Goal: Transaction & Acquisition: Purchase product/service

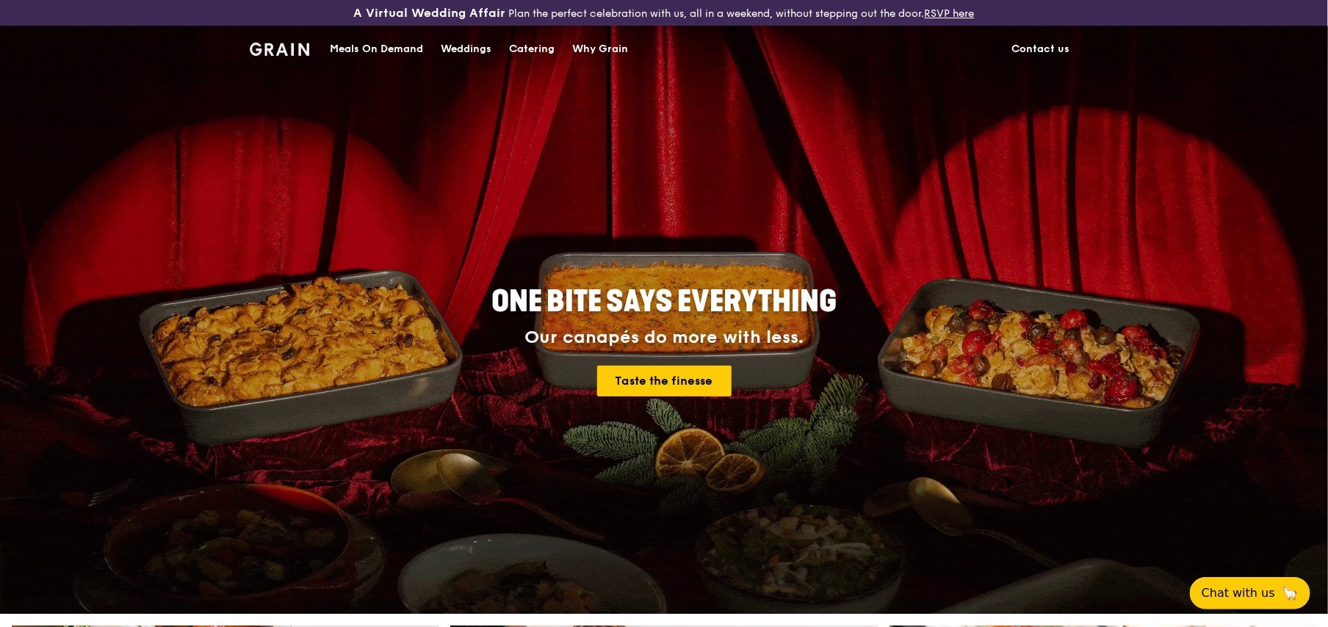
click at [530, 48] on div "Catering" at bounding box center [532, 49] width 46 height 44
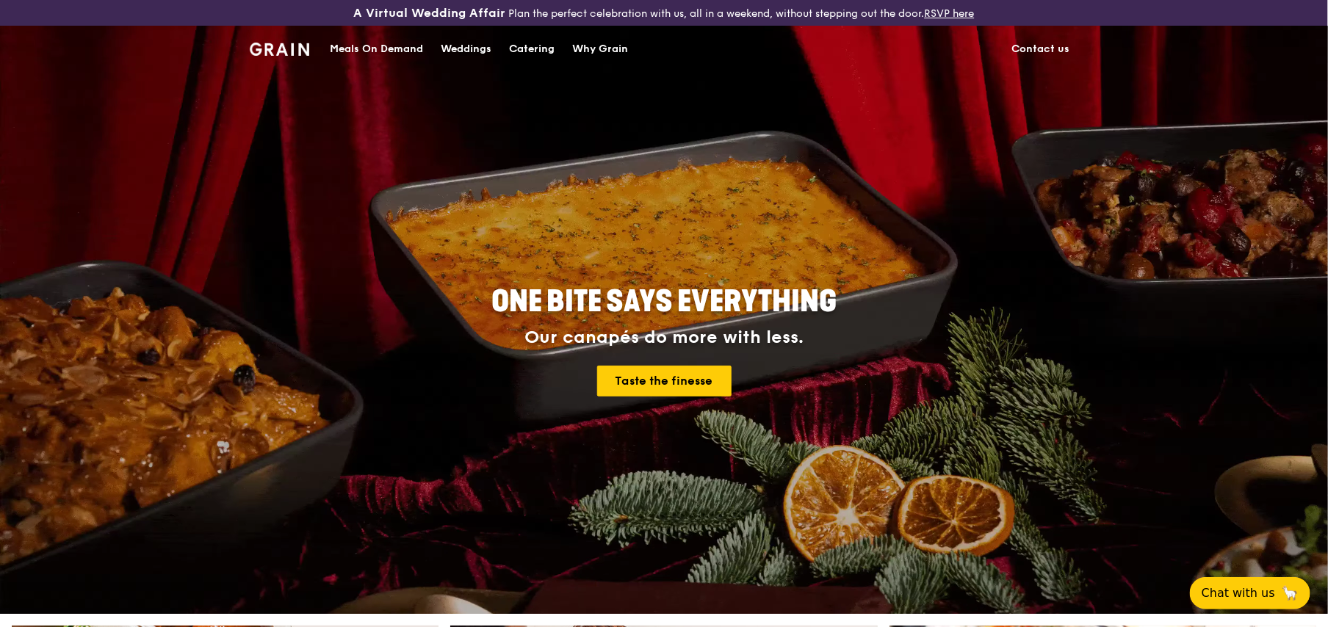
click at [372, 46] on div "Meals On Demand" at bounding box center [376, 49] width 93 height 44
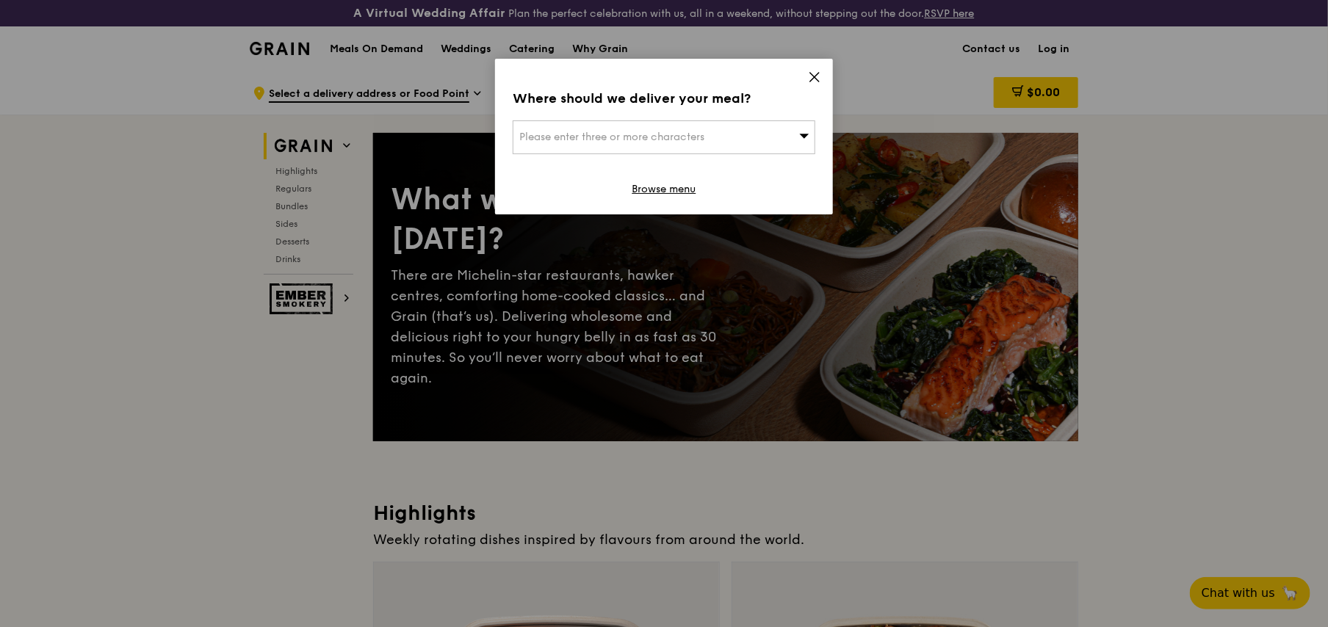
click at [816, 72] on icon at bounding box center [814, 77] width 13 height 13
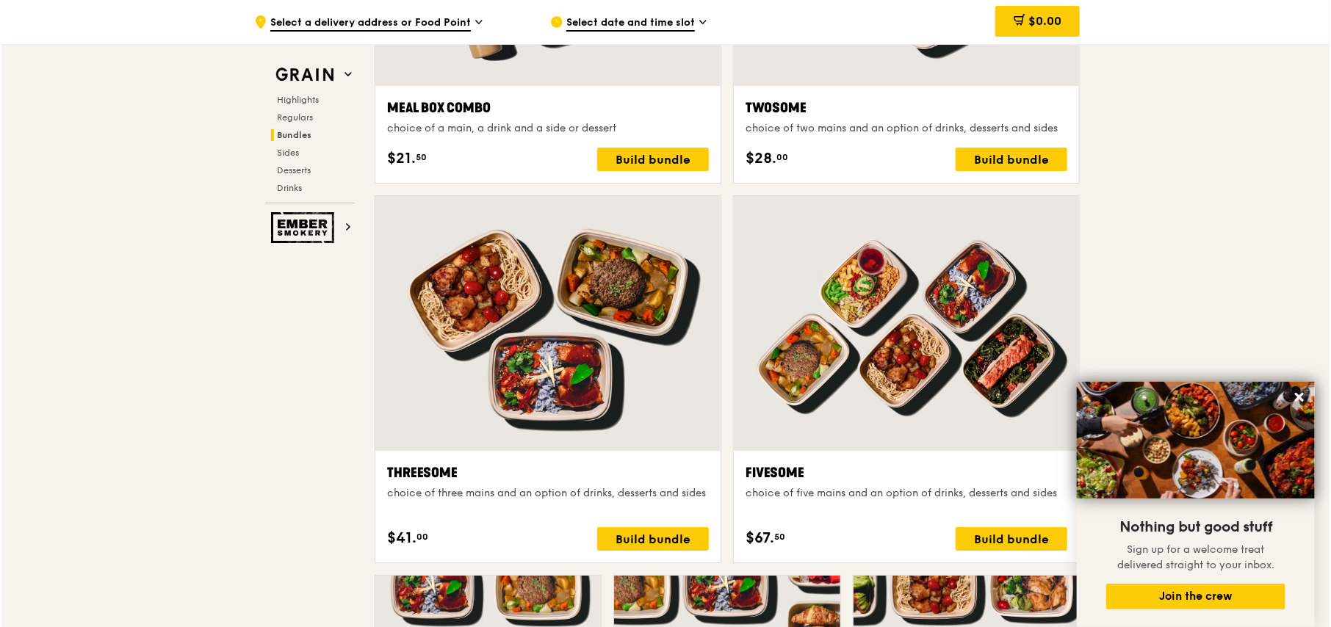
scroll to position [2712, 0]
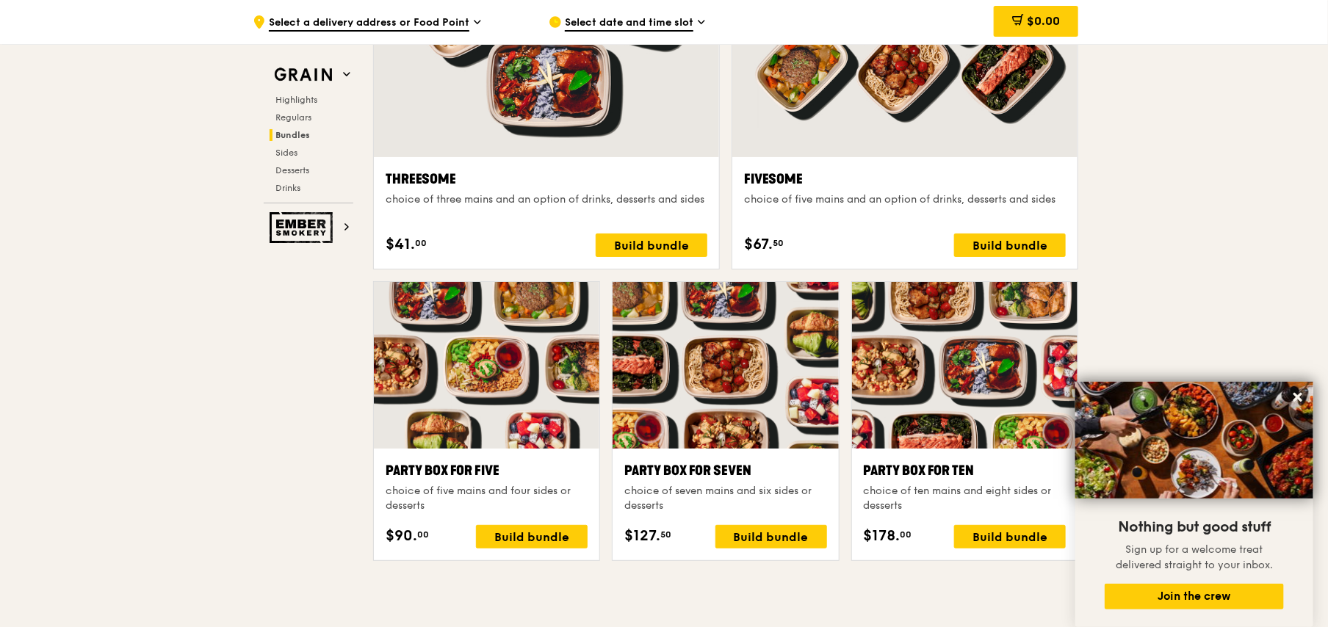
click at [972, 421] on div at bounding box center [965, 365] width 226 height 167
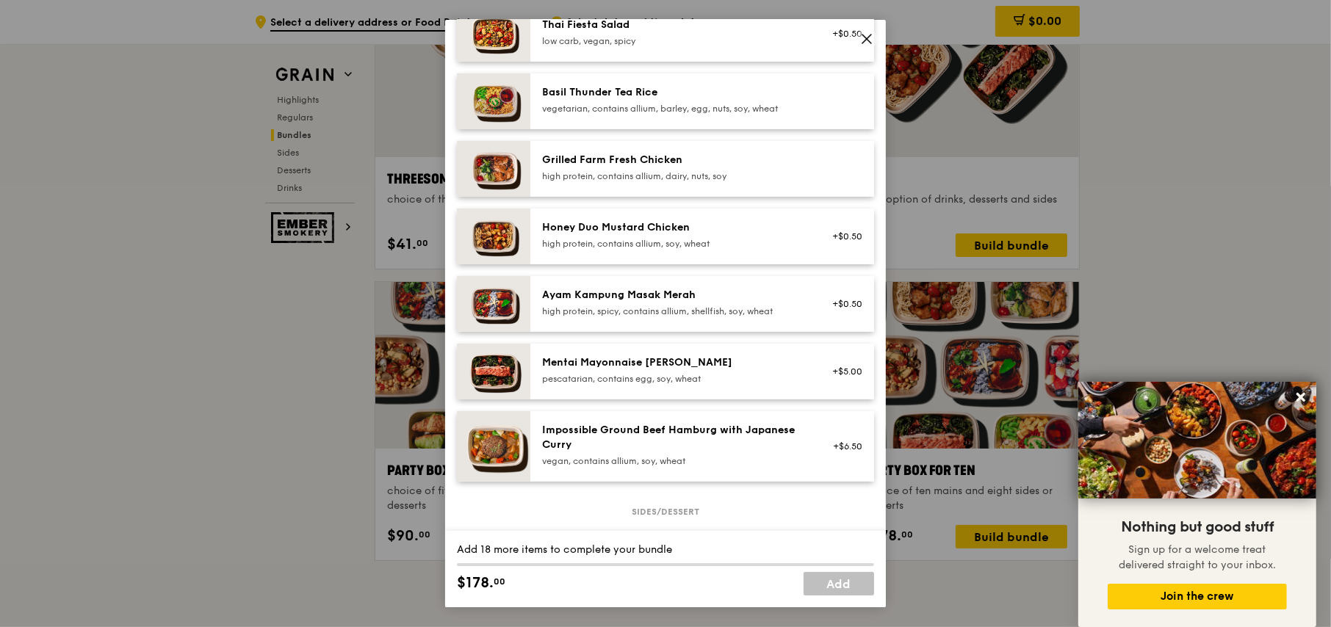
scroll to position [294, 0]
drag, startPoint x: 711, startPoint y: 30, endPoint x: 487, endPoint y: 10, distance: 224.9
click at [487, 10] on div "Party Box for Ten choice of ten mains and eight sides or desserts Mains Choose …" at bounding box center [665, 313] width 1331 height 627
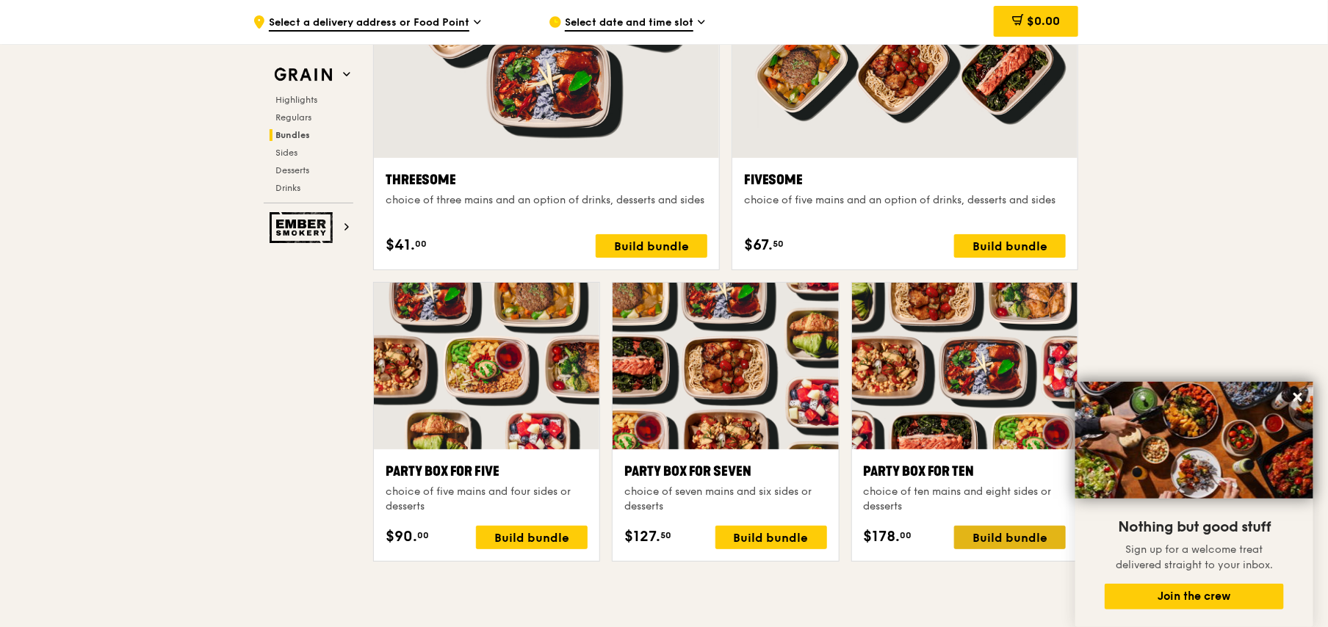
click at [1005, 531] on div "Build bundle" at bounding box center [1010, 538] width 112 height 24
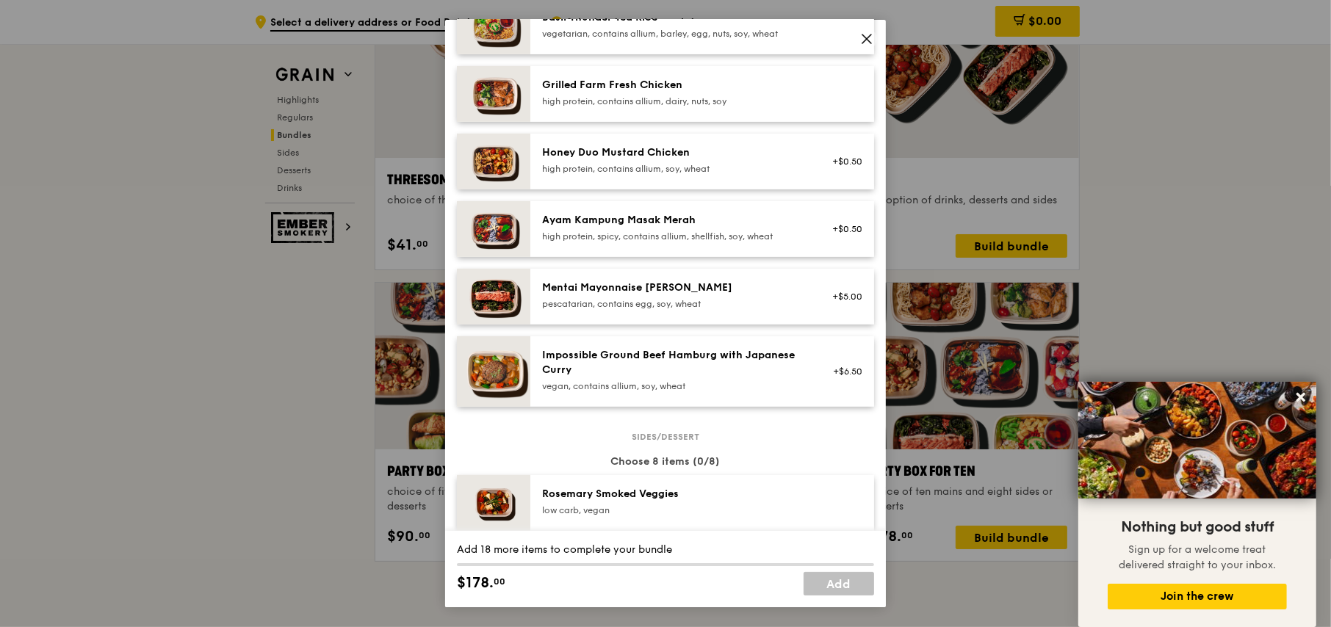
scroll to position [0, 0]
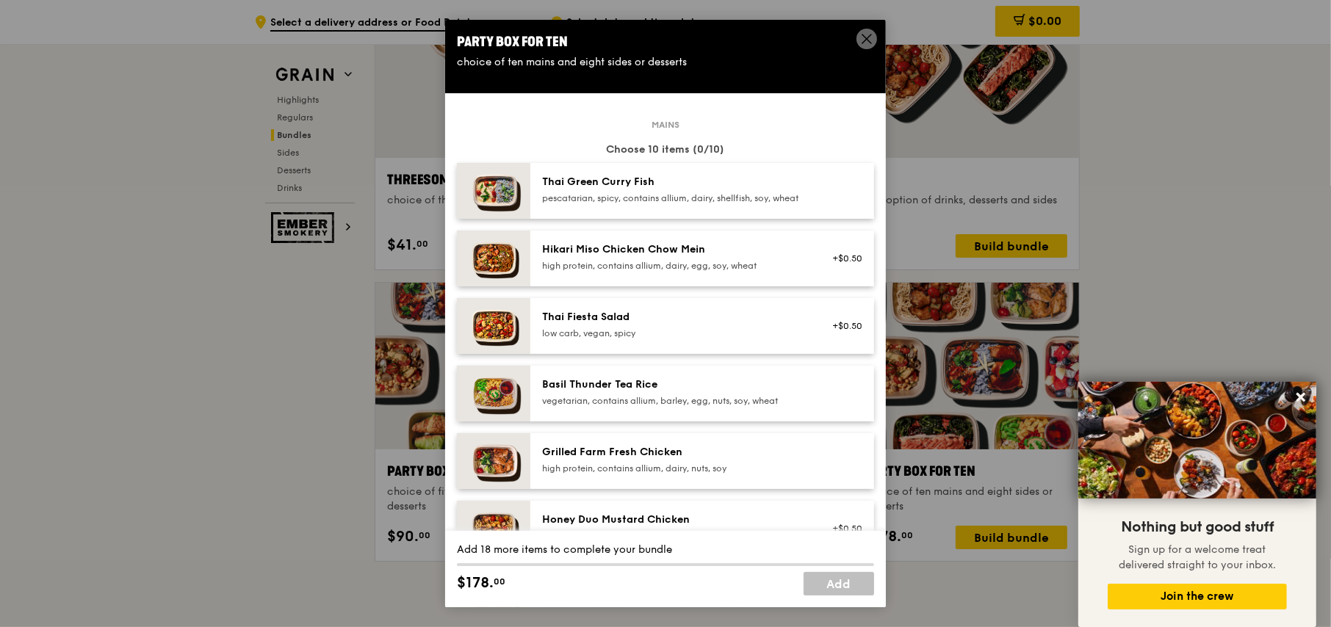
click at [870, 32] on icon at bounding box center [866, 38] width 13 height 13
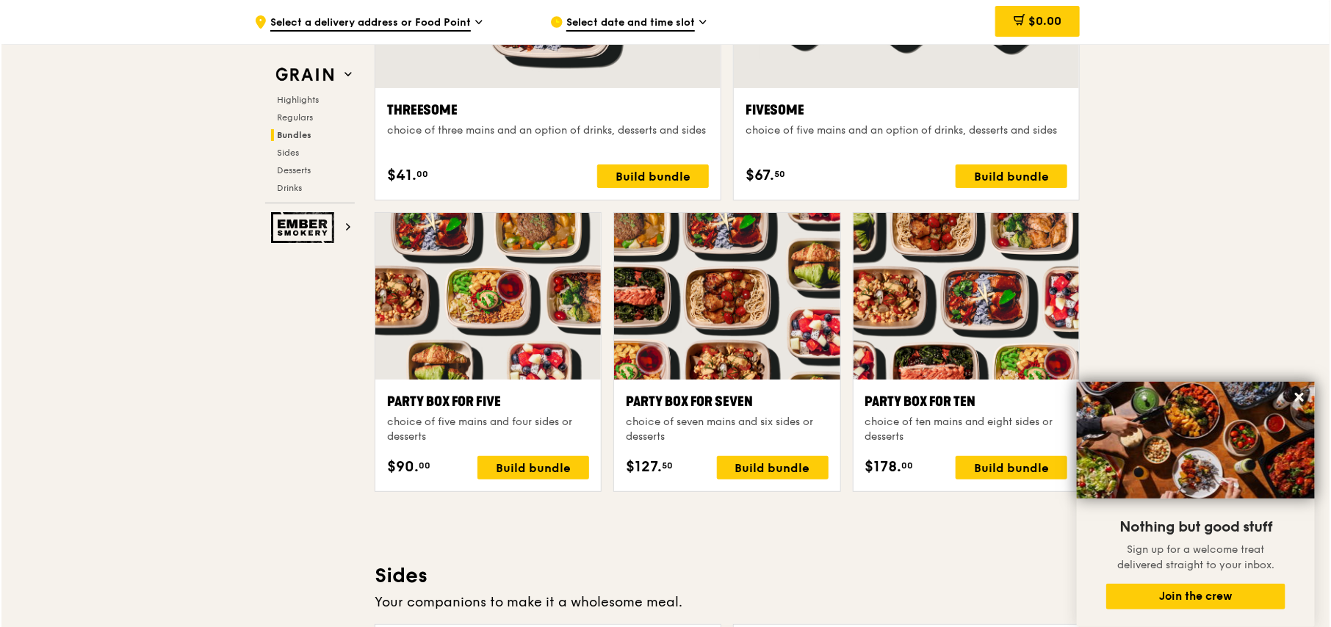
scroll to position [2857, 0]
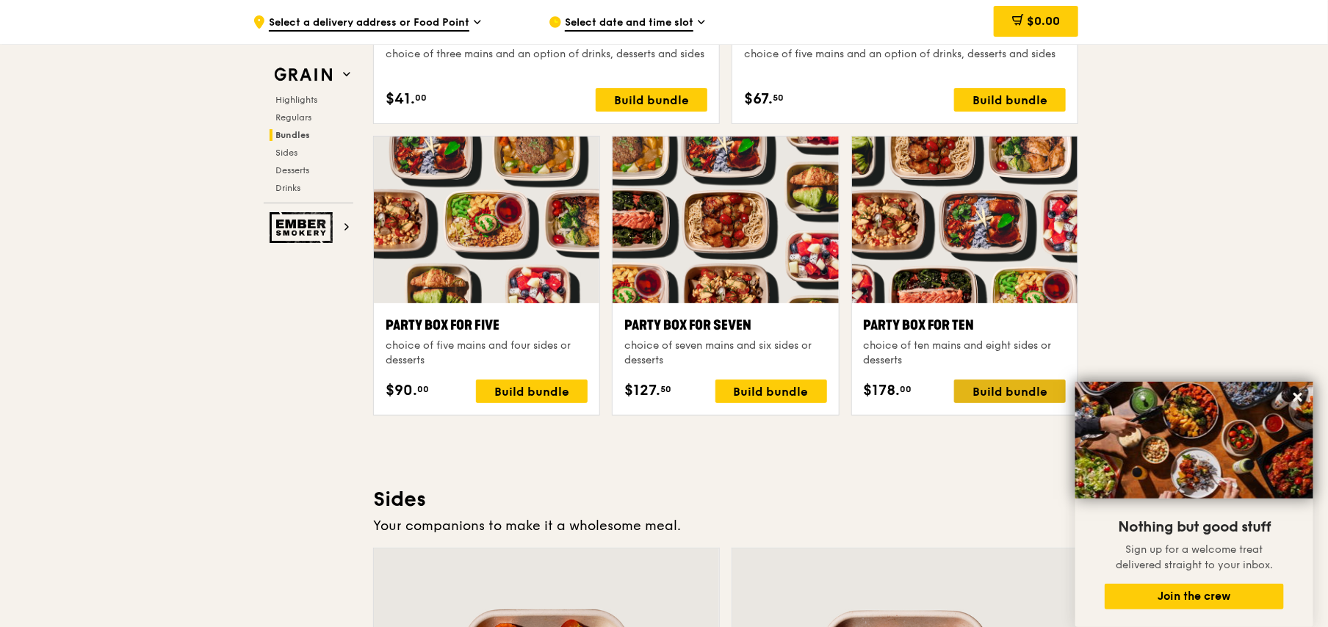
click at [1034, 384] on div "Build bundle" at bounding box center [1010, 392] width 112 height 24
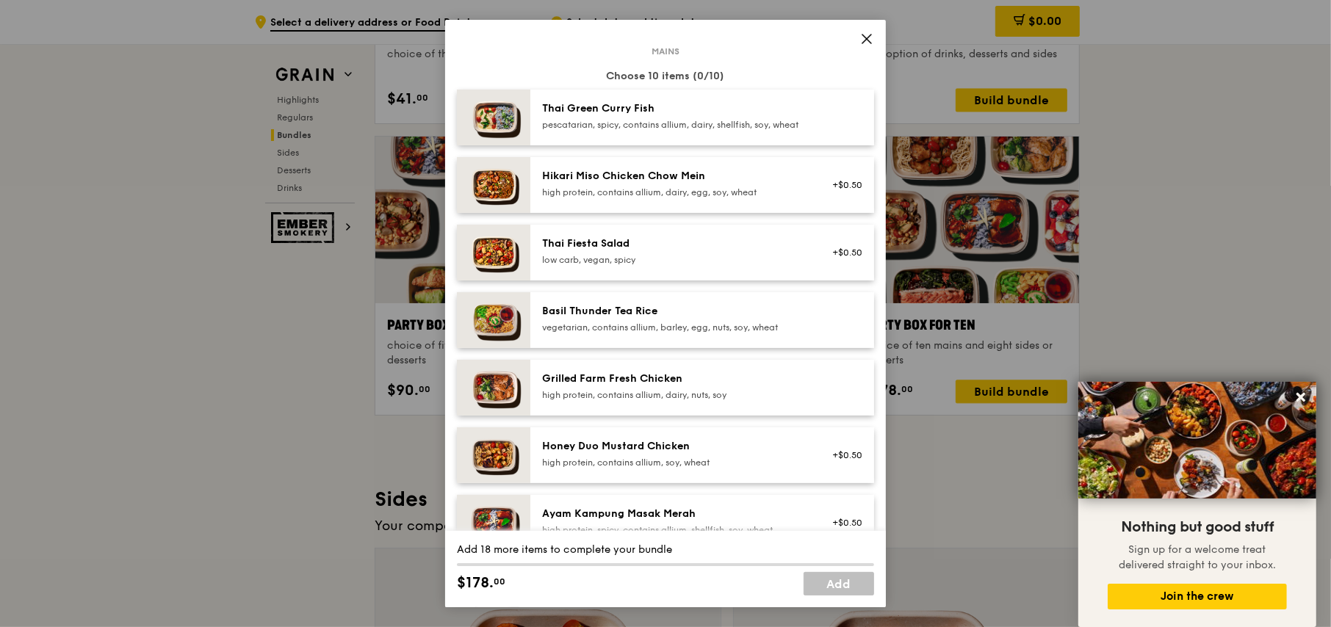
scroll to position [2856, 0]
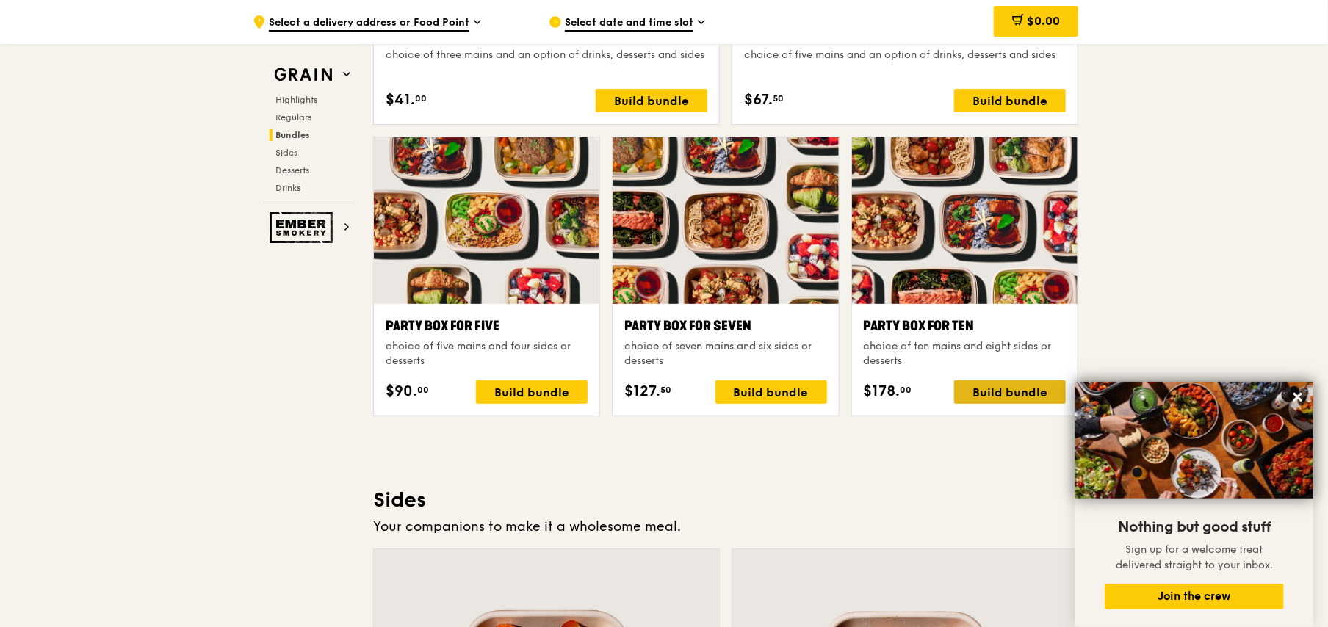
click at [999, 393] on div "Build bundle" at bounding box center [1010, 393] width 112 height 24
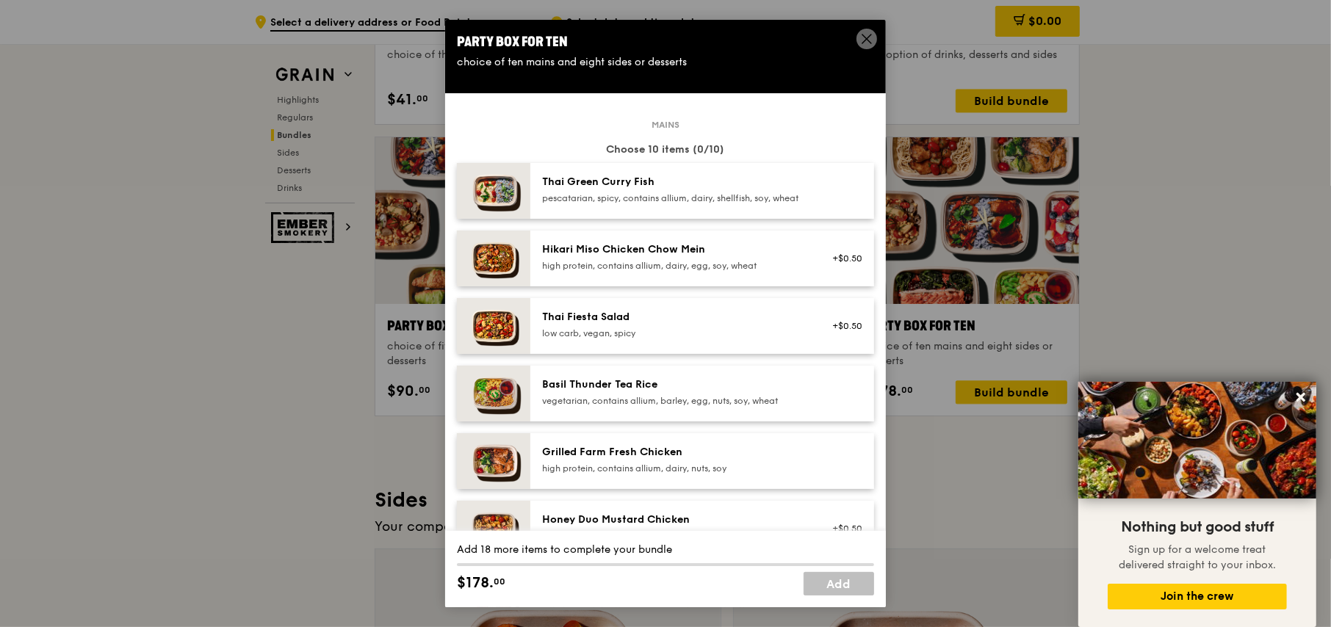
click at [763, 204] on div "pescatarian, spicy, contains allium, dairy, shellfish, soy, wheat" at bounding box center [674, 198] width 264 height 12
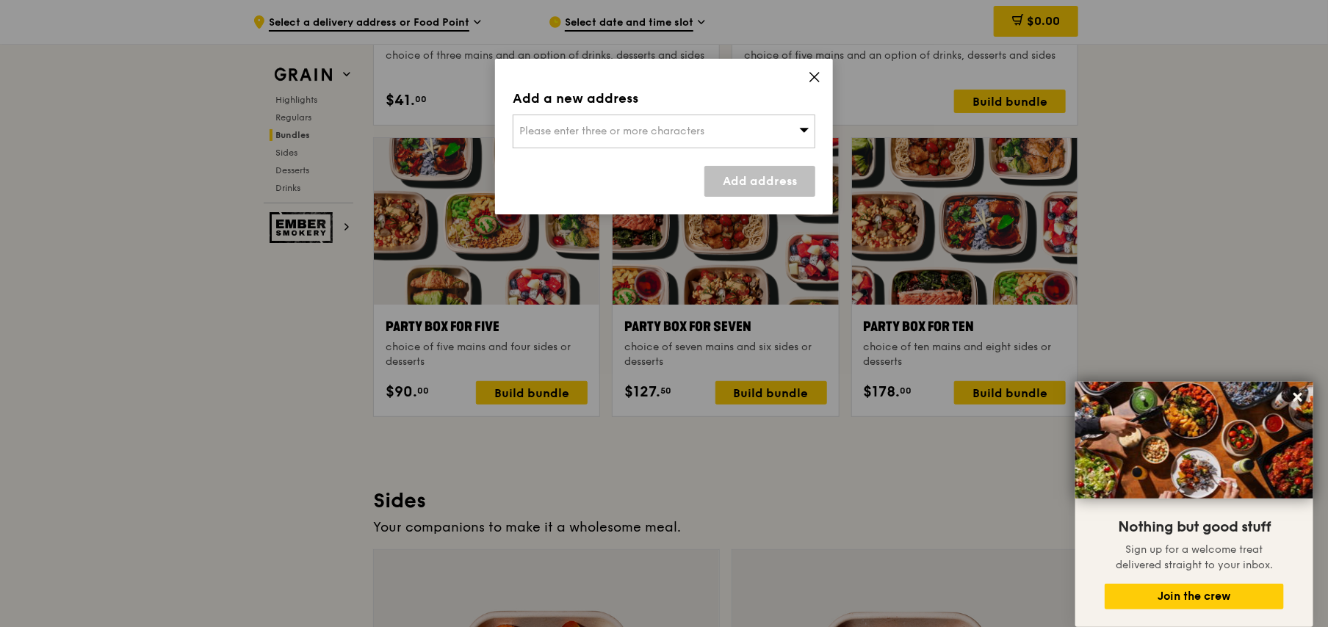
click at [820, 73] on icon at bounding box center [814, 77] width 13 height 13
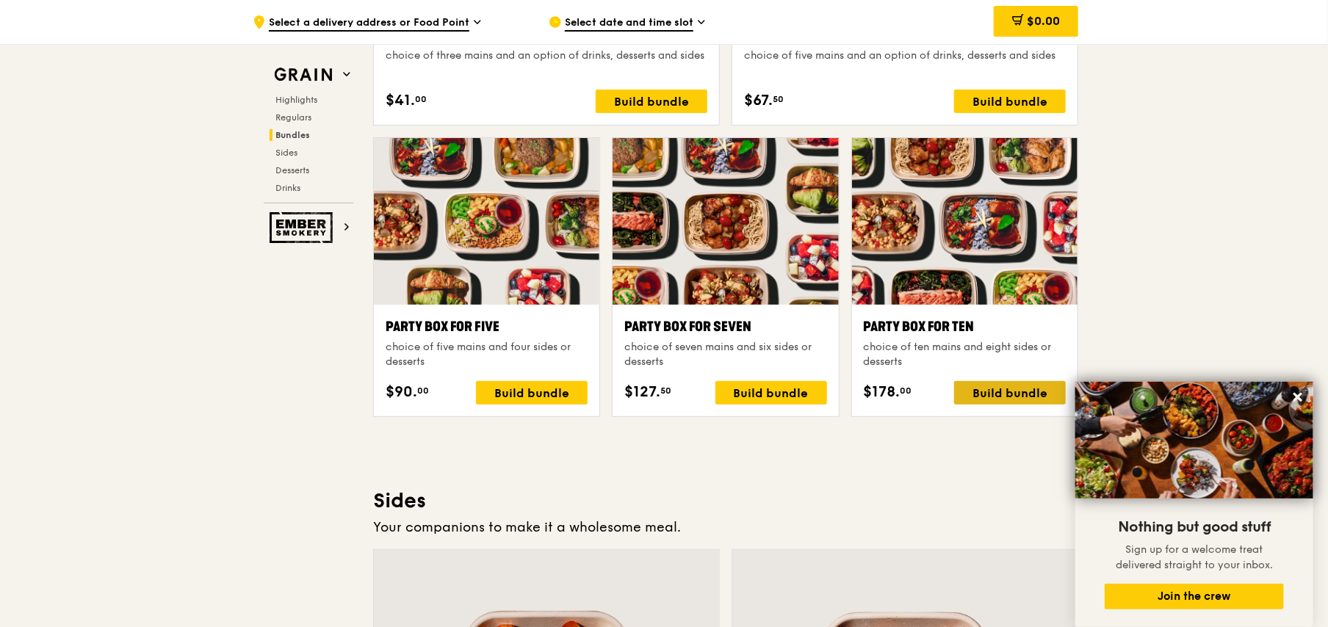
click at [976, 392] on div "Build bundle" at bounding box center [1010, 393] width 112 height 24
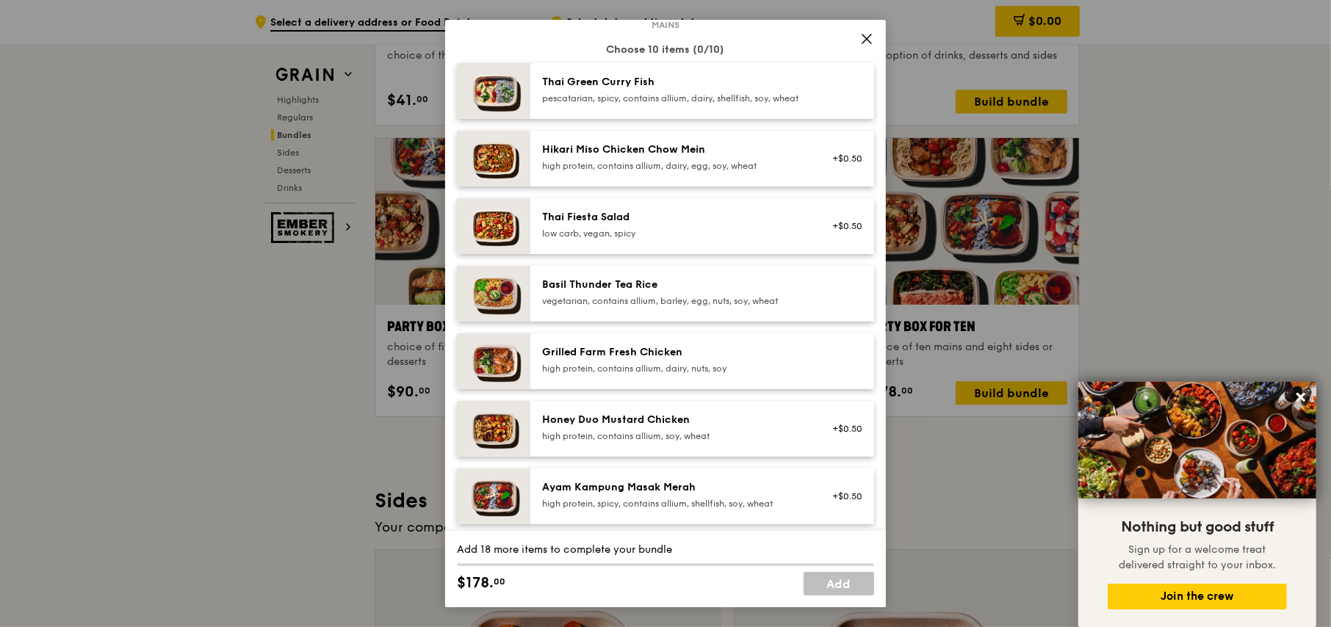
scroll to position [73, 0]
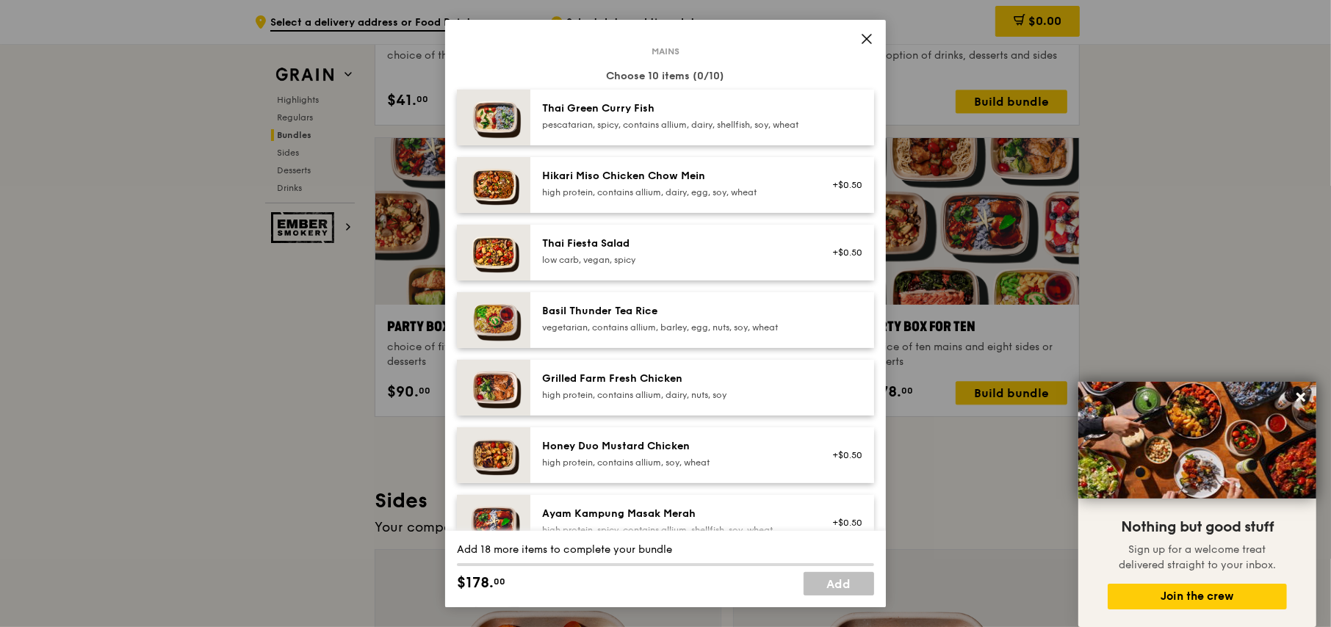
click at [508, 132] on img at bounding box center [493, 118] width 73 height 56
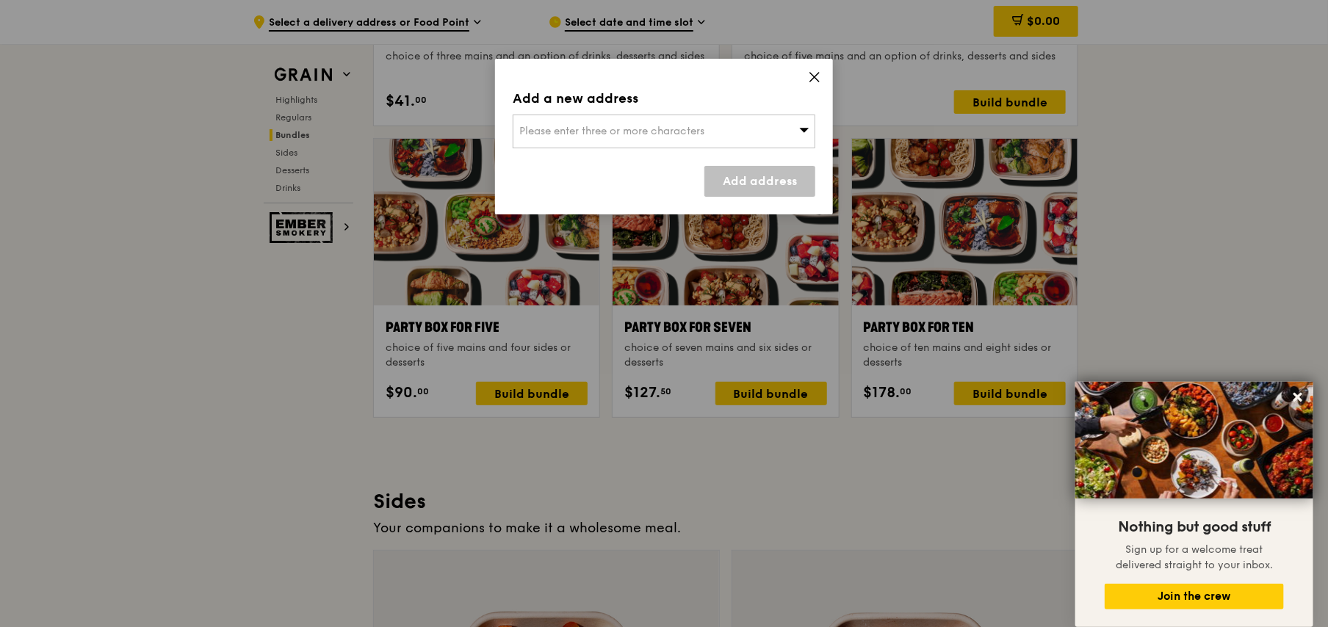
click at [633, 130] on span "Please enter three or more characters" at bounding box center [611, 131] width 185 height 12
click at [811, 71] on icon at bounding box center [814, 77] width 13 height 13
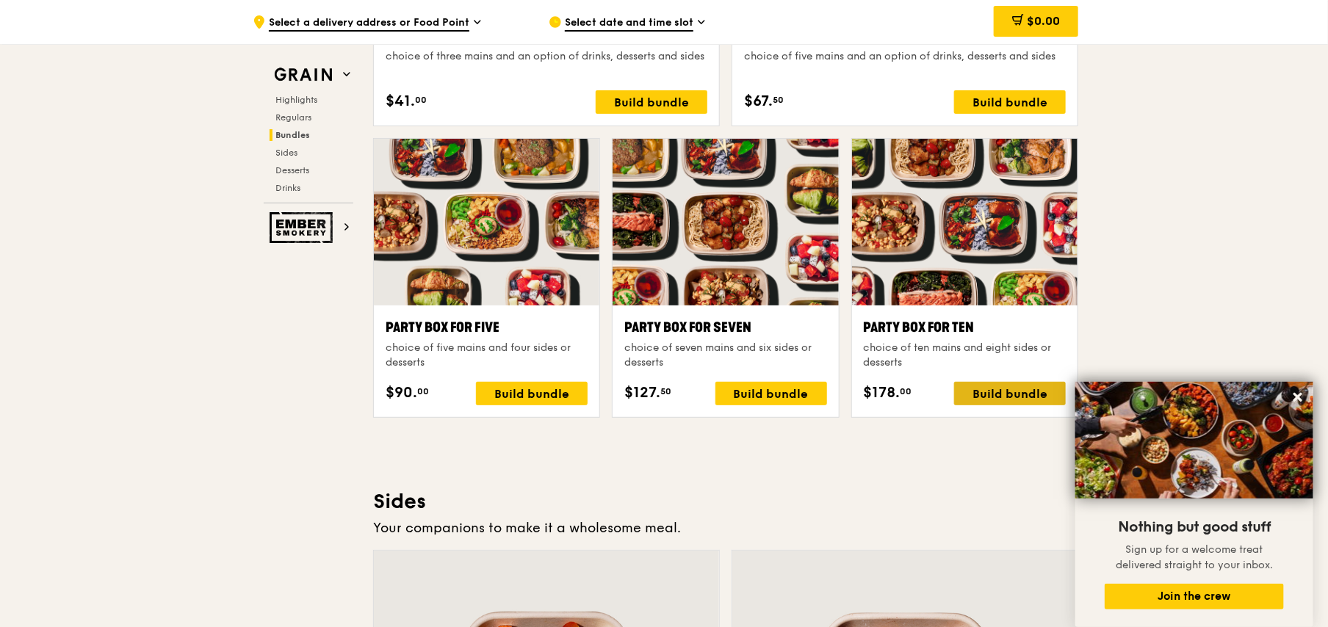
click at [992, 396] on div "Build bundle" at bounding box center [1010, 394] width 112 height 24
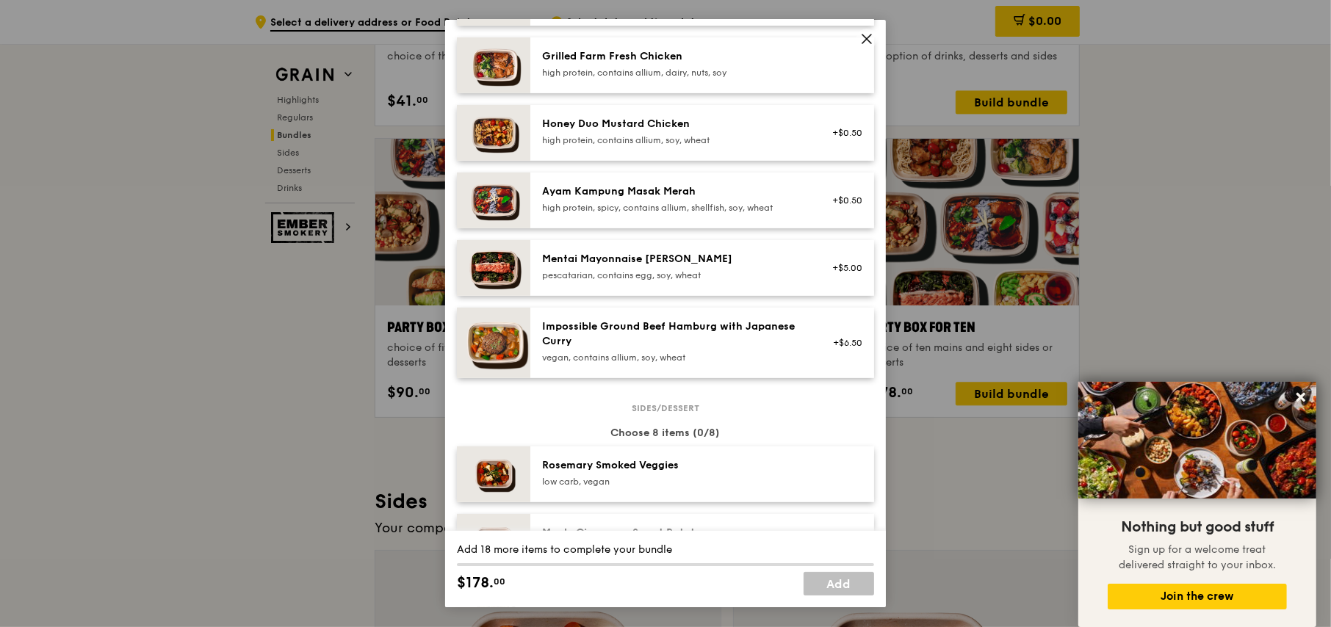
scroll to position [212, 0]
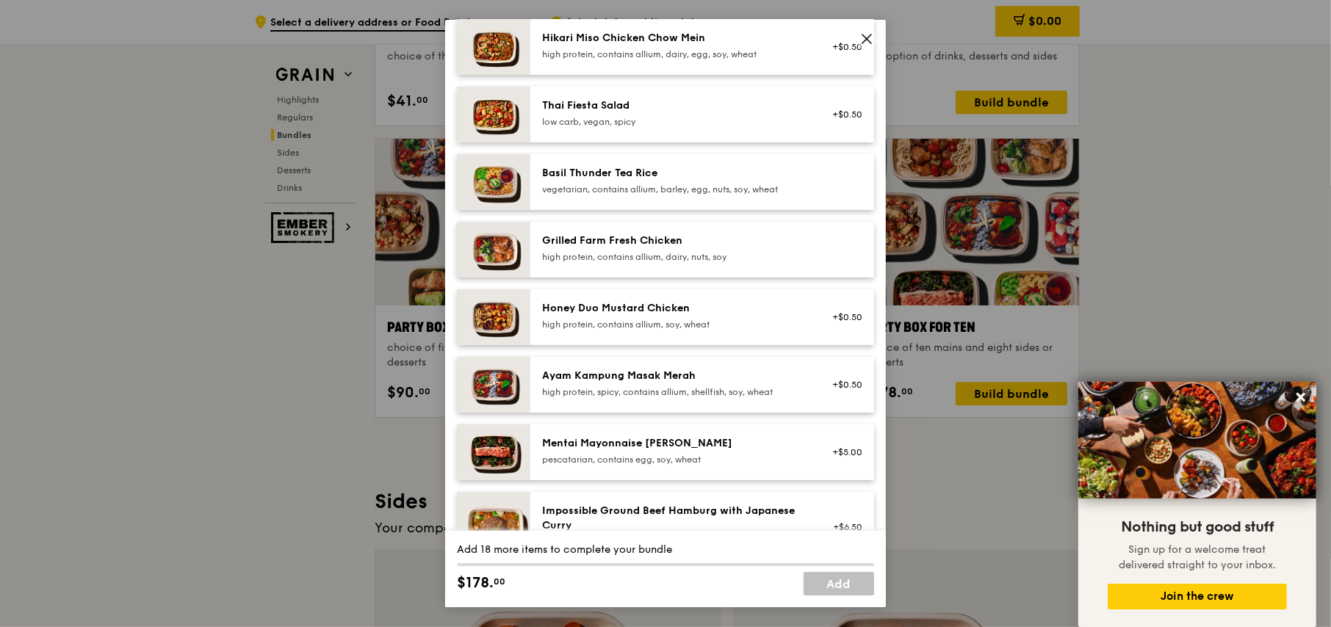
click at [588, 195] on div "vegetarian, contains allium, barley, egg, nuts, soy, wheat" at bounding box center [674, 190] width 264 height 12
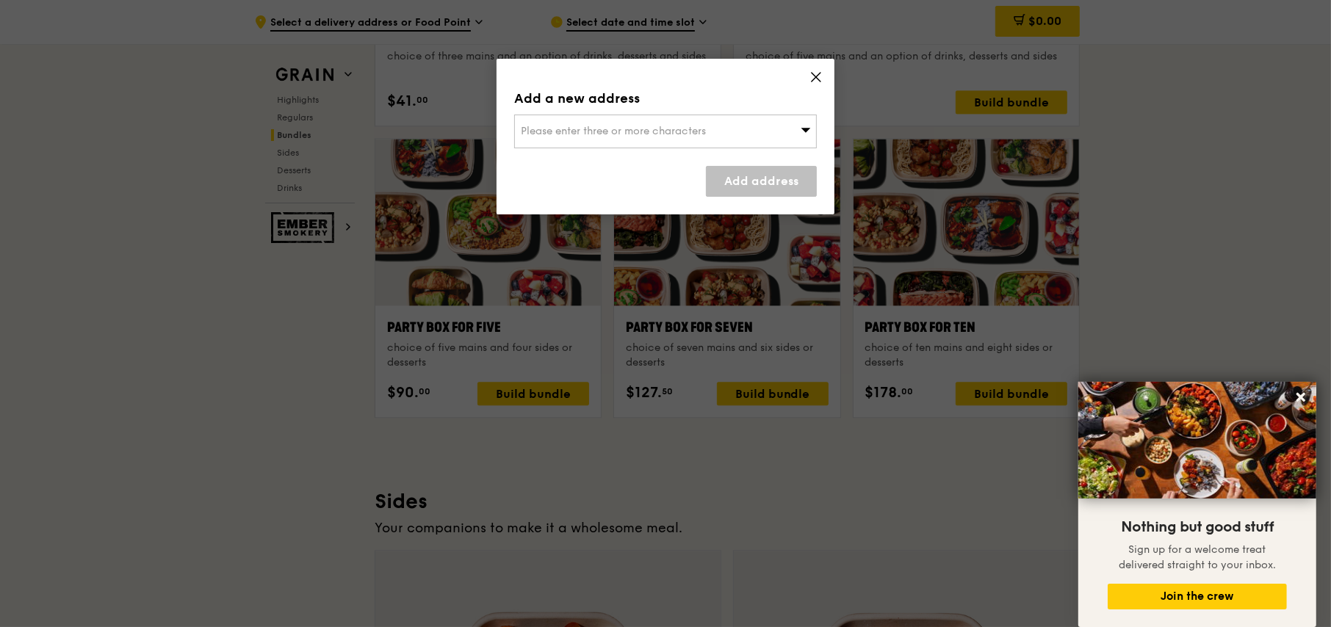
scroll to position [2854, 0]
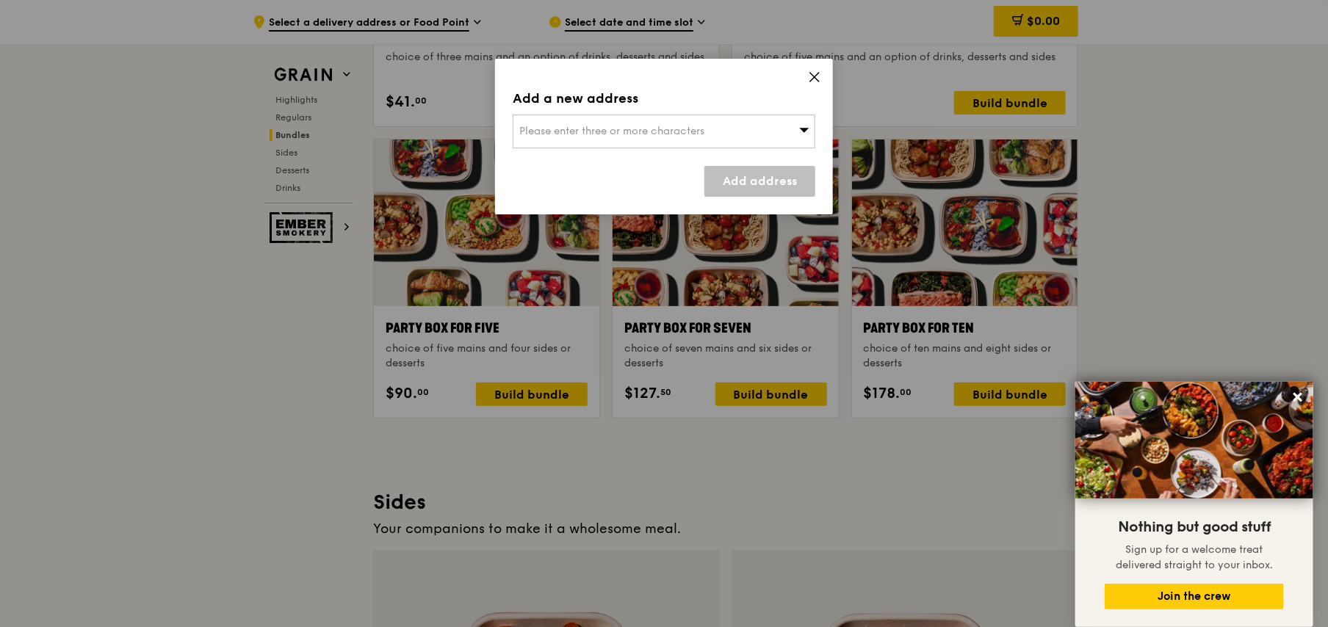
click at [586, 137] on div "Please enter three or more characters" at bounding box center [664, 132] width 303 height 34
click at [820, 70] on div "Add a new address Please enter three or more characters Please enter 3 or more …" at bounding box center [664, 137] width 338 height 156
click at [813, 74] on icon at bounding box center [814, 77] width 13 height 13
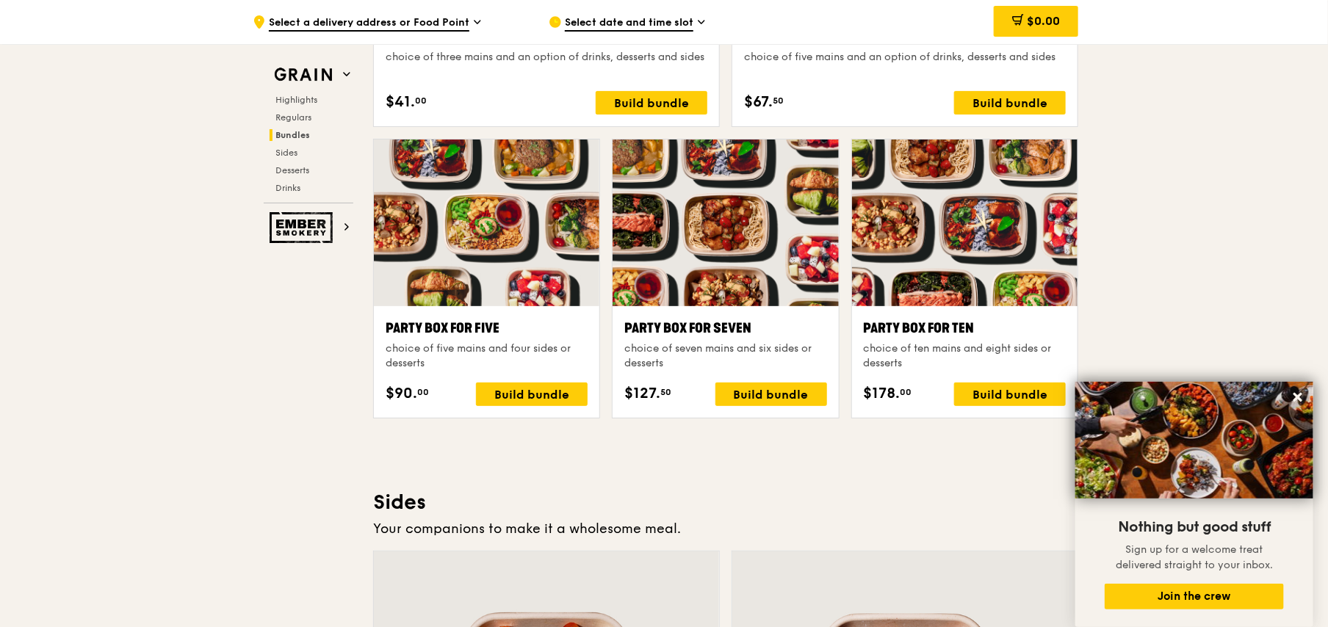
click at [919, 328] on div "Party Box for Ten" at bounding box center [965, 328] width 202 height 21
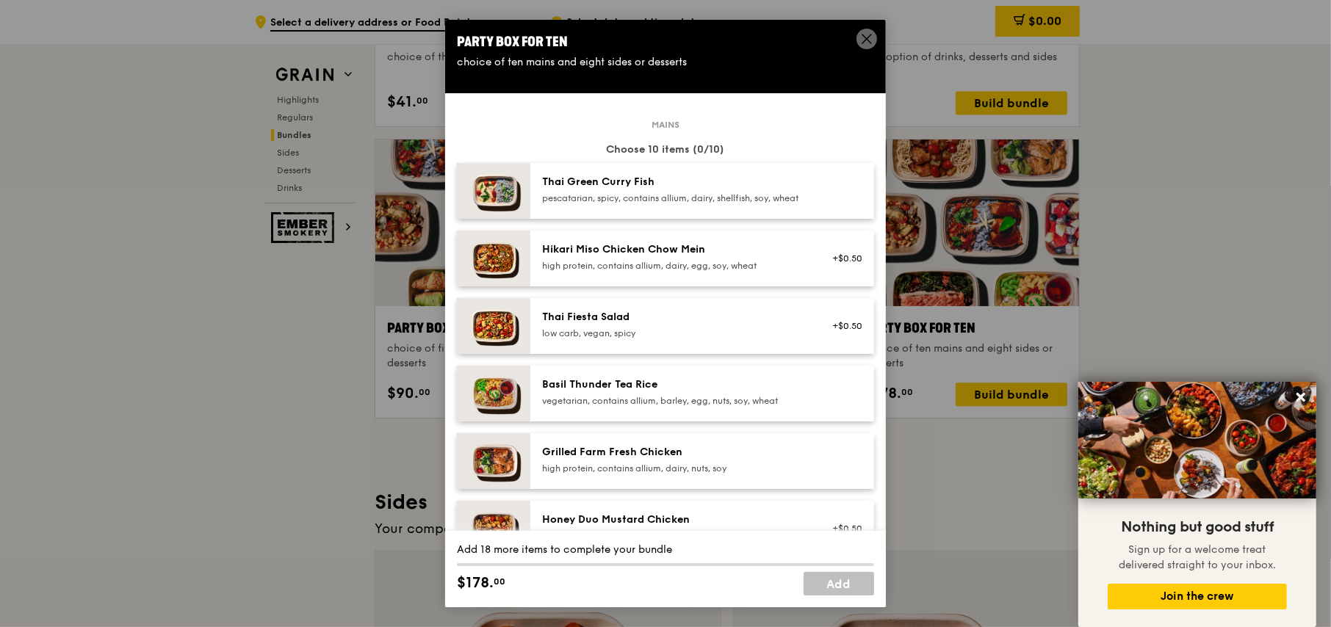
click at [704, 204] on div "pescatarian, spicy, contains allium, dairy, shellfish, soy, wheat" at bounding box center [674, 198] width 264 height 12
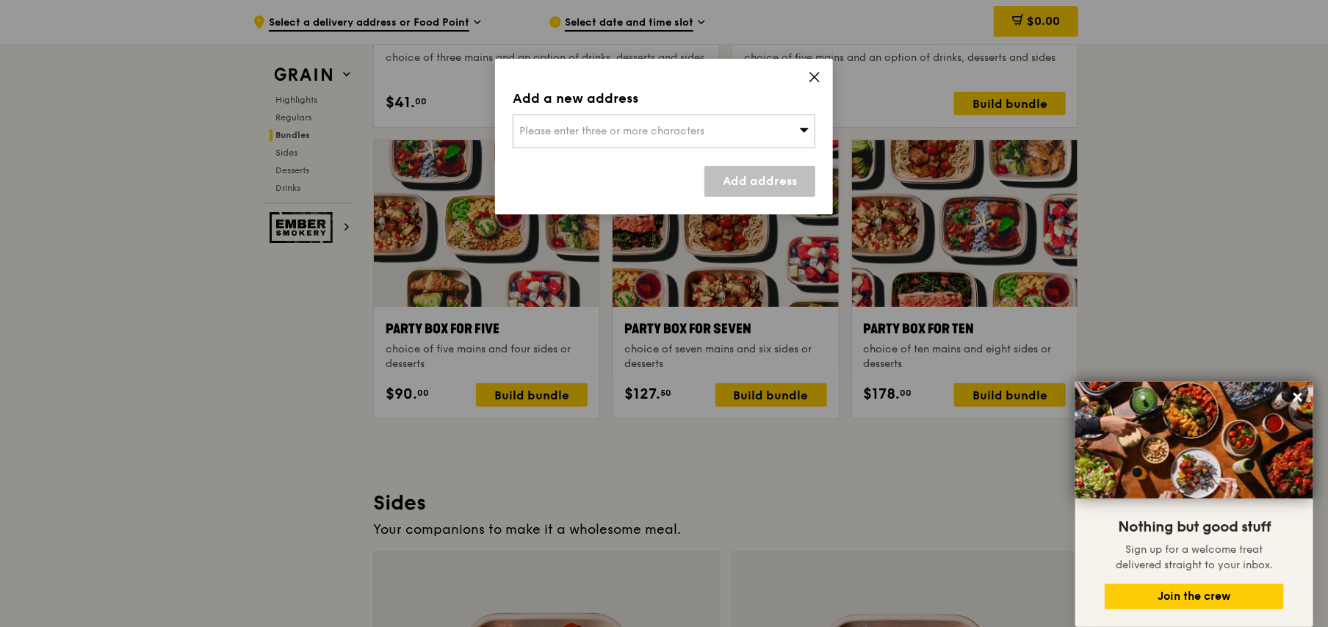
click at [644, 134] on span "Please enter three or more characters" at bounding box center [611, 131] width 185 height 12
type input "t"
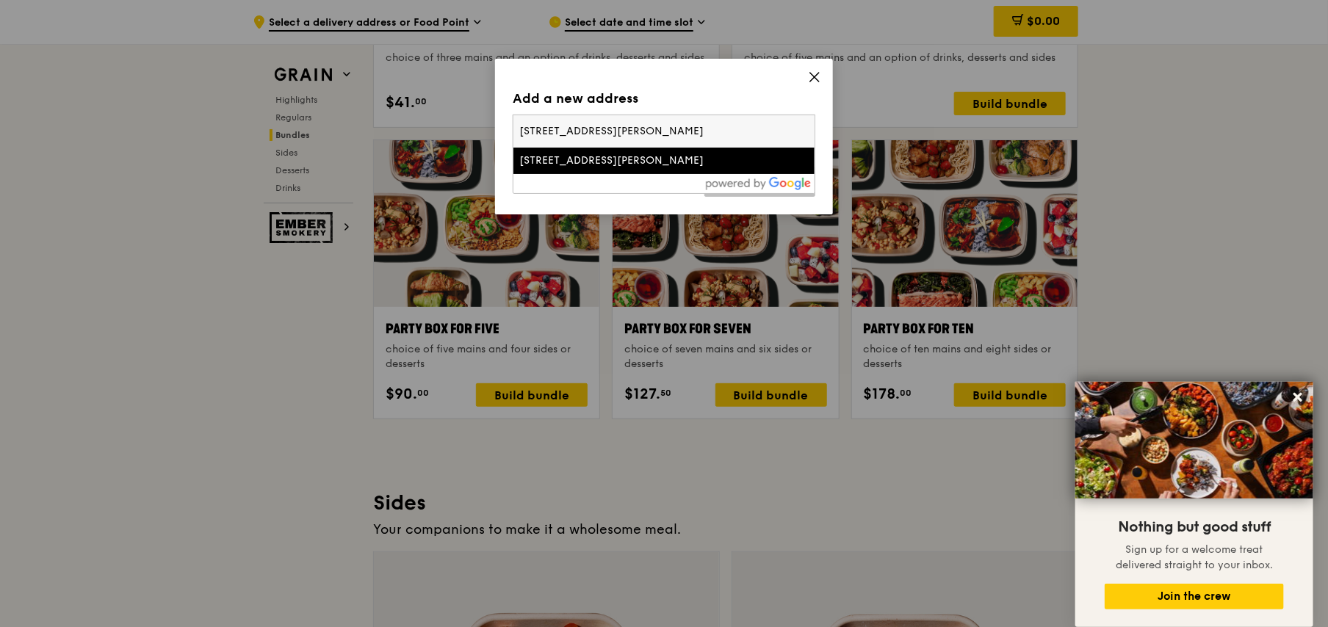
type input "77 Robinson rd"
click at [625, 167] on div "77 Robinson Road" at bounding box center [627, 161] width 217 height 15
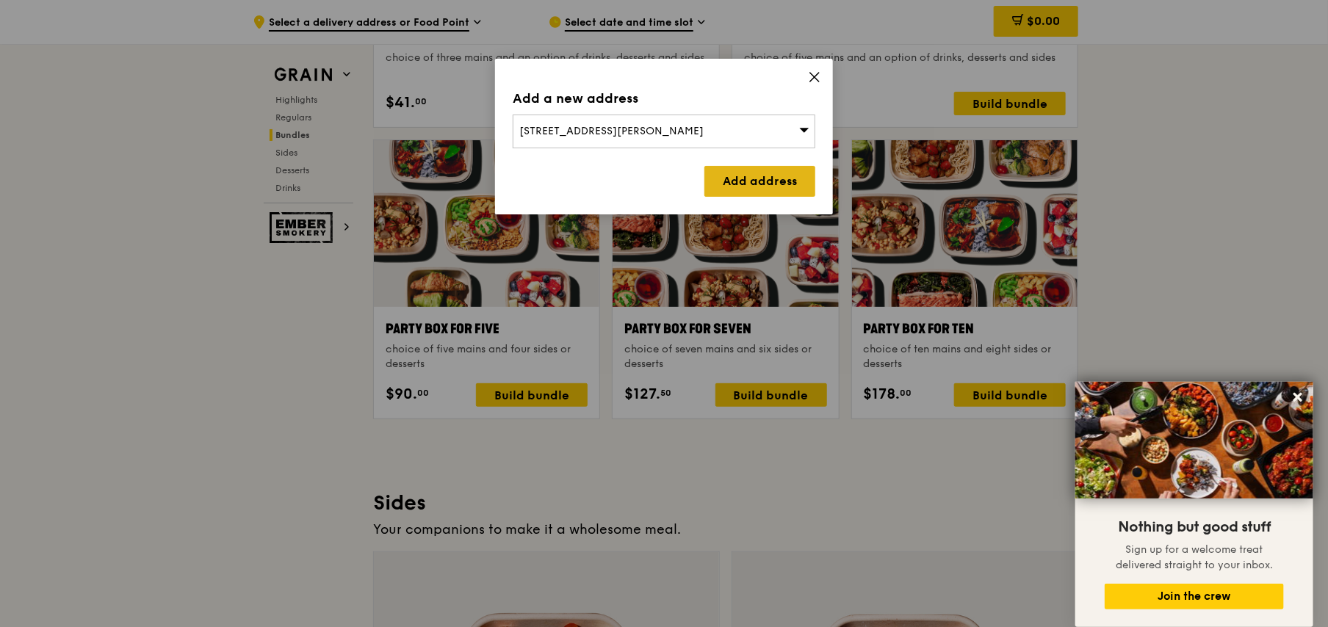
click at [786, 175] on link "Add address" at bounding box center [760, 181] width 111 height 31
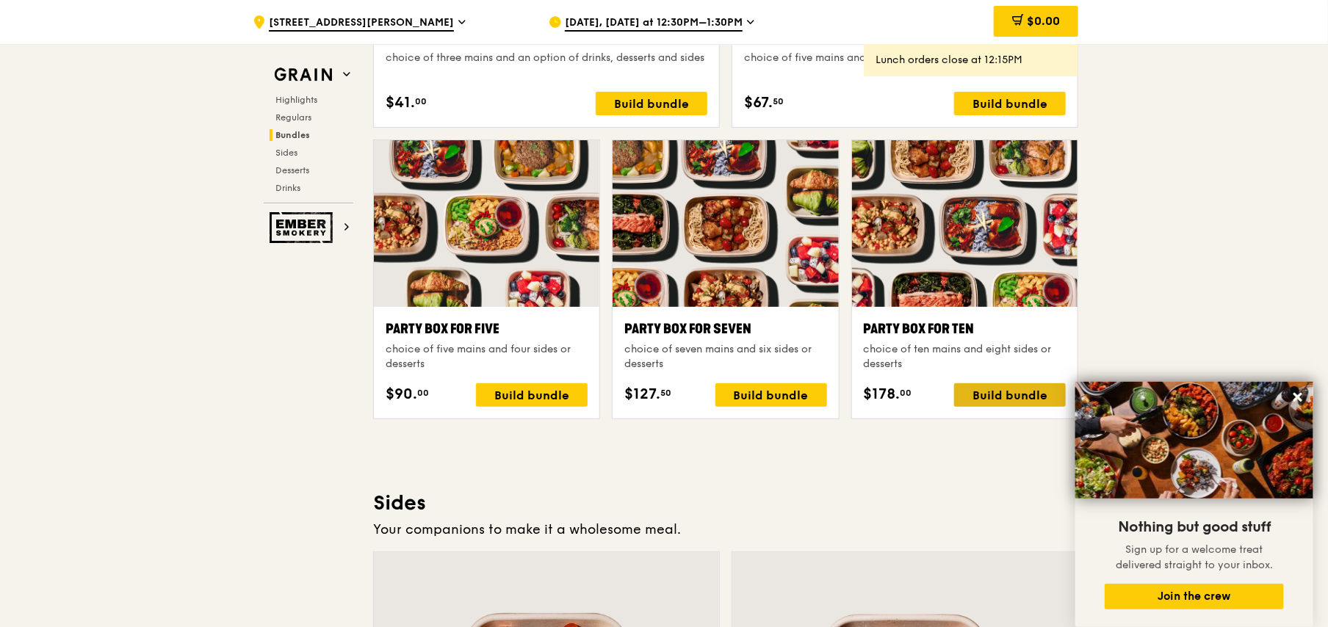
click at [1004, 396] on div "Build bundle" at bounding box center [1010, 395] width 112 height 24
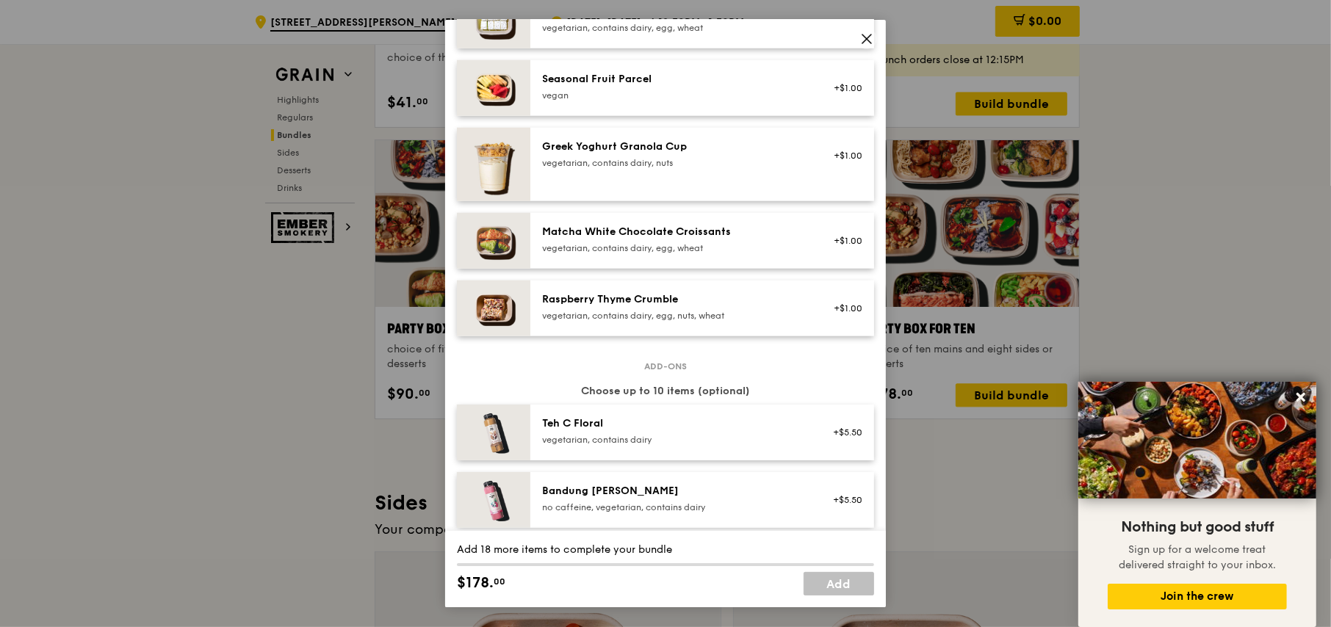
scroll to position [1616, 0]
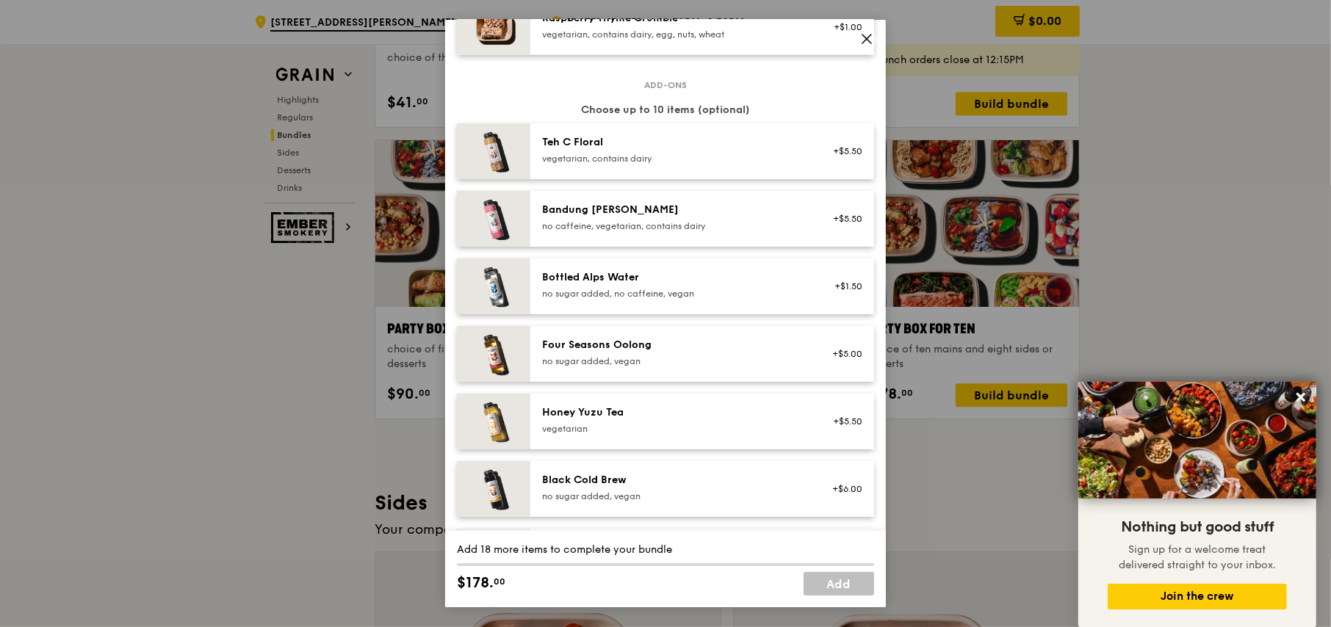
click at [862, 37] on icon at bounding box center [866, 38] width 13 height 13
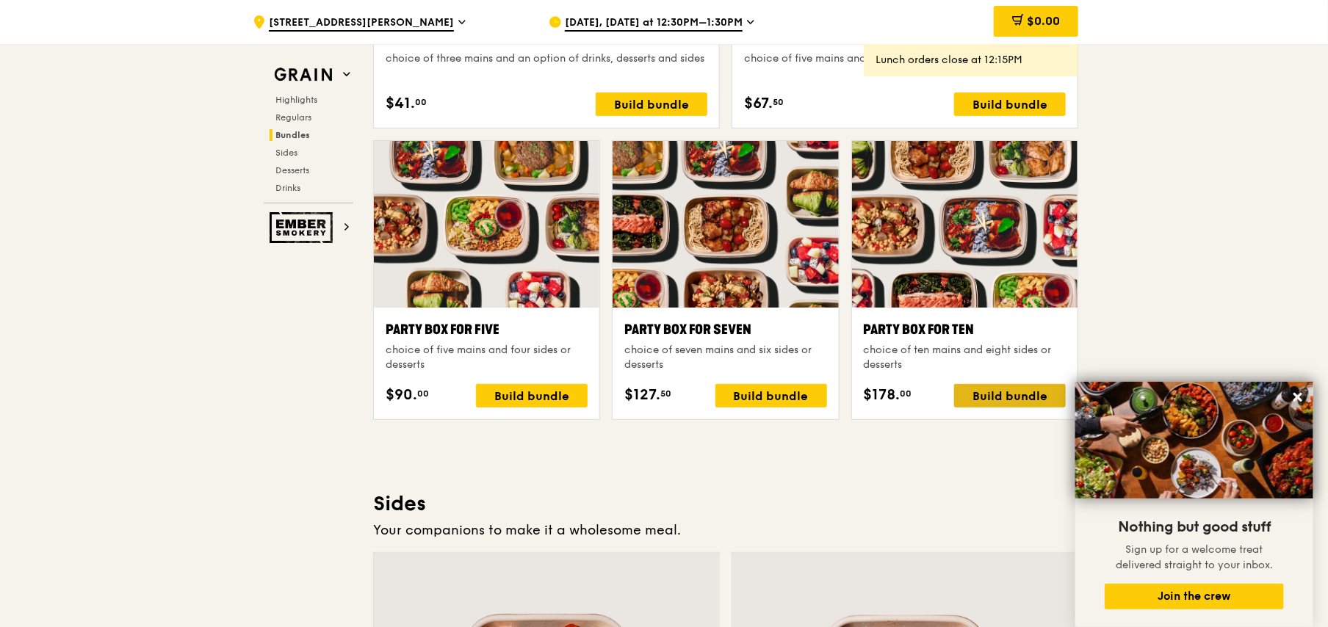
click at [1040, 390] on div "Build bundle" at bounding box center [1010, 396] width 112 height 24
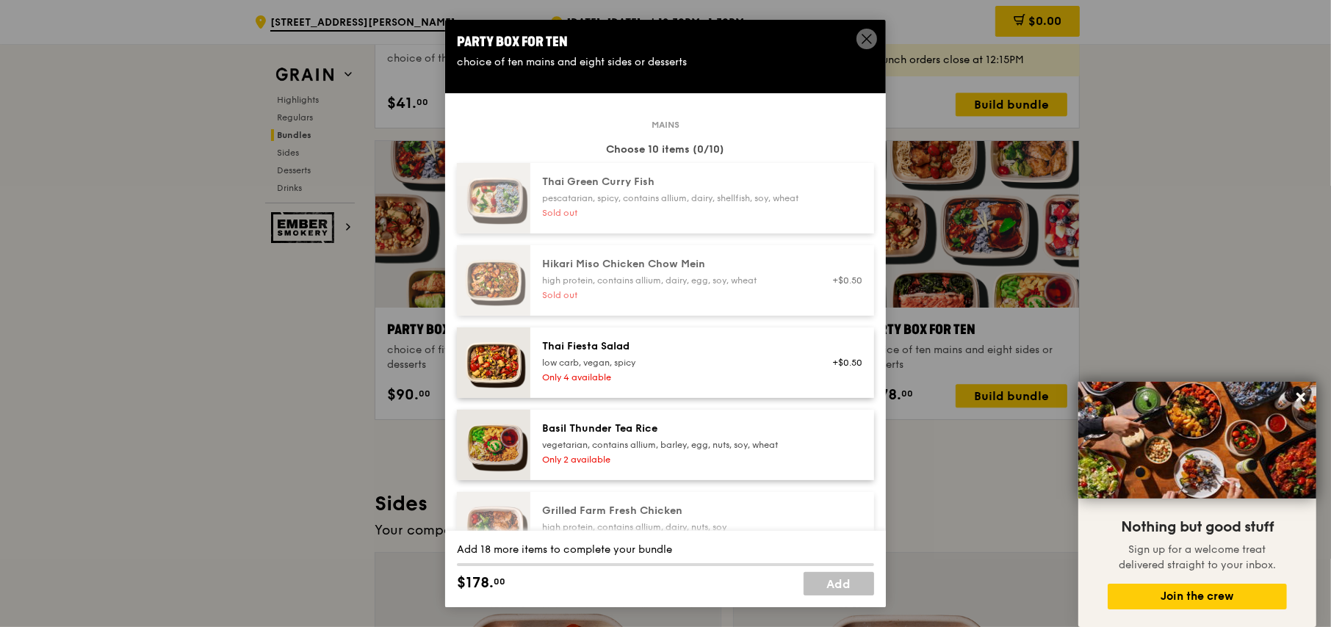
click at [868, 40] on icon at bounding box center [866, 39] width 9 height 9
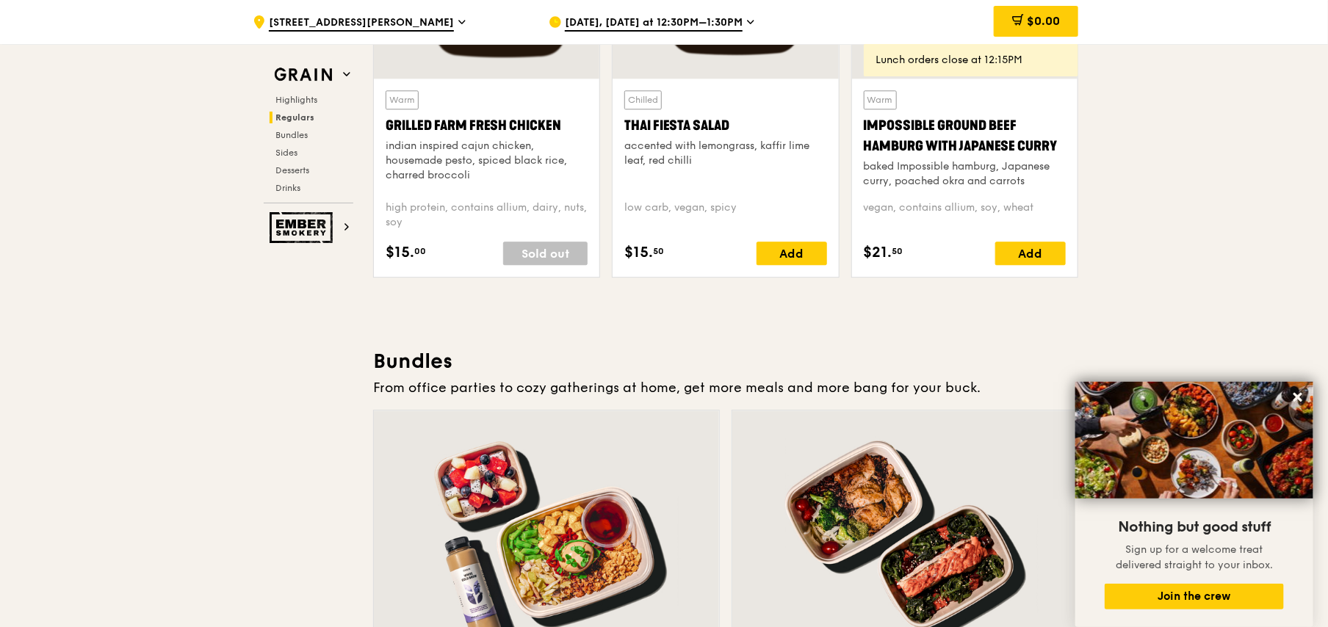
scroll to position [1604, 0]
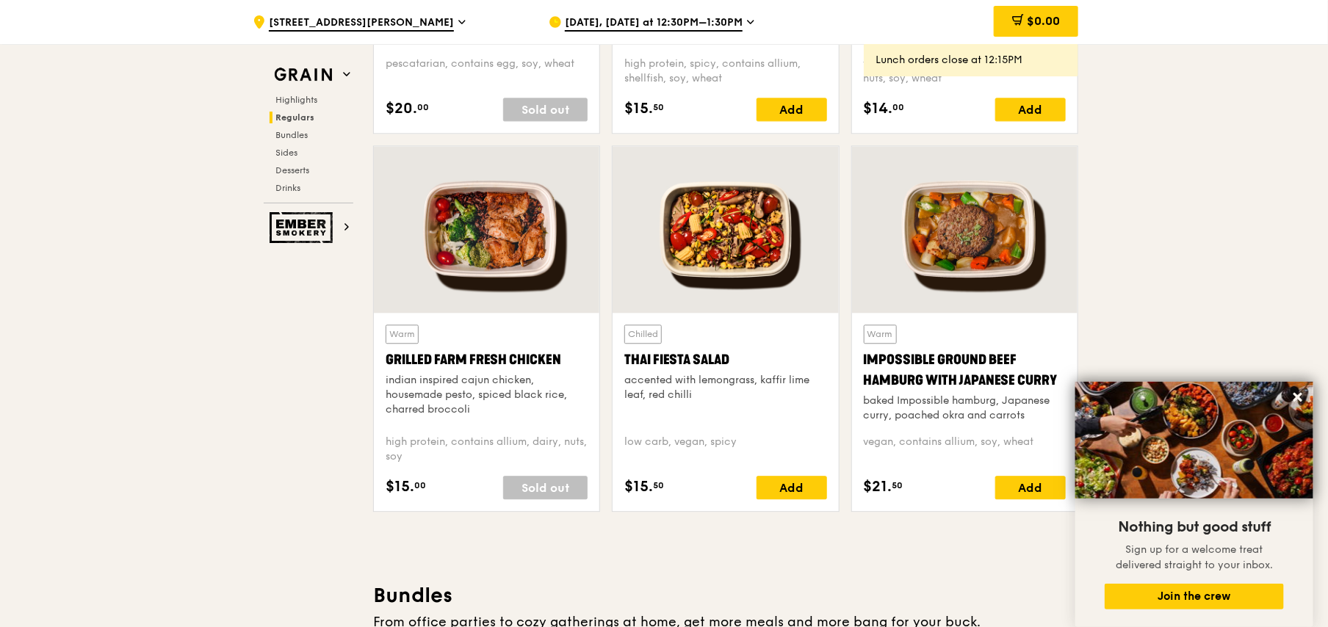
click at [599, 24] on span "Oct 8, Today at 12:30PM–1:30PM" at bounding box center [654, 23] width 178 height 16
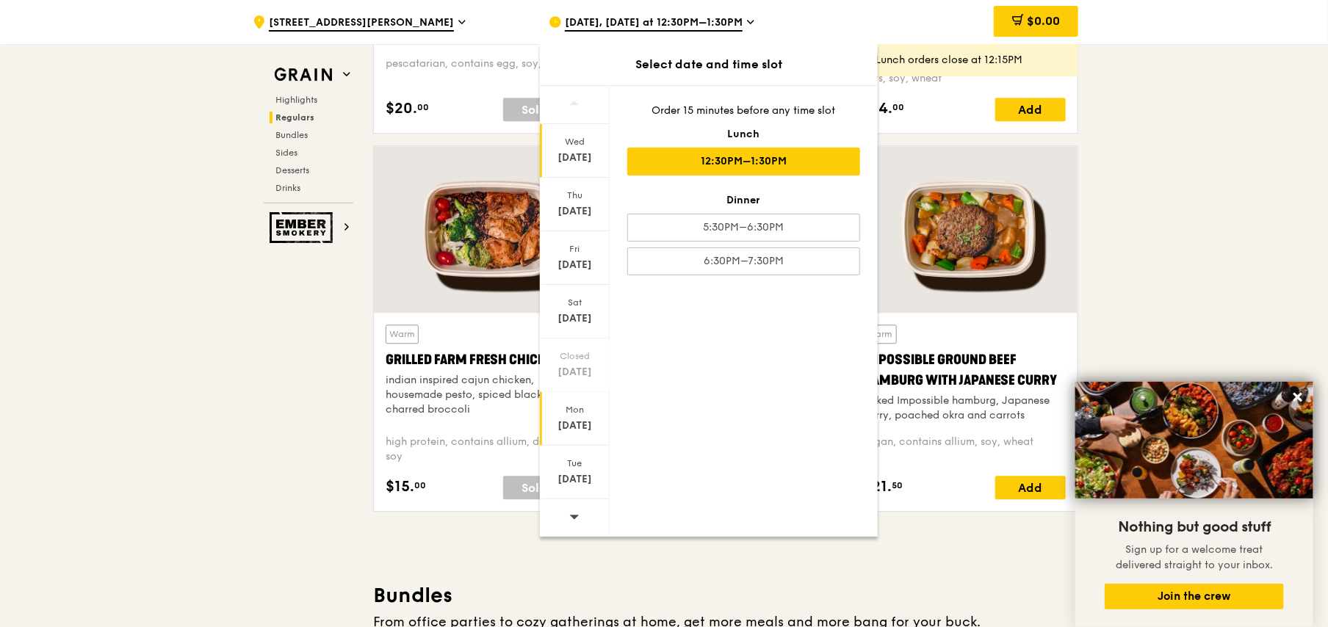
click at [574, 425] on div "Oct 13" at bounding box center [574, 426] width 65 height 15
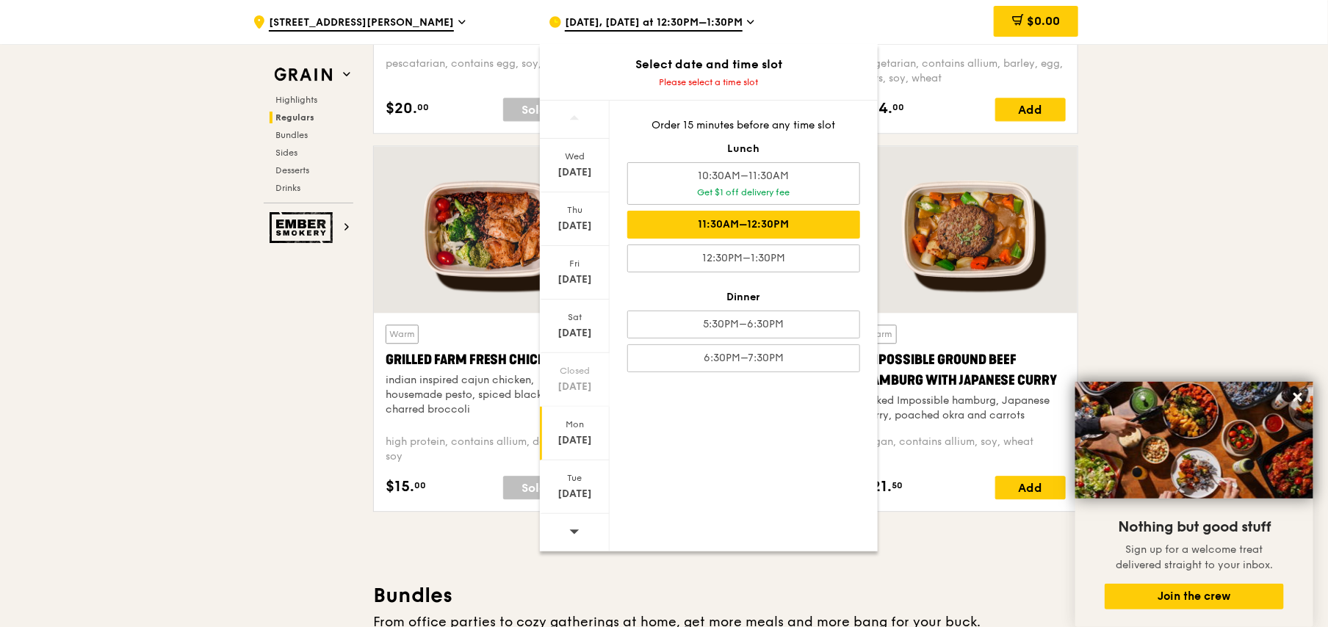
click at [793, 221] on div "11:30AM–12:30PM" at bounding box center [743, 225] width 233 height 28
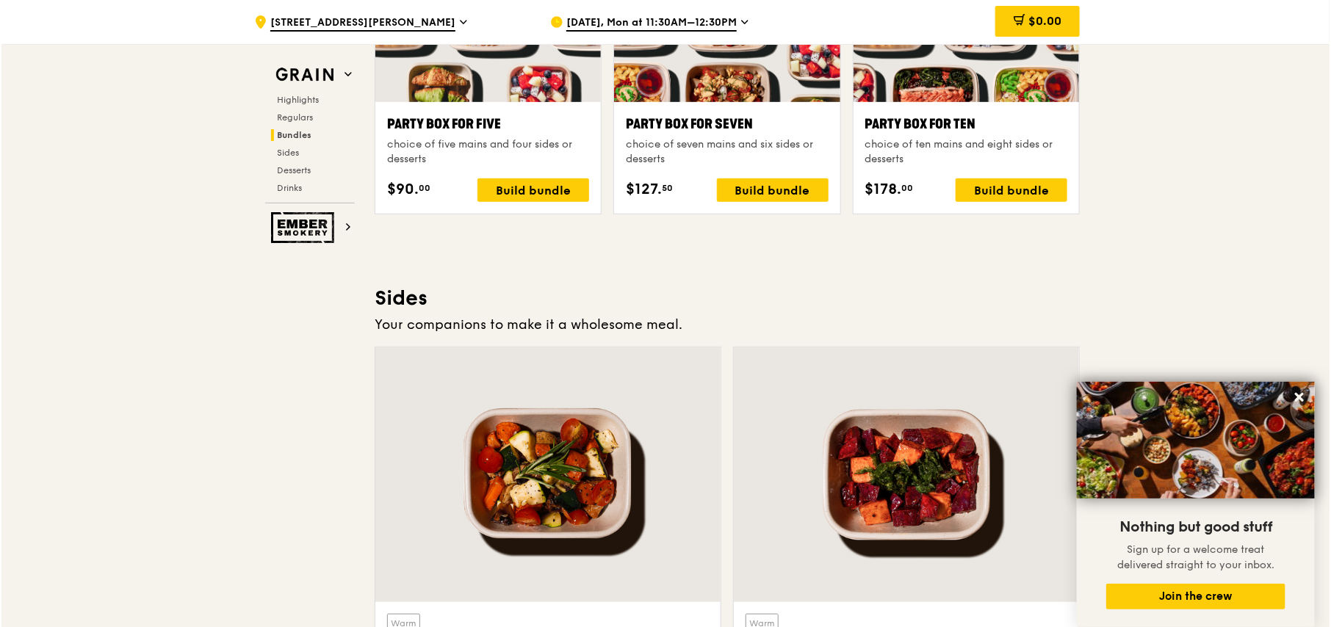
scroll to position [2853, 0]
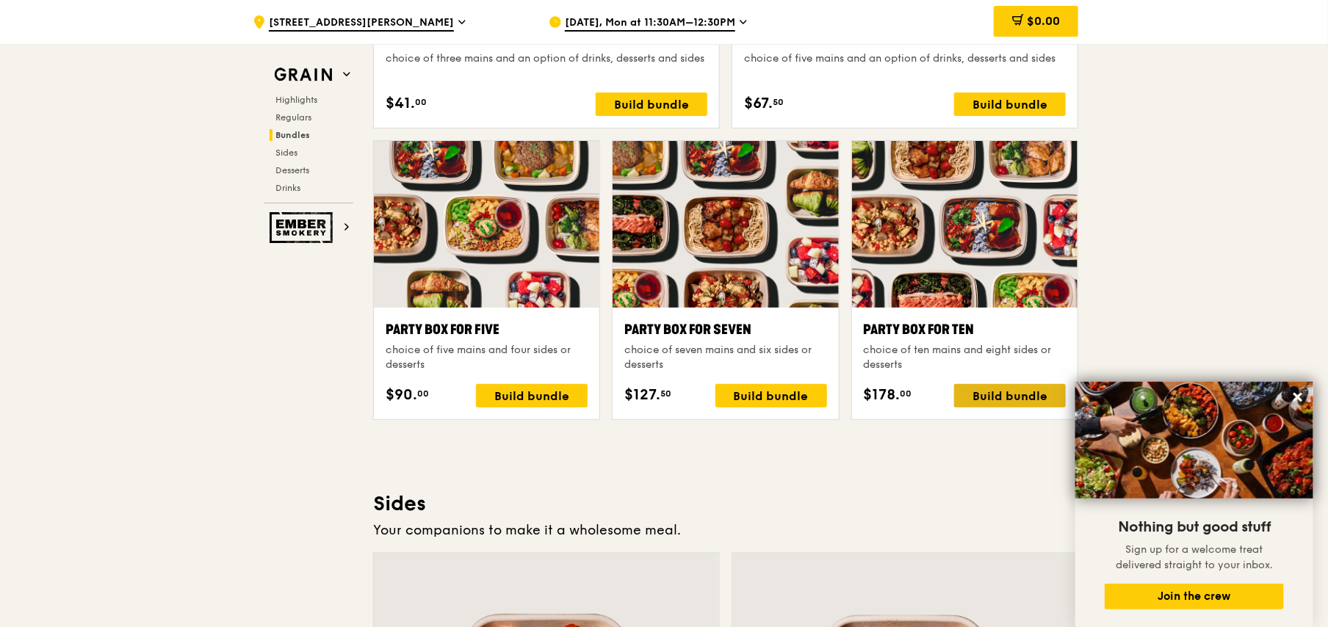
click at [1020, 391] on div "Build bundle" at bounding box center [1010, 396] width 112 height 24
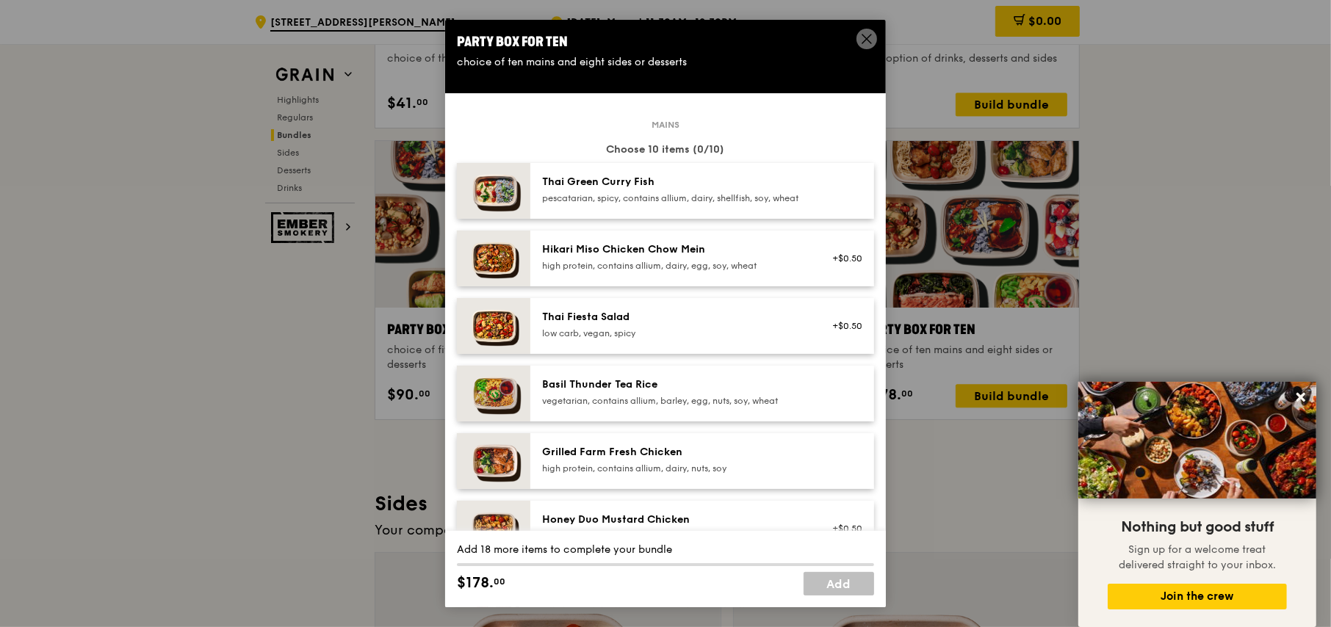
click at [644, 195] on div "pescatarian, spicy, contains allium, dairy, shellfish, soy, wheat" at bounding box center [674, 198] width 264 height 12
click at [583, 325] on div "Thai Fiesta Salad" at bounding box center [674, 317] width 264 height 15
click at [592, 392] on div "Basil Thunder Tea Rice" at bounding box center [674, 385] width 264 height 15
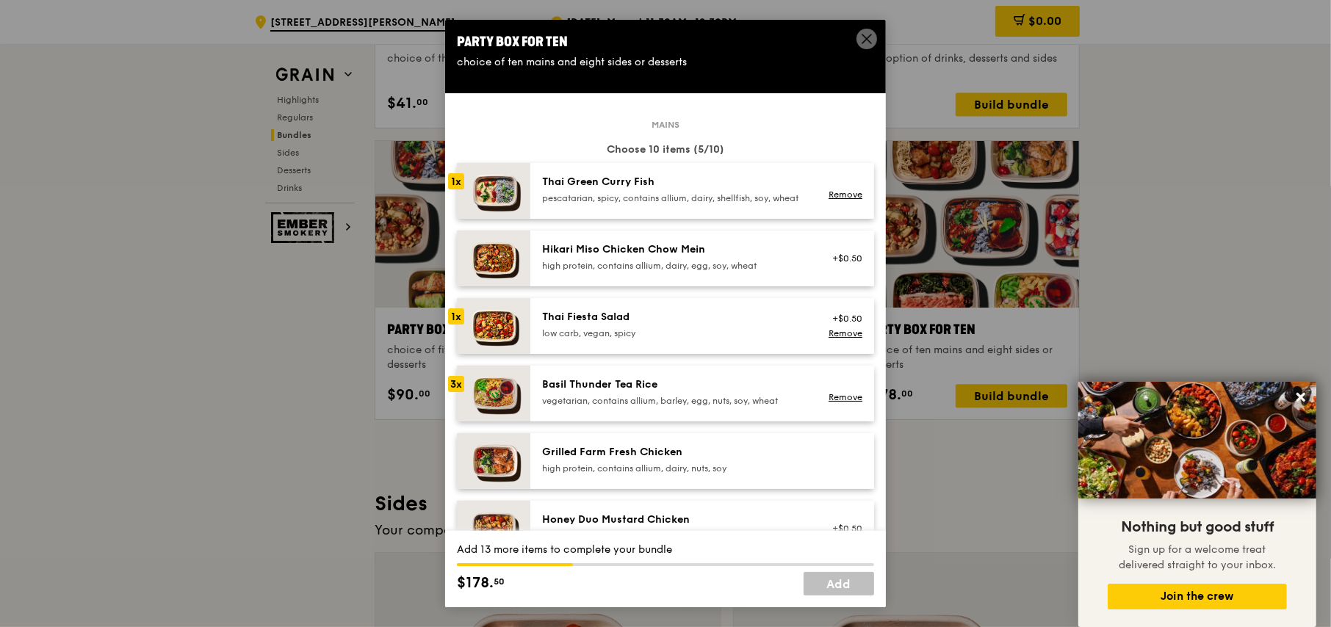
click at [588, 454] on div "Grilled Farm Fresh Chicken high protein, contains allium, dairy, nuts, soy" at bounding box center [702, 461] width 344 height 56
click at [588, 454] on div "Grilled Farm Fresh Chicken high protein, contains allium, dairy, nuts, soy Remo…" at bounding box center [702, 461] width 344 height 56
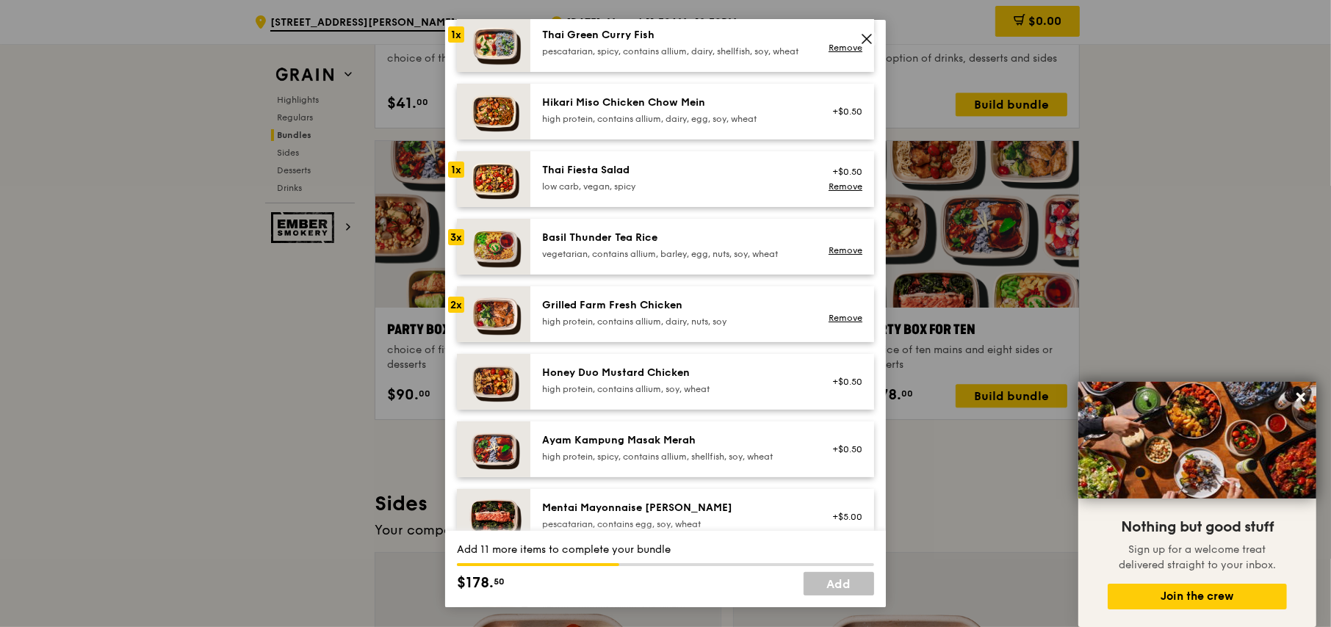
click at [589, 394] on div "Honey Duo Mustard Chicken high protein, contains allium, soy, wheat" at bounding box center [674, 380] width 264 height 29
click at [588, 376] on div "Honey Duo Mustard Chicken" at bounding box center [674, 373] width 264 height 15
click at [836, 395] on link "Remove" at bounding box center [846, 389] width 34 height 10
click at [591, 192] on div "low carb, vegan, spicy" at bounding box center [674, 187] width 264 height 12
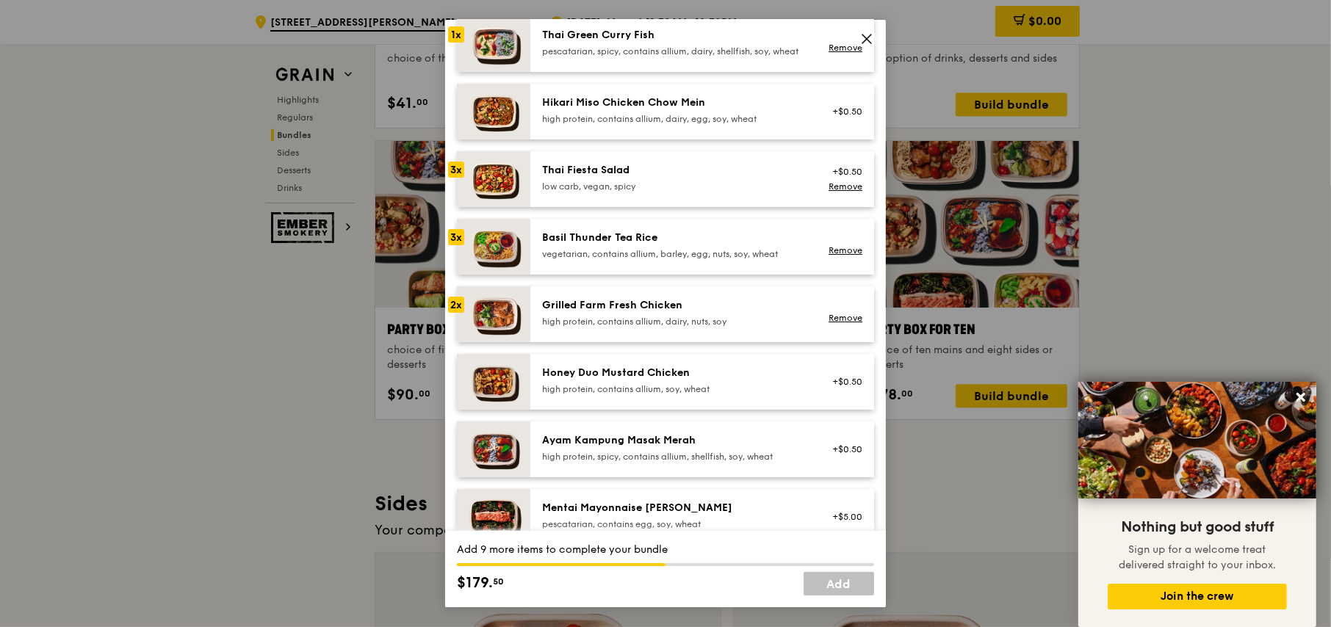
click at [591, 192] on div "low carb, vegan, spicy" at bounding box center [674, 187] width 264 height 12
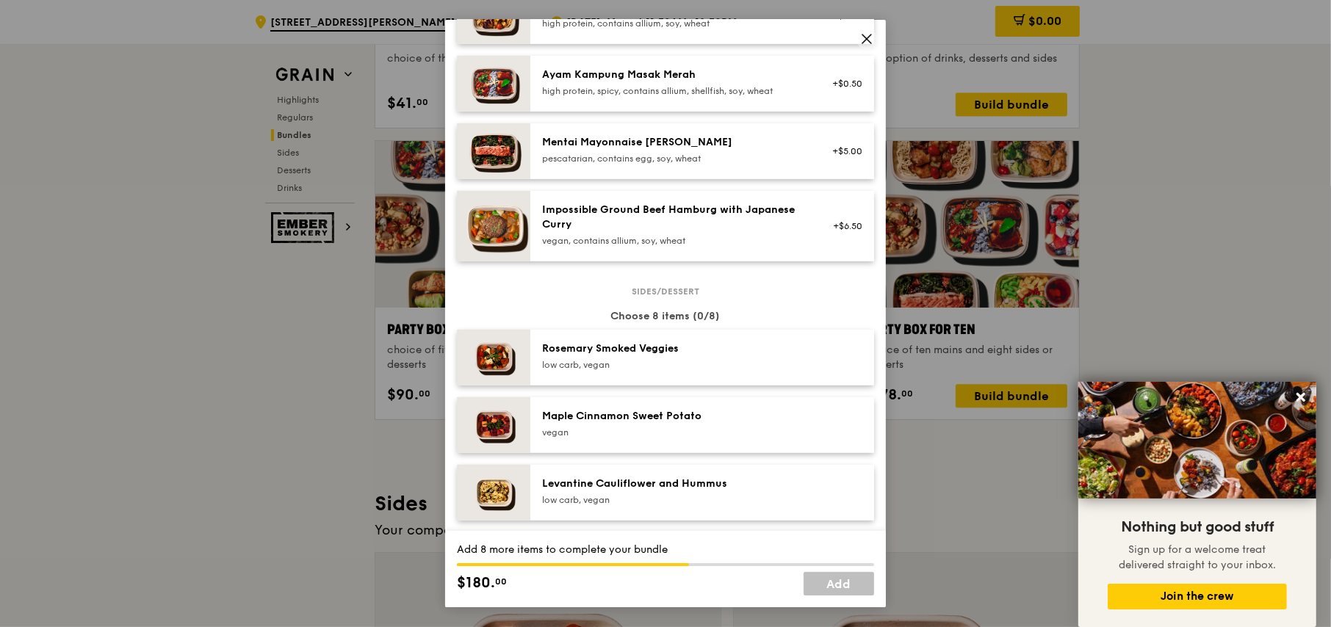
scroll to position [588, 0]
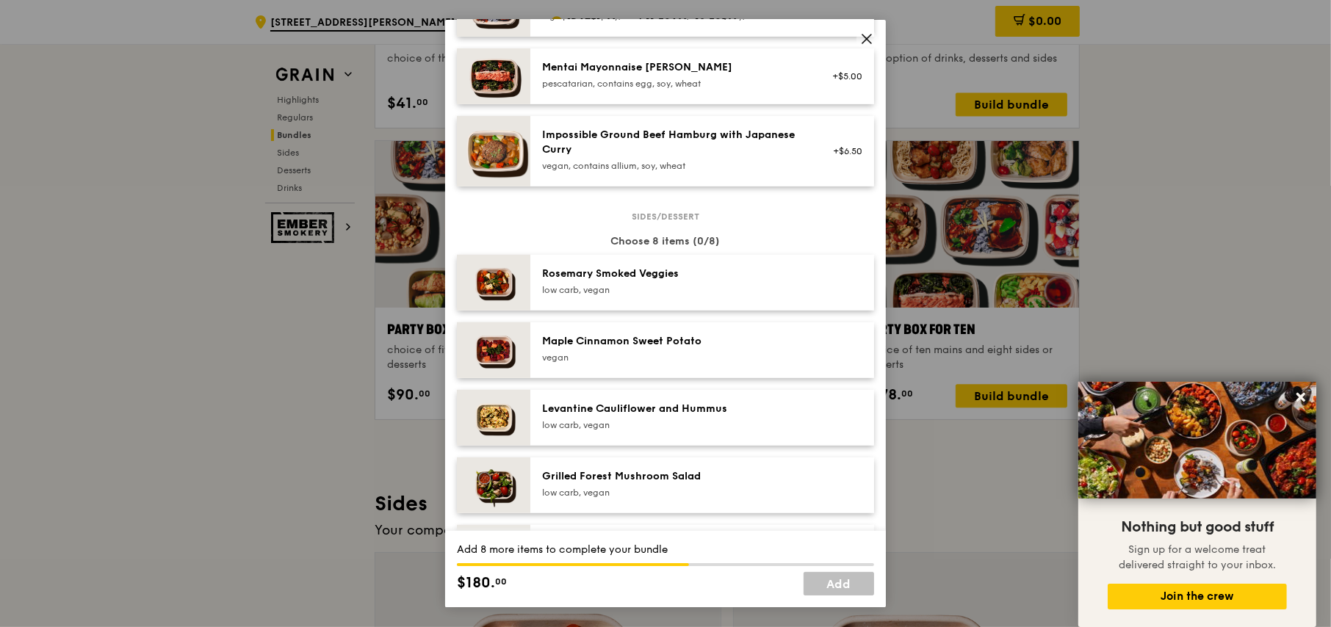
click at [502, 282] on img at bounding box center [493, 283] width 73 height 56
drag, startPoint x: 507, startPoint y: 359, endPoint x: 500, endPoint y: 417, distance: 58.5
click at [507, 359] on img at bounding box center [493, 351] width 73 height 56
click at [502, 435] on img at bounding box center [493, 418] width 73 height 56
click at [499, 513] on img at bounding box center [493, 486] width 73 height 56
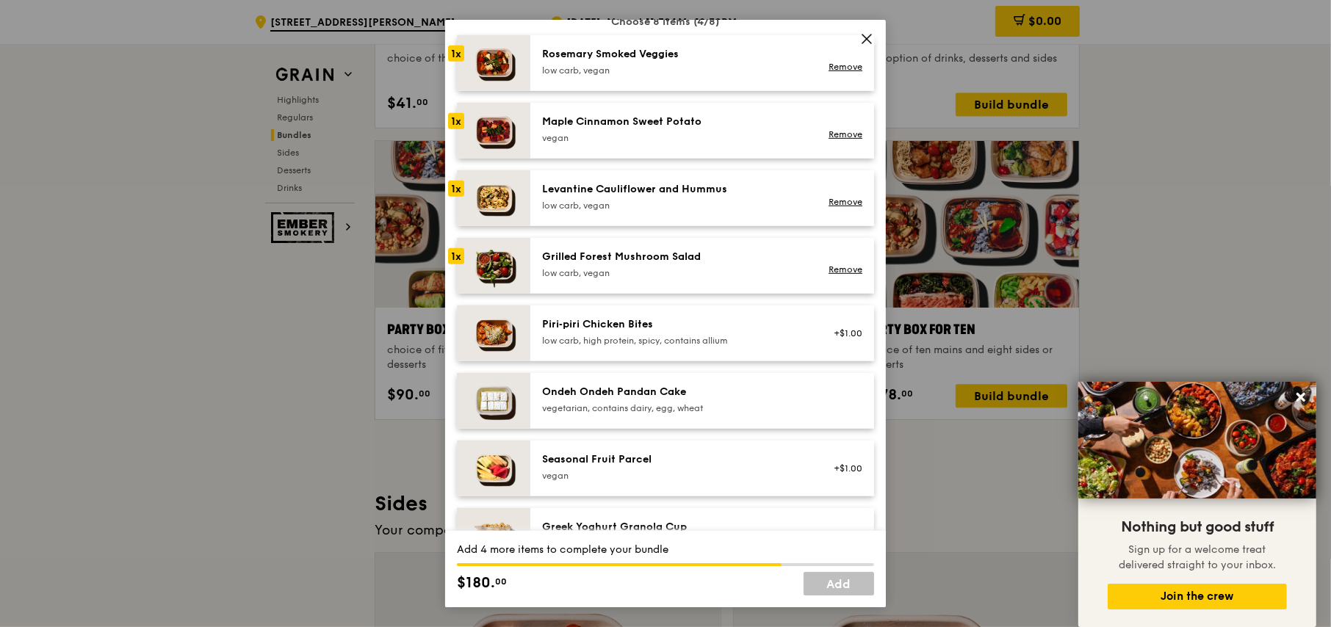
scroll to position [808, 0]
click at [485, 342] on img at bounding box center [493, 333] width 73 height 56
drag, startPoint x: 489, startPoint y: 408, endPoint x: 491, endPoint y: 424, distance: 15.6
click at [489, 408] on img at bounding box center [493, 400] width 73 height 56
click at [841, 345] on link "Remove" at bounding box center [846, 340] width 34 height 10
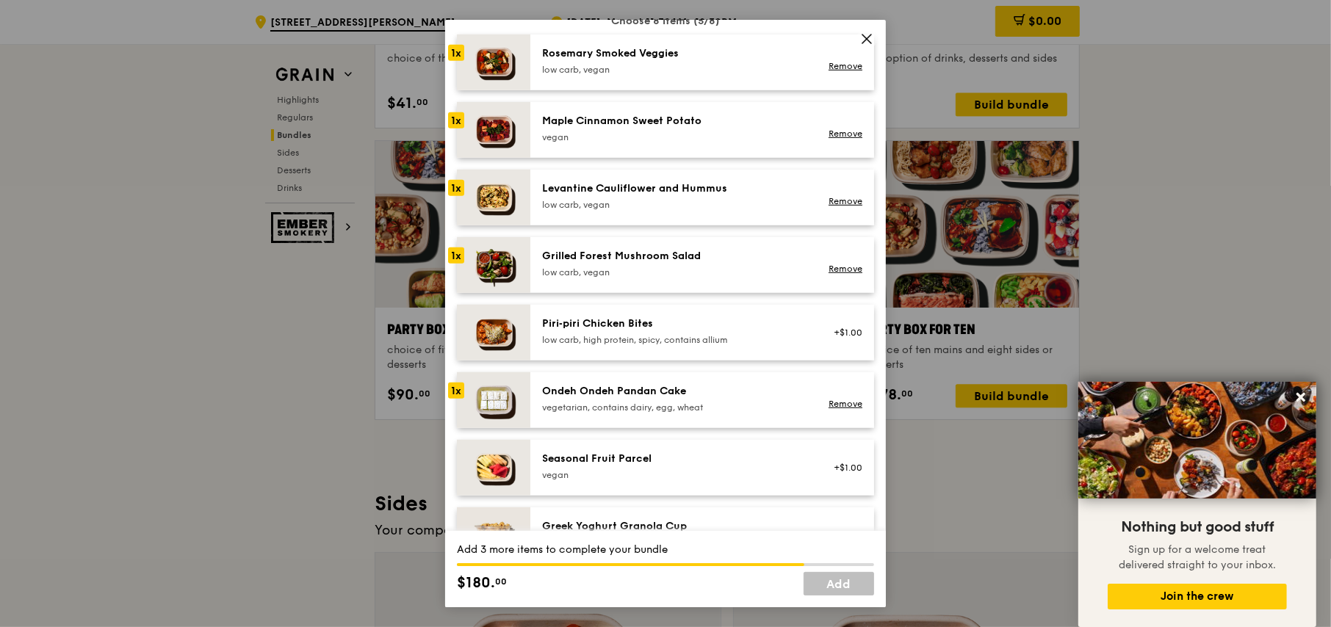
click at [588, 196] on div "Levantine Cauliflower and Hummus" at bounding box center [674, 188] width 264 height 15
click at [598, 278] on div "low carb, vegan" at bounding box center [674, 273] width 264 height 12
click at [586, 129] on div "Maple Cinnamon Sweet Potato" at bounding box center [674, 121] width 264 height 15
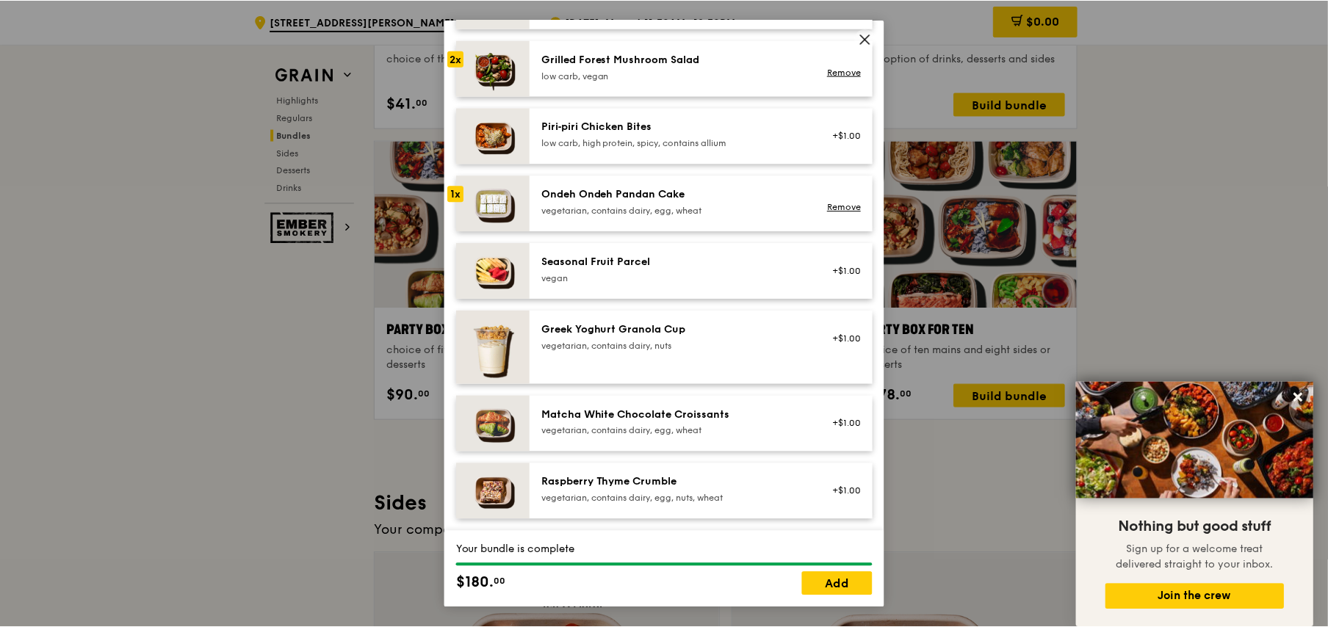
scroll to position [1249, 0]
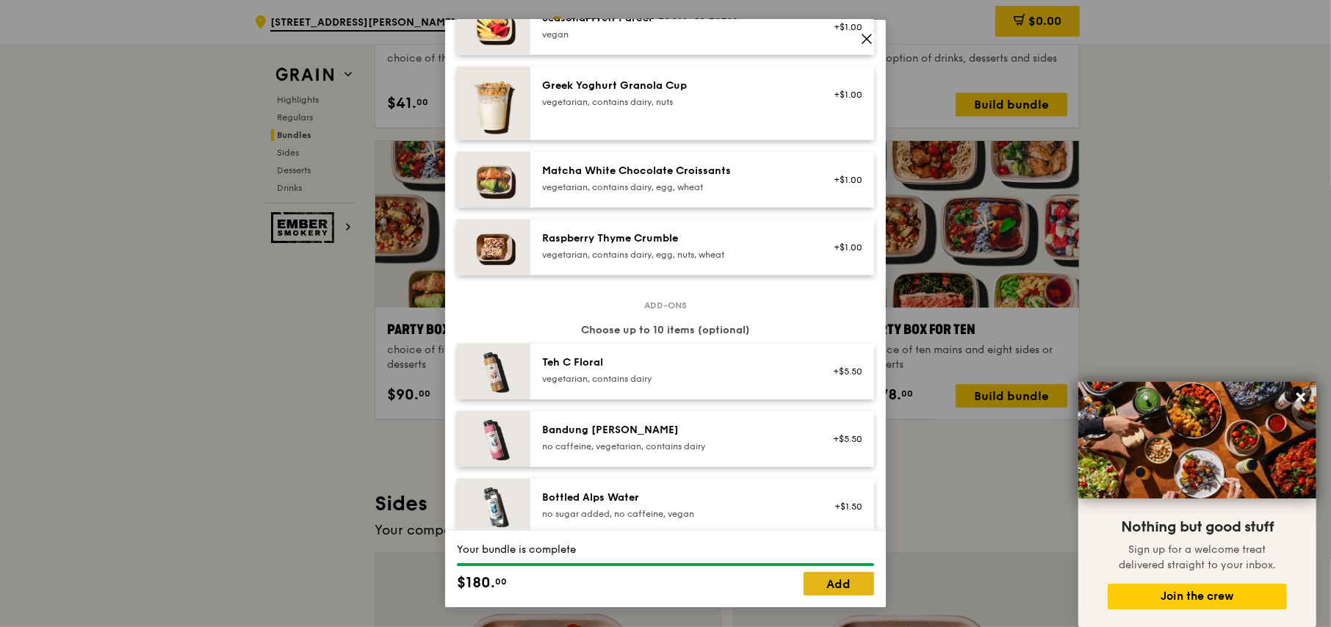
click at [810, 579] on link "Add" at bounding box center [839, 584] width 71 height 24
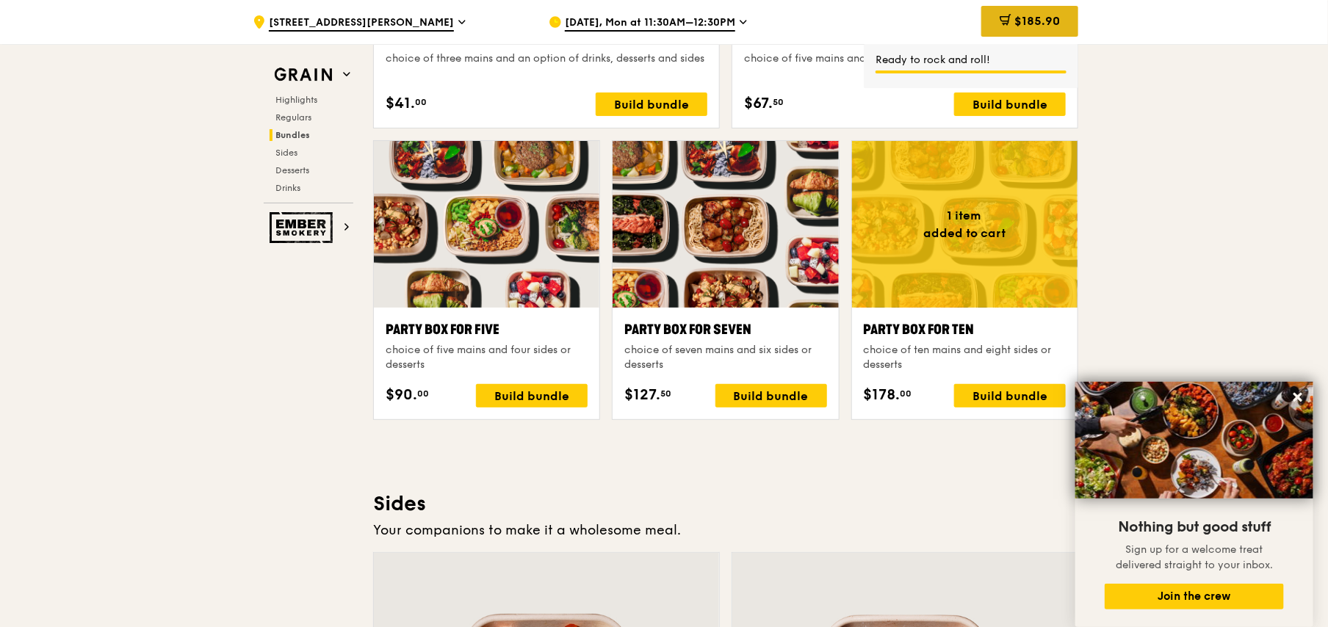
click at [1020, 17] on span "$185.90" at bounding box center [1038, 21] width 46 height 14
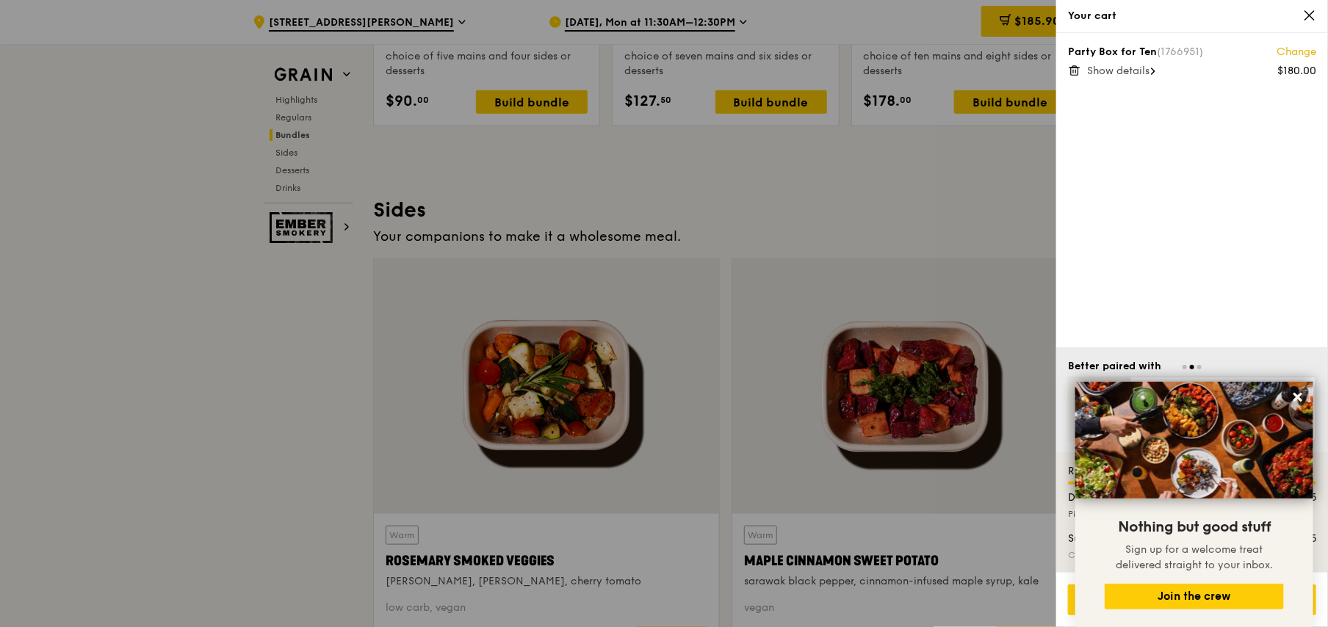
scroll to position [3146, 0]
click at [1123, 71] on span "Show details" at bounding box center [1118, 71] width 62 height 12
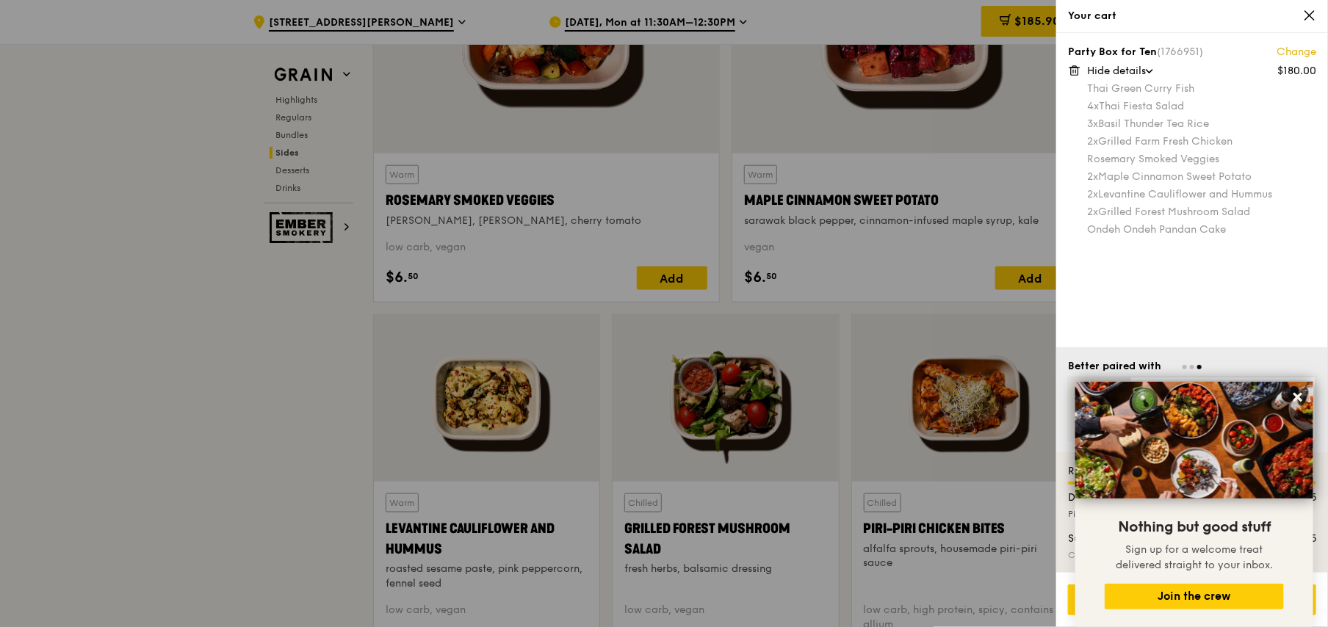
scroll to position [3586, 0]
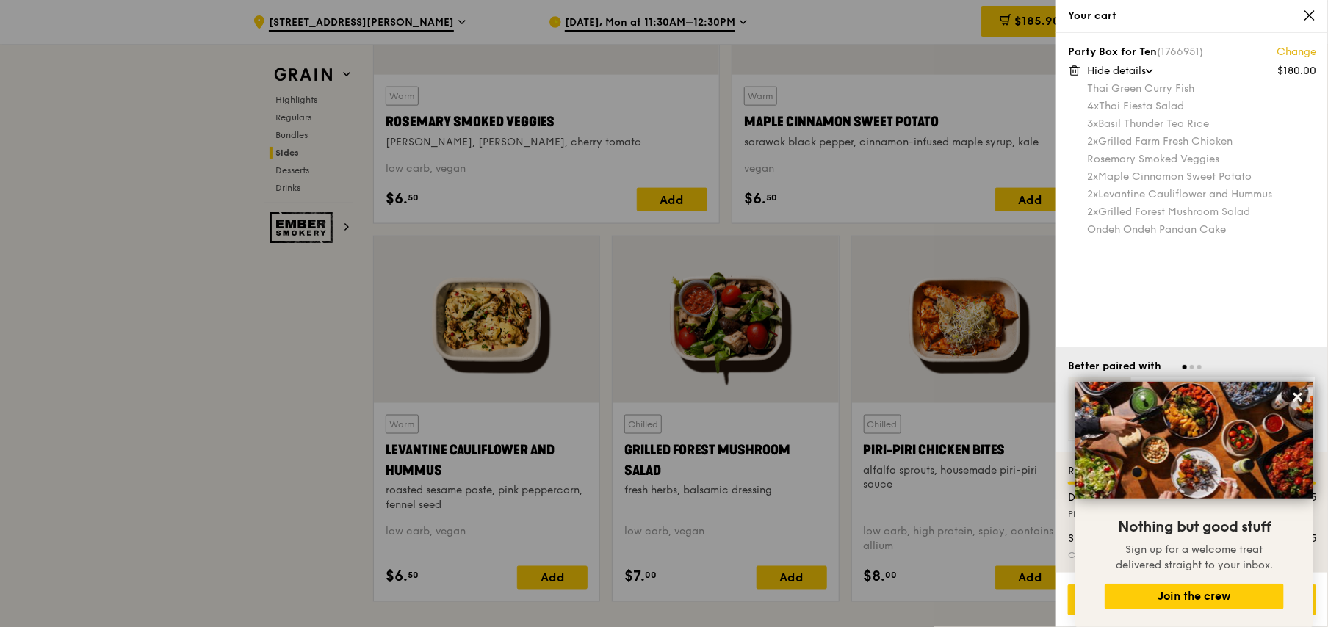
click at [1161, 296] on div "Party Box for Ten (1766951) Change $180.00 Hide details Thai Green Curry Fish 4…" at bounding box center [1192, 190] width 272 height 314
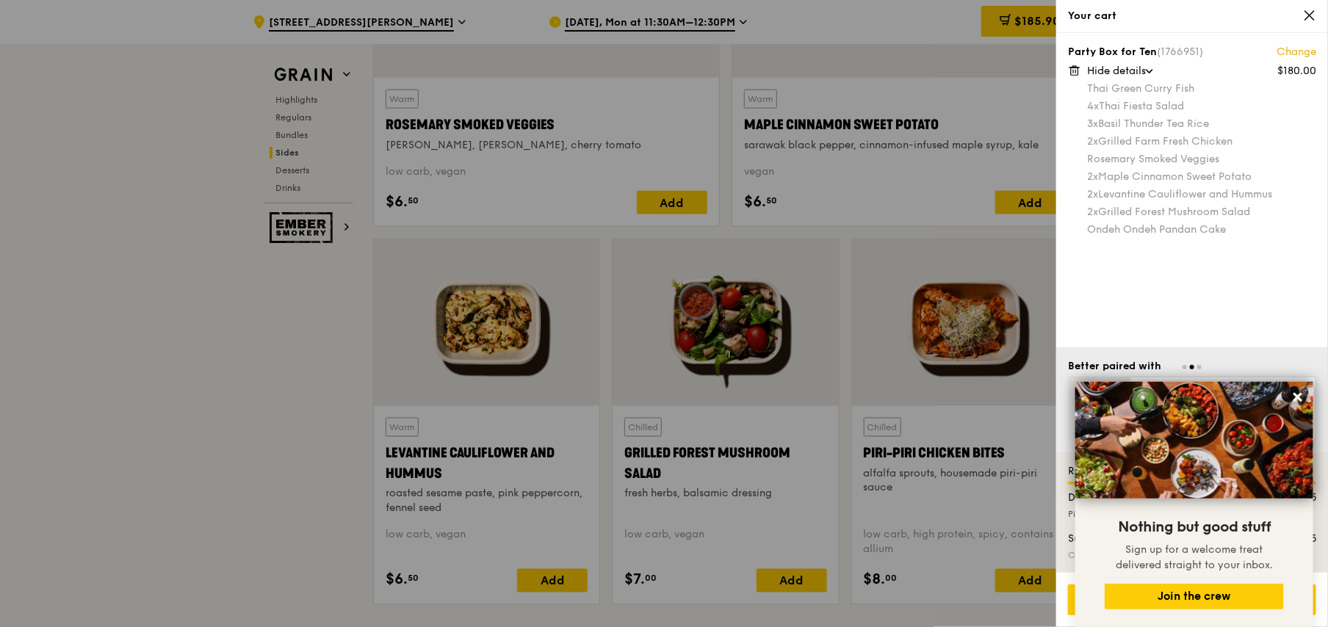
scroll to position [3439, 0]
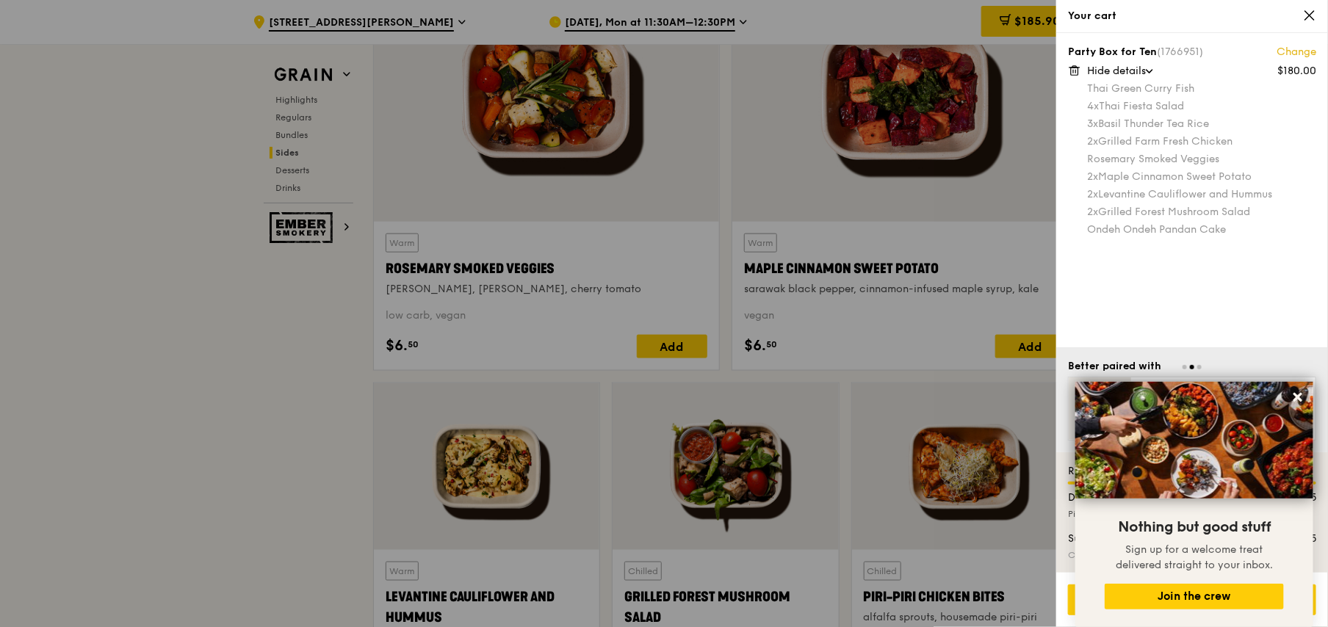
drag, startPoint x: 1171, startPoint y: 273, endPoint x: 1156, endPoint y: 409, distance: 136.8
click at [1172, 272] on div "Party Box for Ten (1766951) Change $180.00 Hide details Thai Green Curry Fish 4…" at bounding box center [1192, 190] width 272 height 314
click at [1233, 363] on div at bounding box center [1192, 366] width 248 height 14
click at [1203, 597] on button "Join the crew" at bounding box center [1194, 597] width 179 height 26
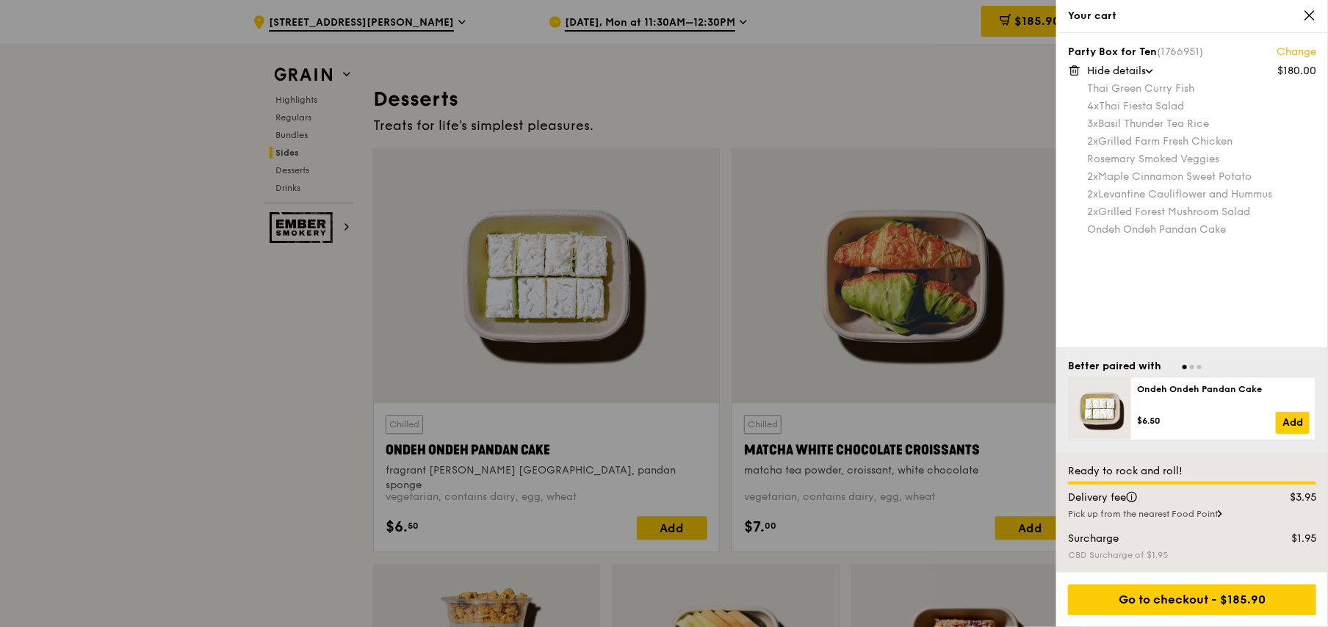
scroll to position [4174, 0]
click at [168, 417] on div at bounding box center [664, 313] width 1328 height 627
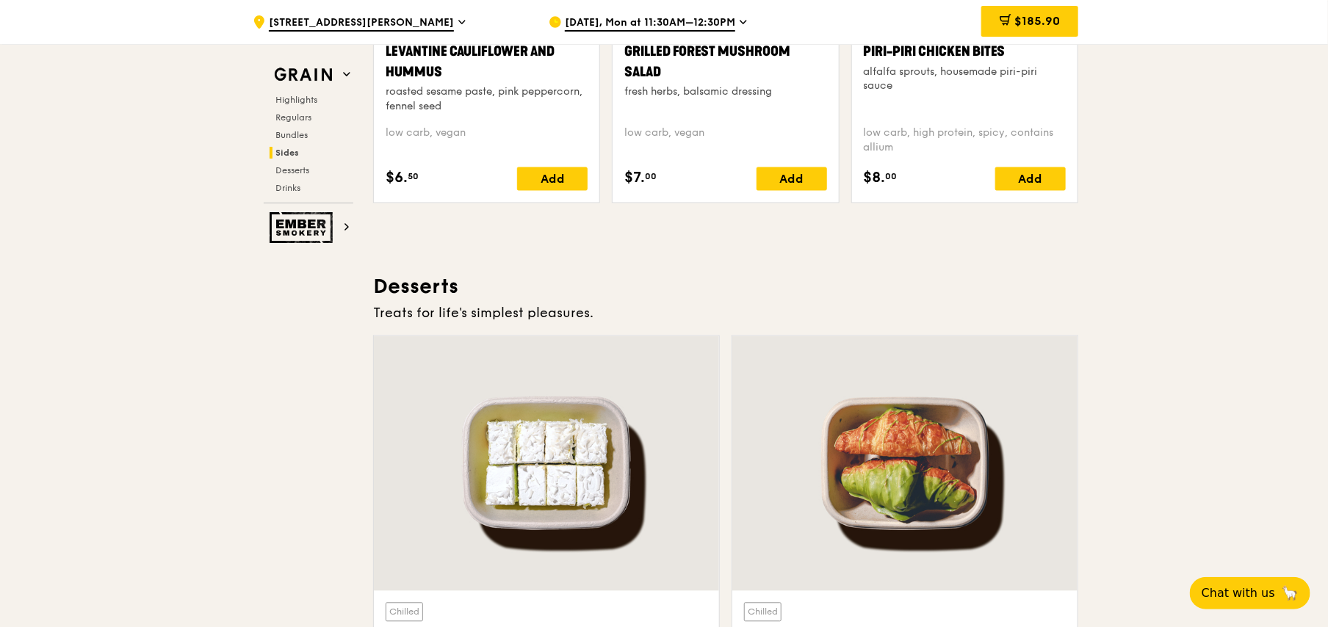
scroll to position [3953, 0]
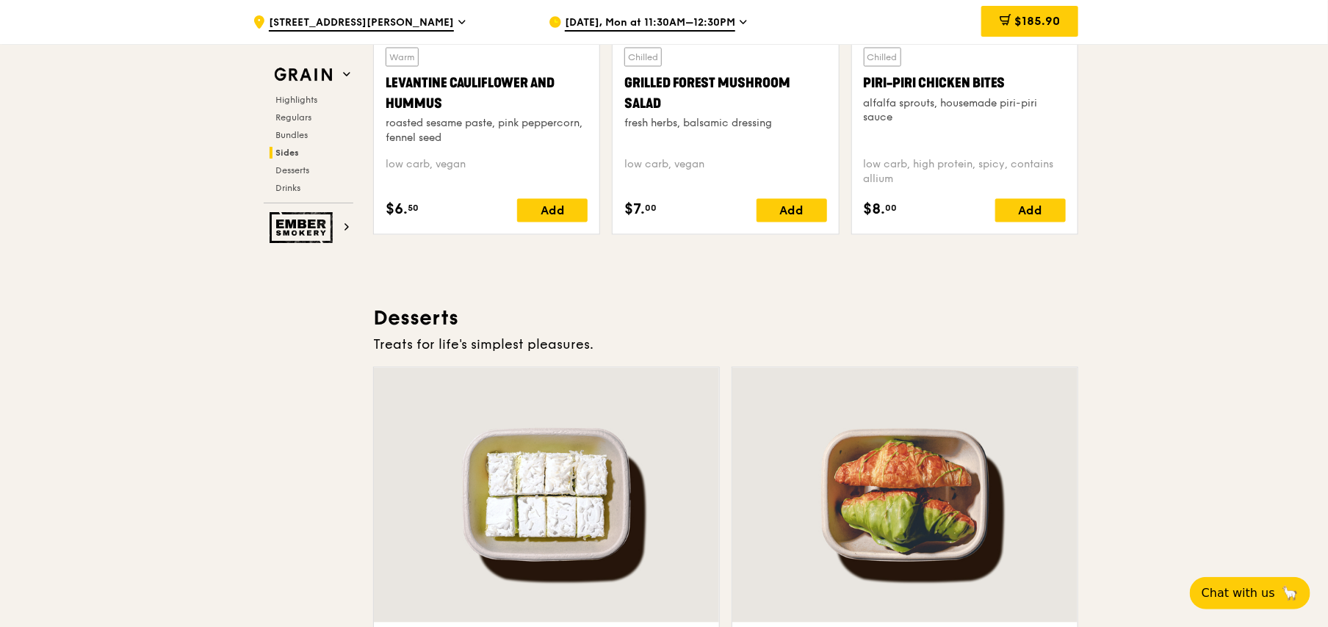
drag, startPoint x: 1059, startPoint y: 21, endPoint x: 903, endPoint y: 311, distance: 330.0
click at [903, 311] on h3 "Desserts" at bounding box center [725, 319] width 705 height 26
click at [1011, 10] on div "$185.90" at bounding box center [1029, 21] width 97 height 31
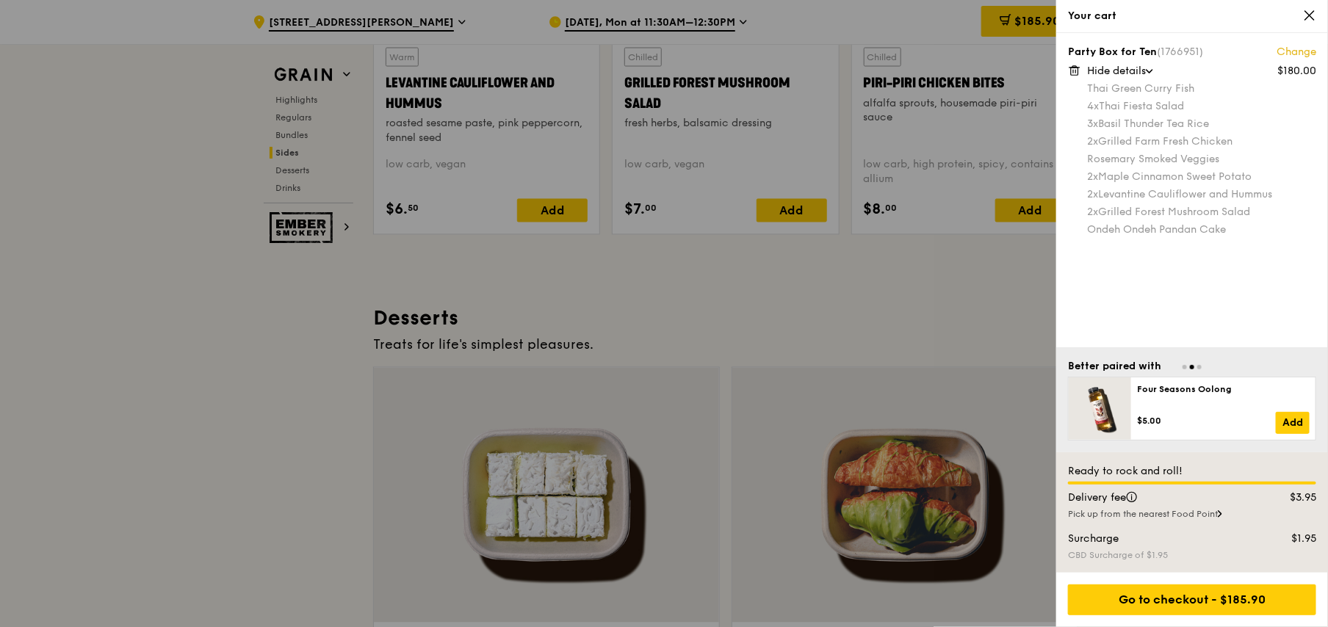
click at [963, 273] on div at bounding box center [664, 313] width 1328 height 627
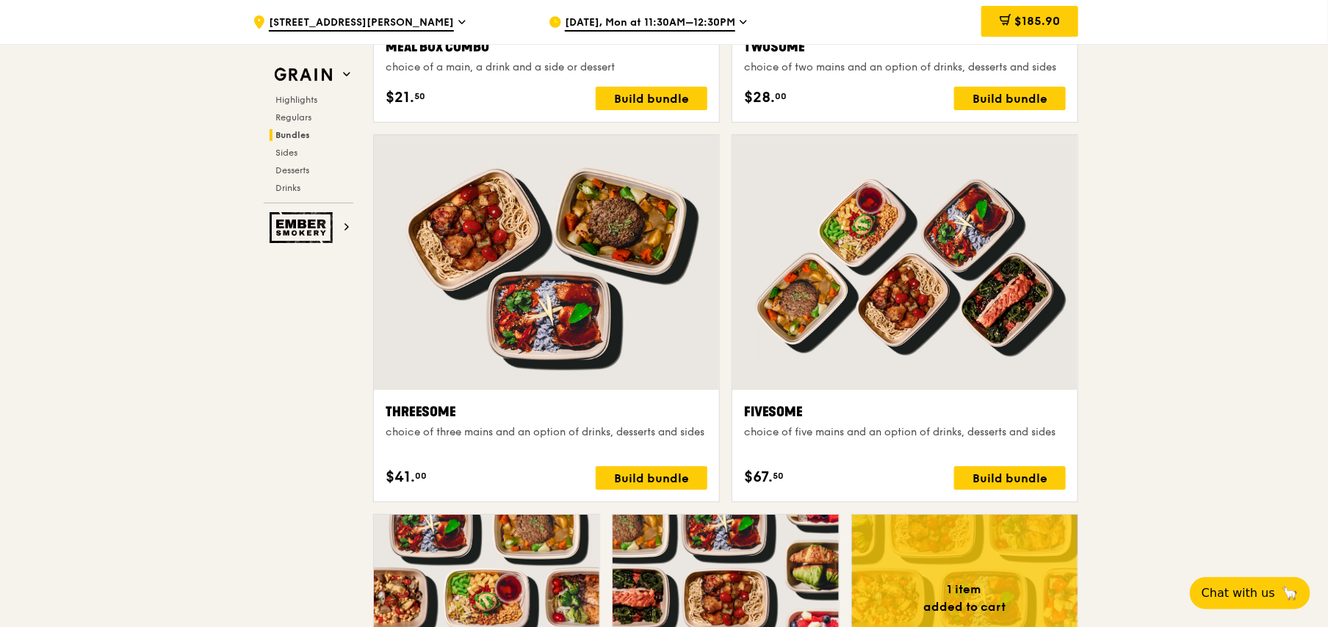
scroll to position [2484, 0]
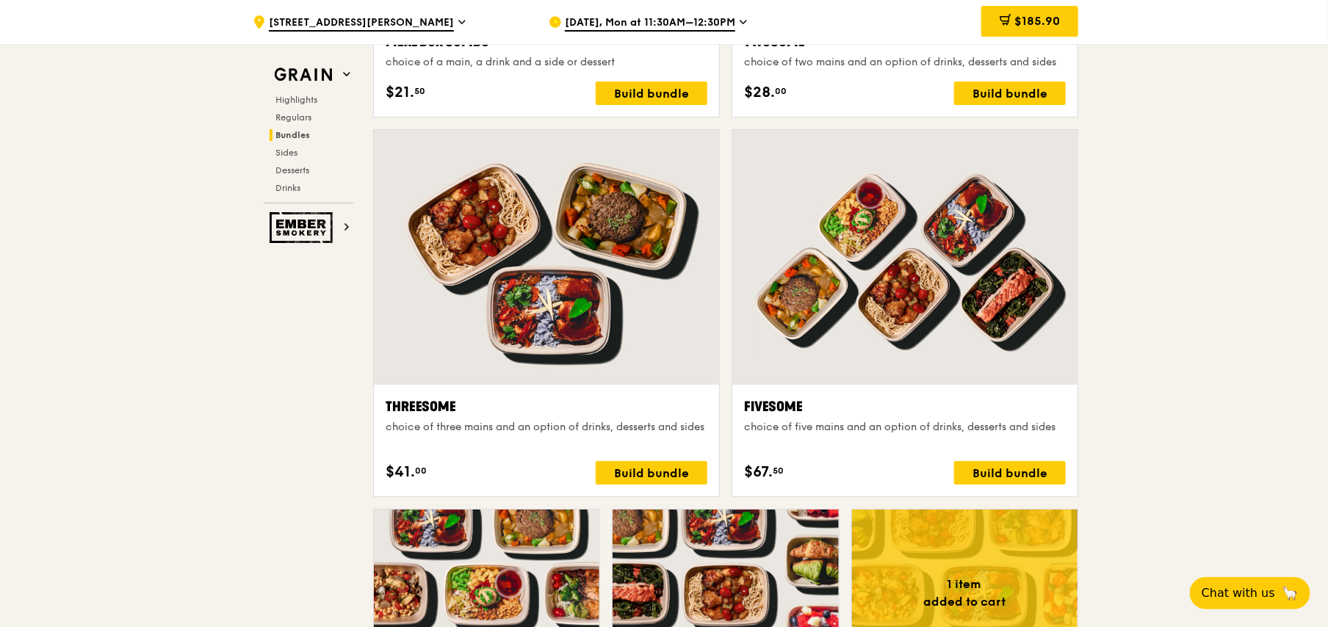
click at [555, 291] on div at bounding box center [546, 257] width 345 height 255
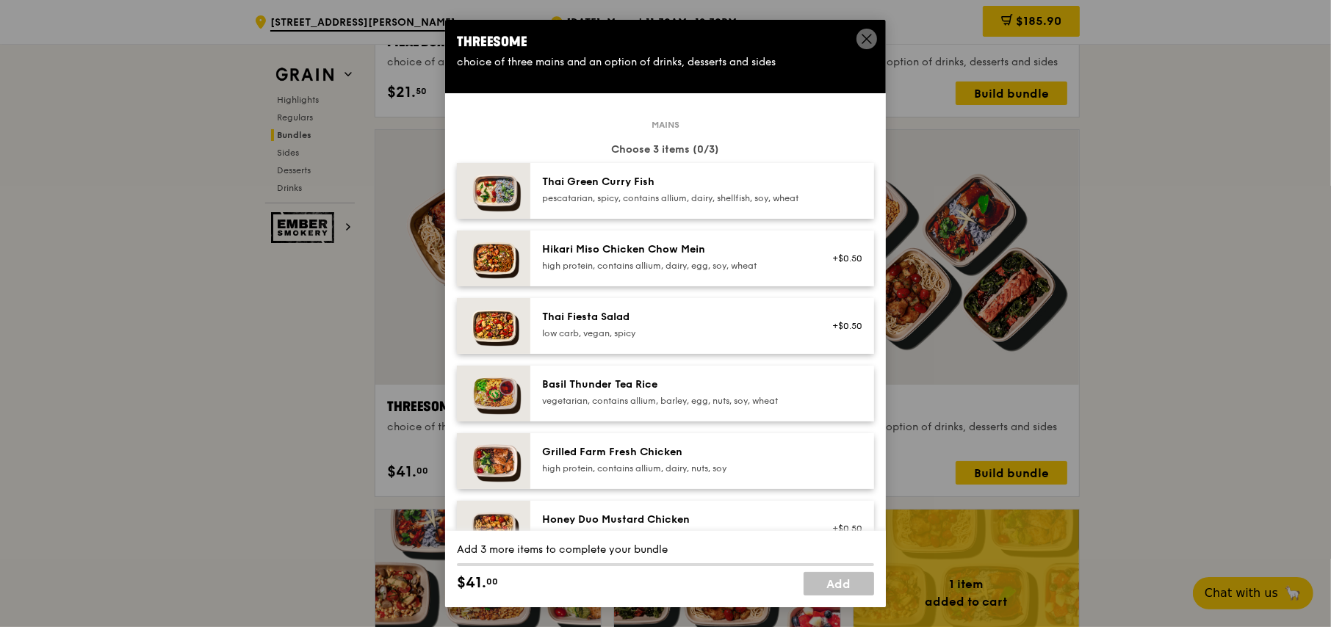
click at [862, 40] on icon at bounding box center [866, 38] width 13 height 13
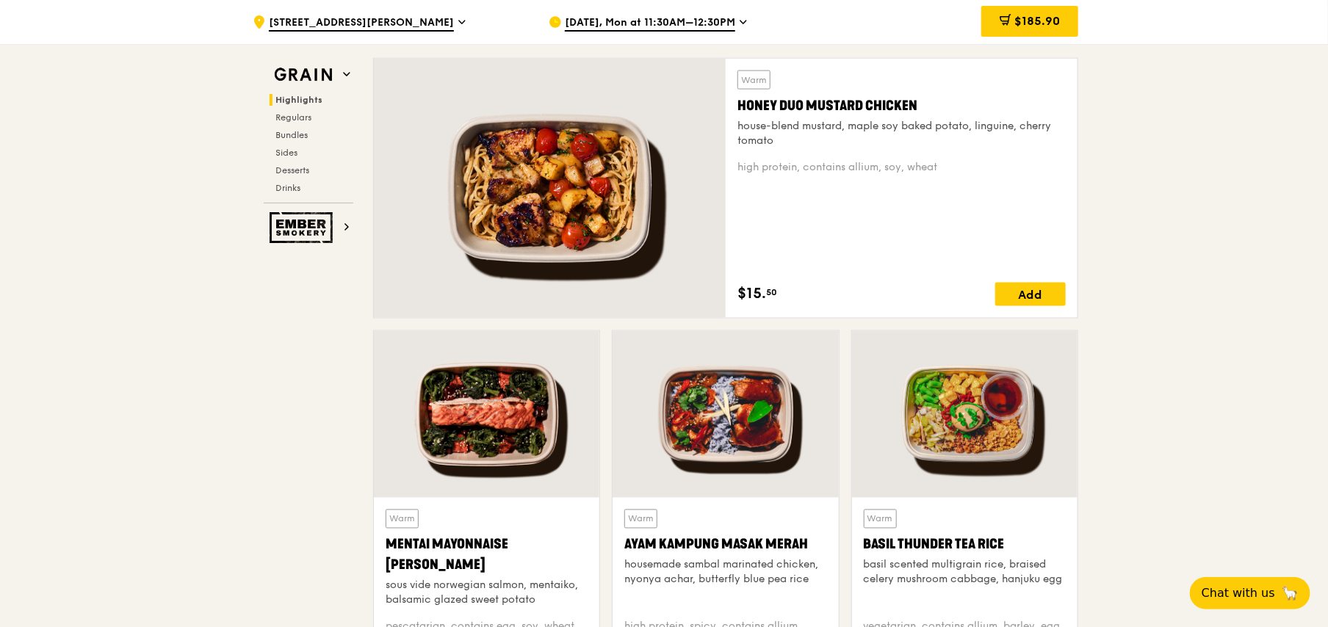
scroll to position [941, 0]
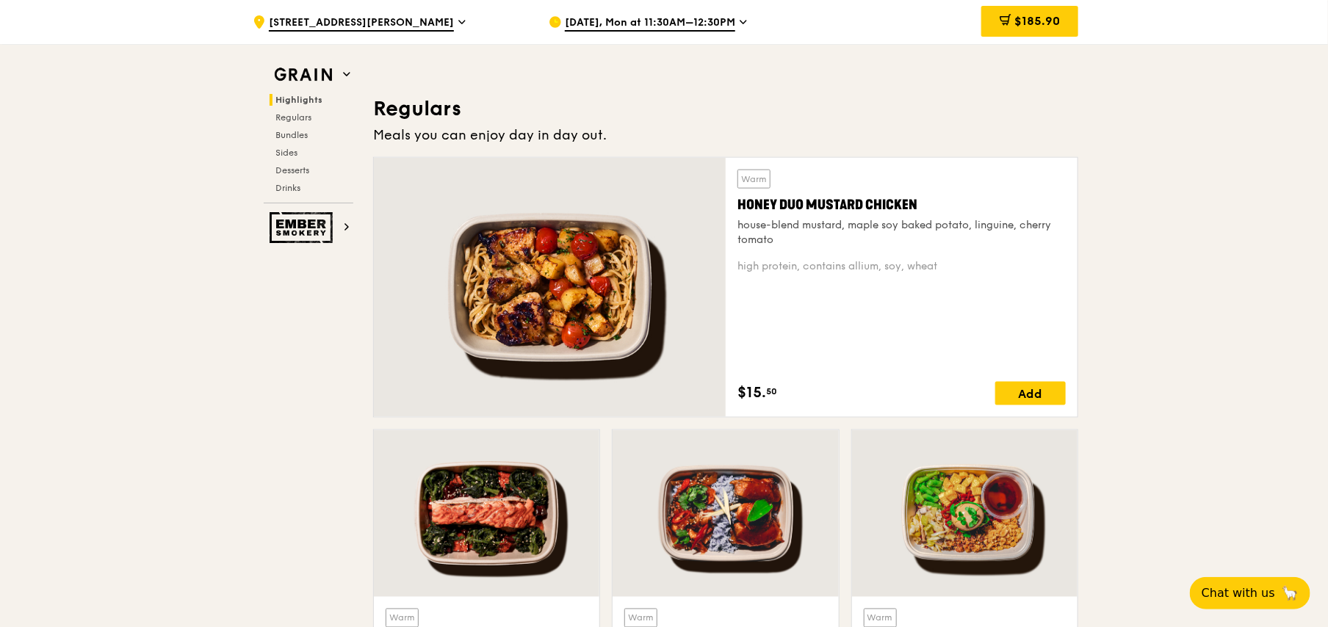
click at [624, 308] on div at bounding box center [550, 287] width 352 height 259
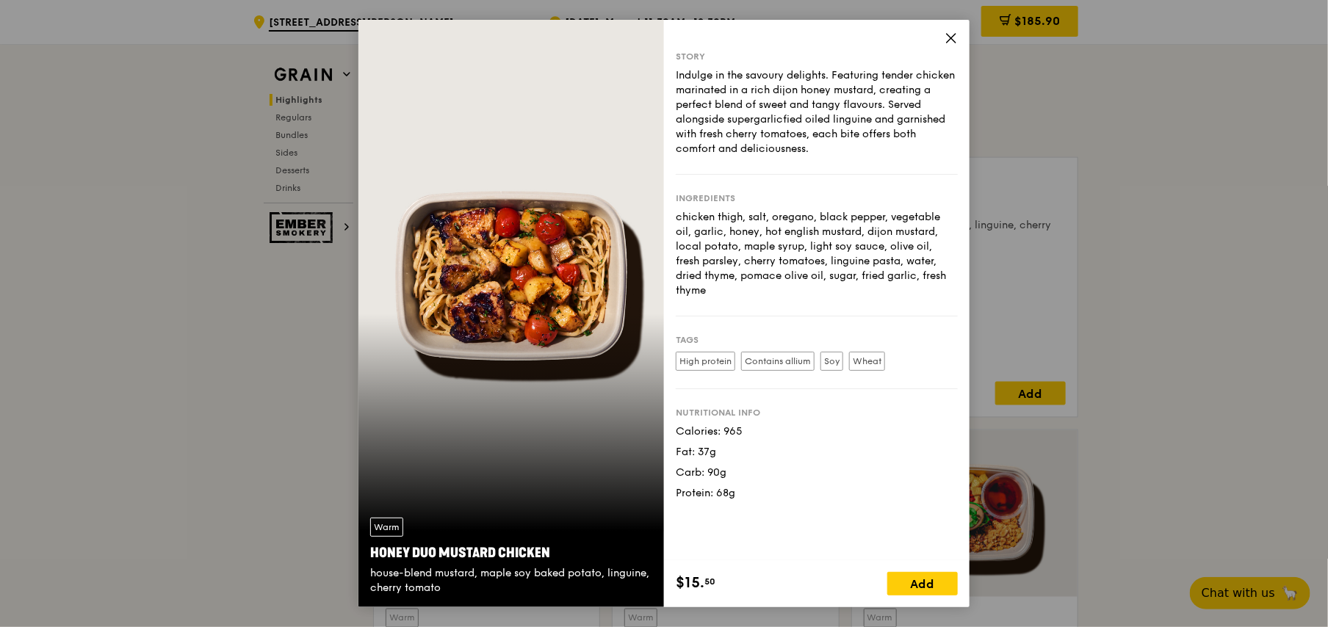
click at [951, 36] on icon at bounding box center [951, 38] width 13 height 13
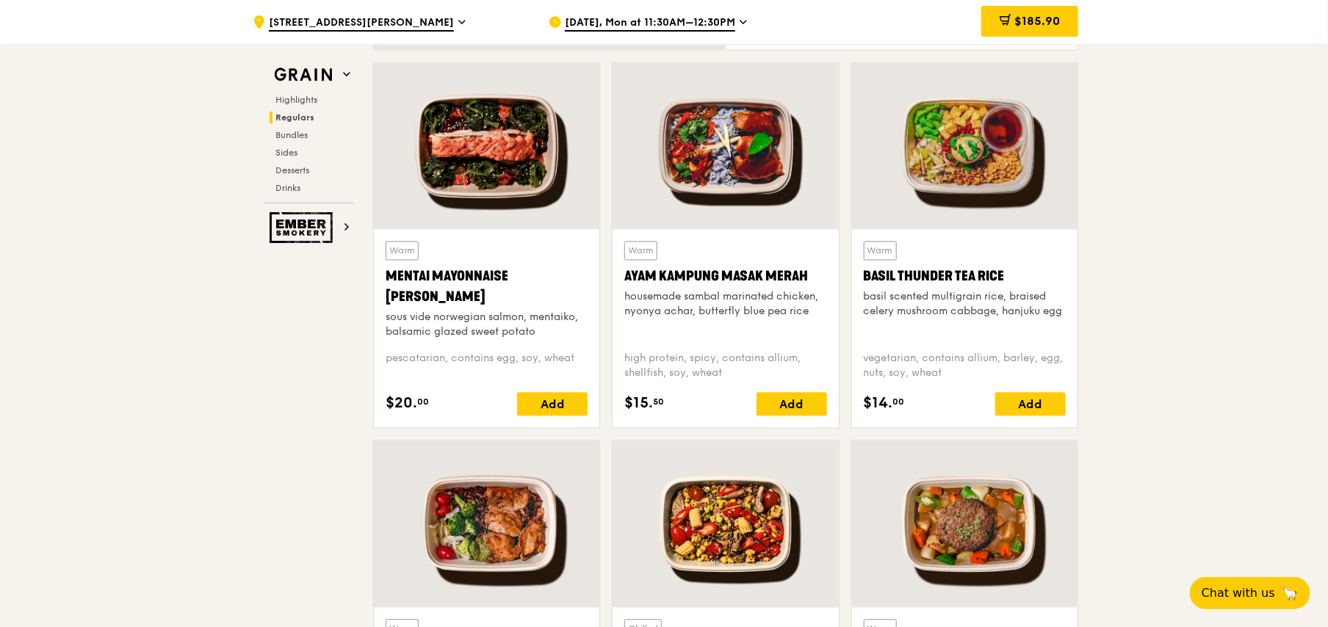
scroll to position [1015, 0]
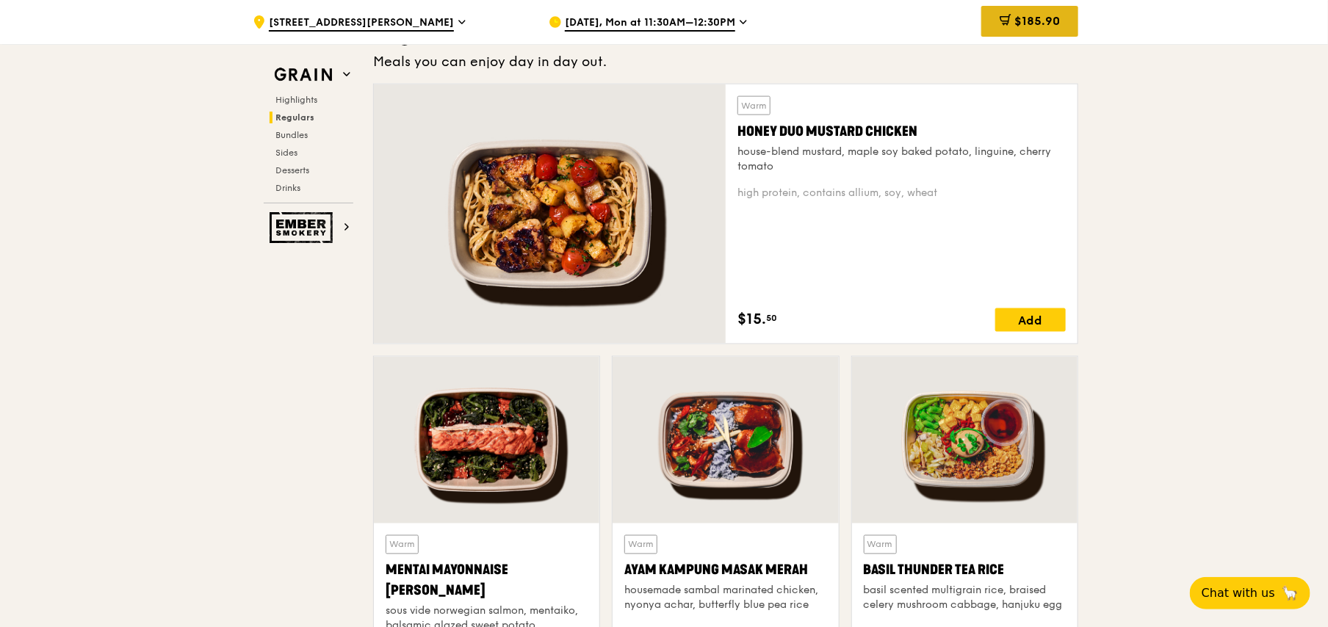
click at [1025, 19] on span "$185.90" at bounding box center [1038, 21] width 46 height 14
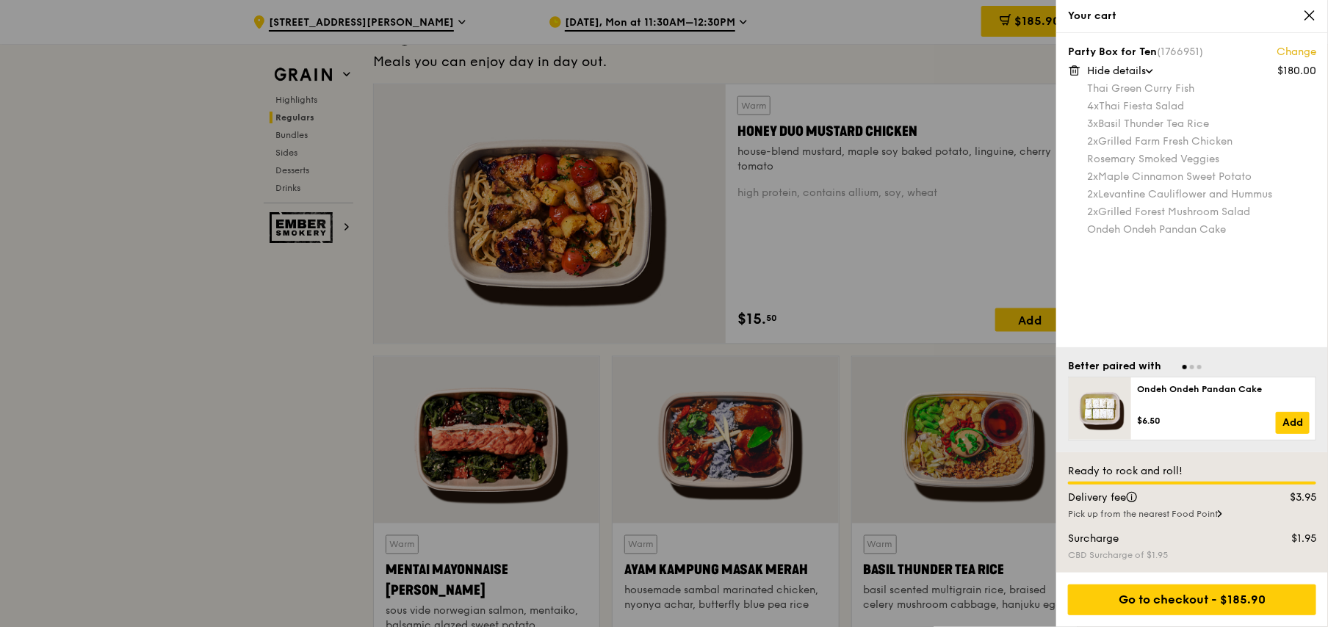
click at [1309, 12] on icon at bounding box center [1309, 15] width 13 height 13
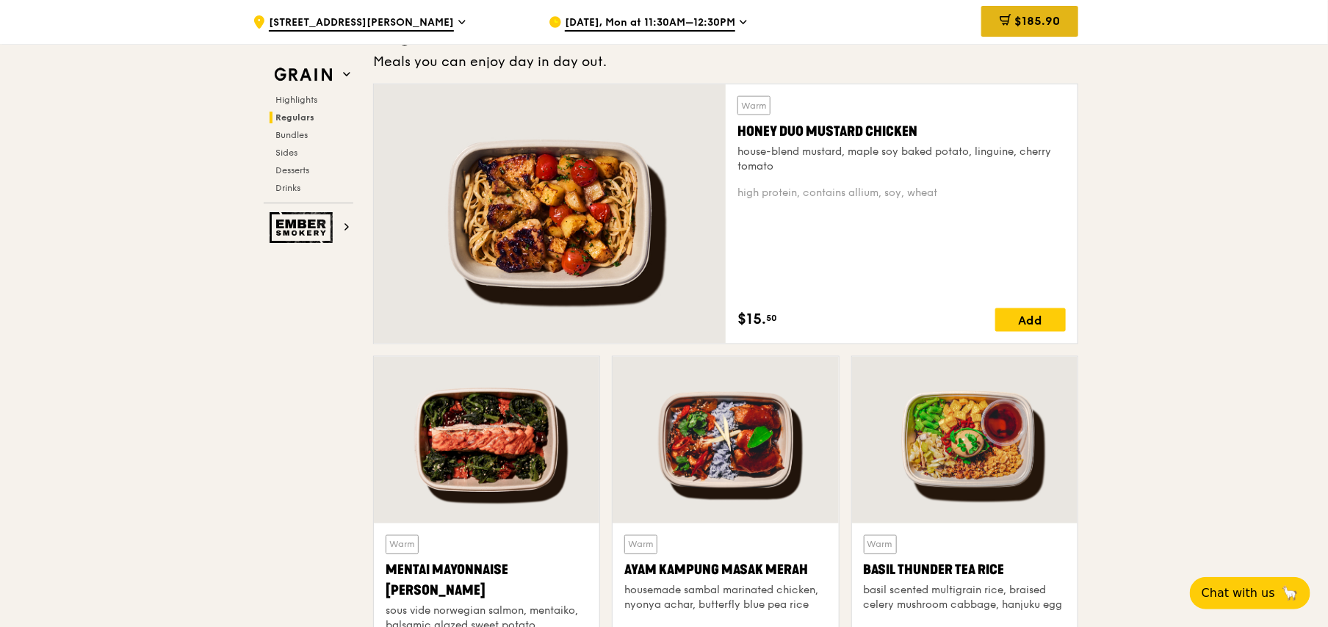
click at [1045, 24] on span "$185.90" at bounding box center [1038, 21] width 46 height 14
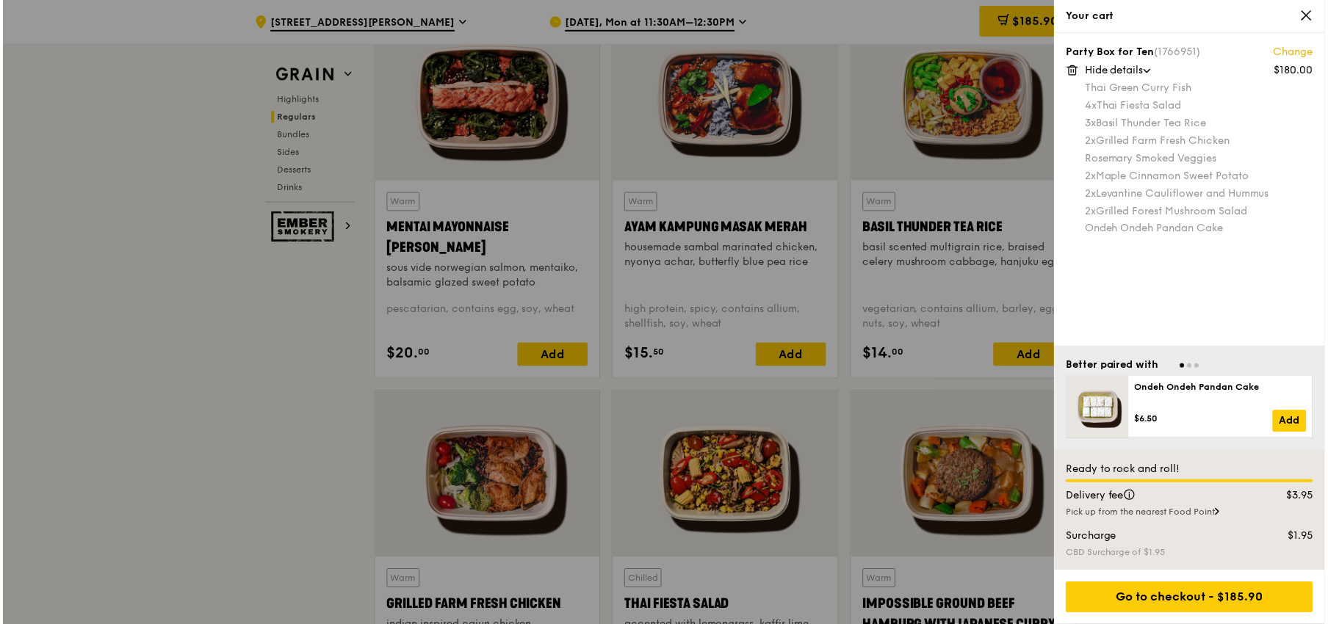
scroll to position [1529, 0]
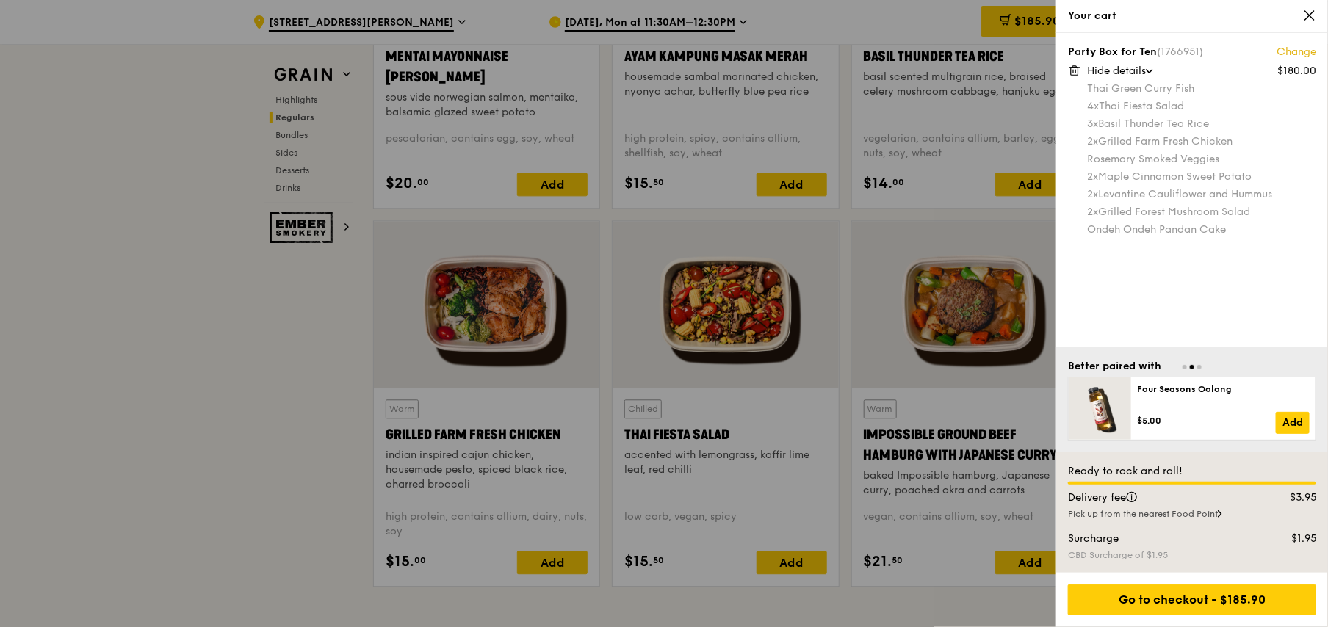
click at [1308, 53] on link "Change" at bounding box center [1297, 52] width 40 height 15
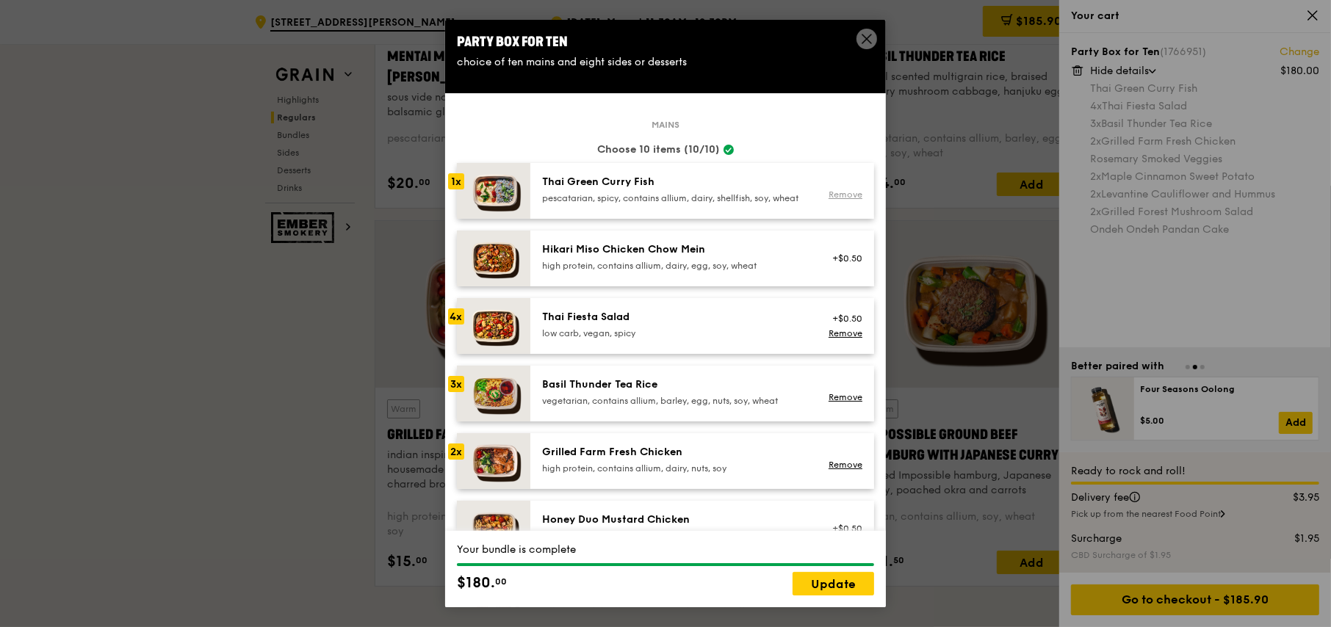
click at [829, 198] on link "Remove" at bounding box center [846, 195] width 34 height 10
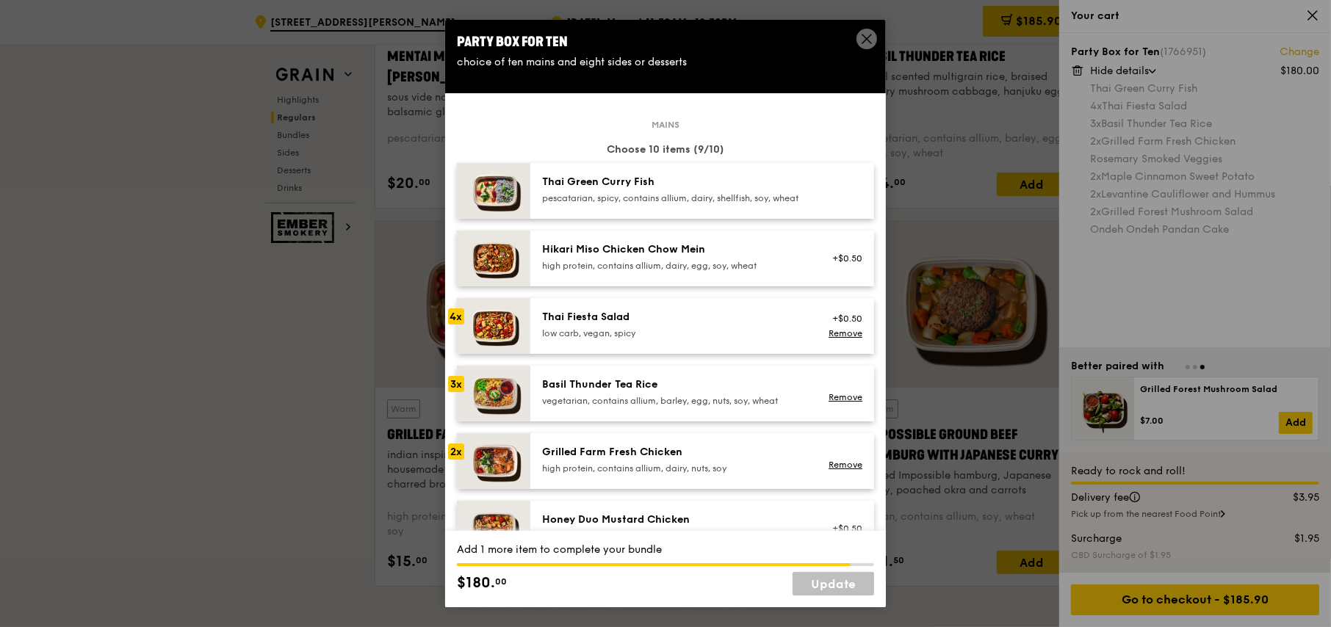
click at [824, 198] on div at bounding box center [843, 191] width 57 height 32
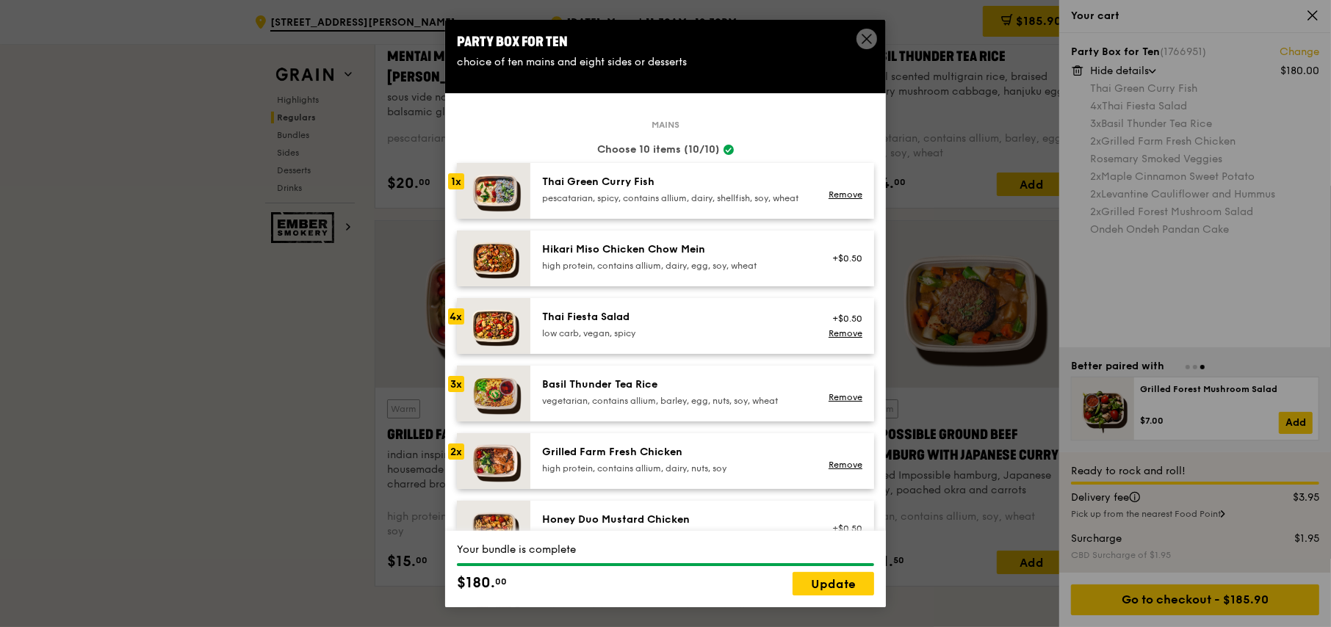
click at [829, 198] on link "Remove" at bounding box center [846, 195] width 34 height 10
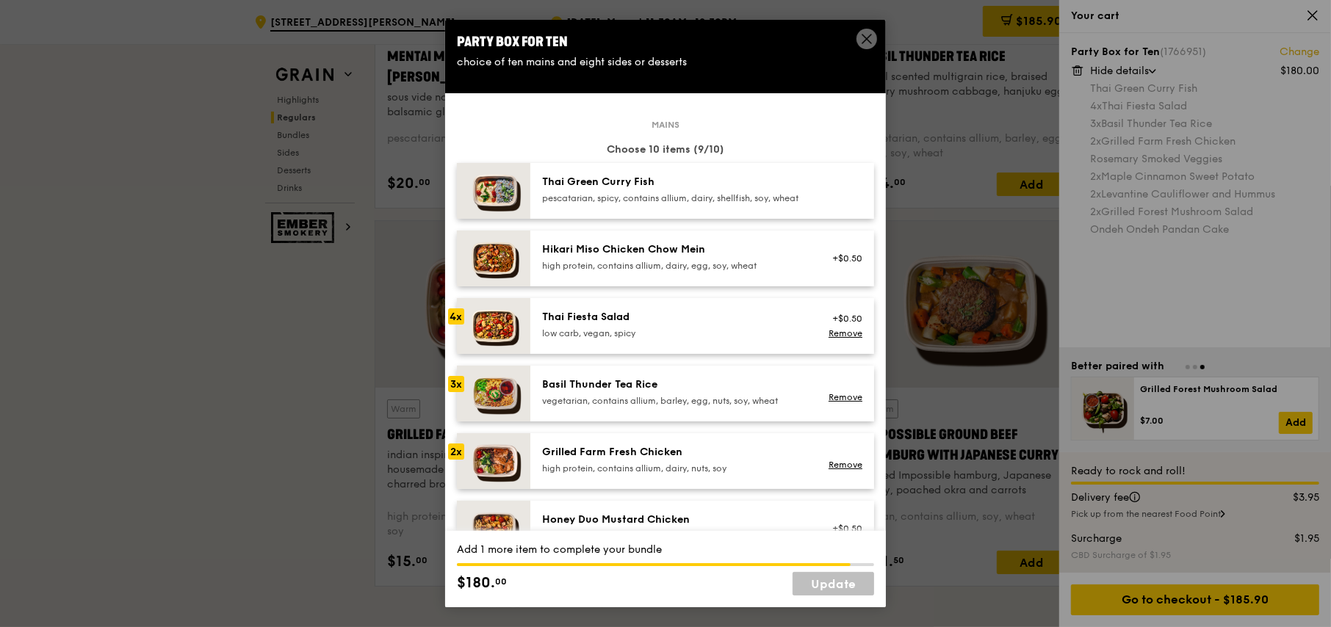
click at [824, 198] on div at bounding box center [843, 191] width 57 height 32
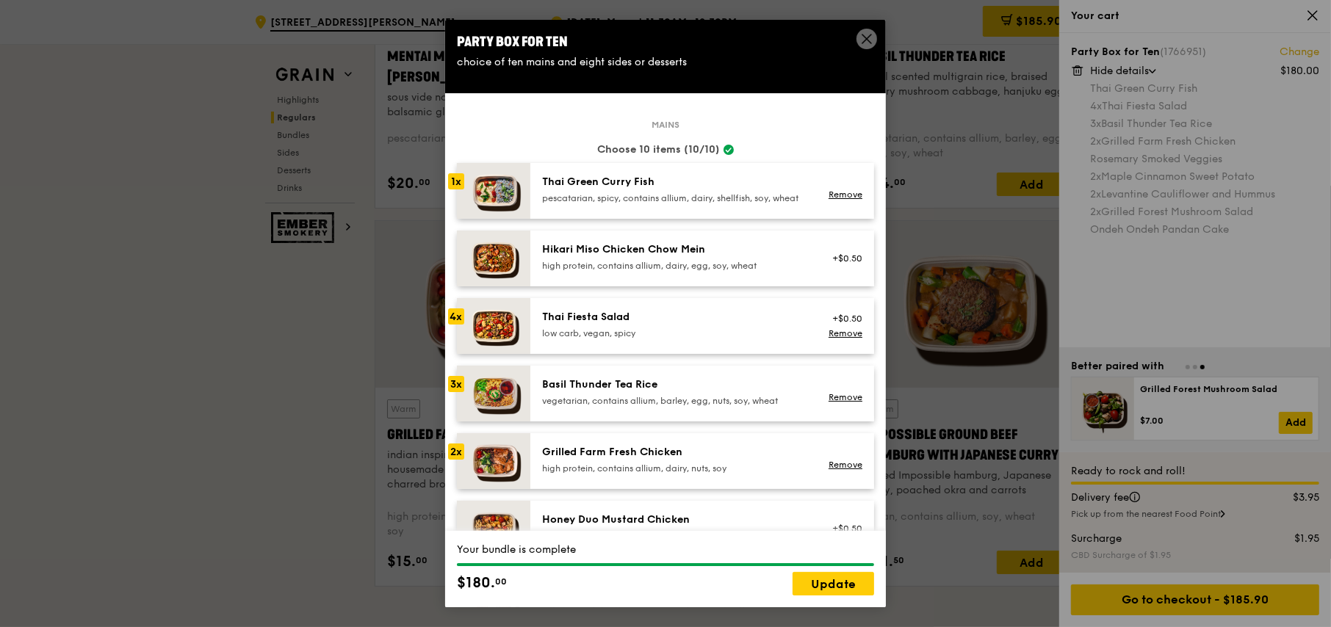
click at [829, 198] on link "Remove" at bounding box center [846, 195] width 34 height 10
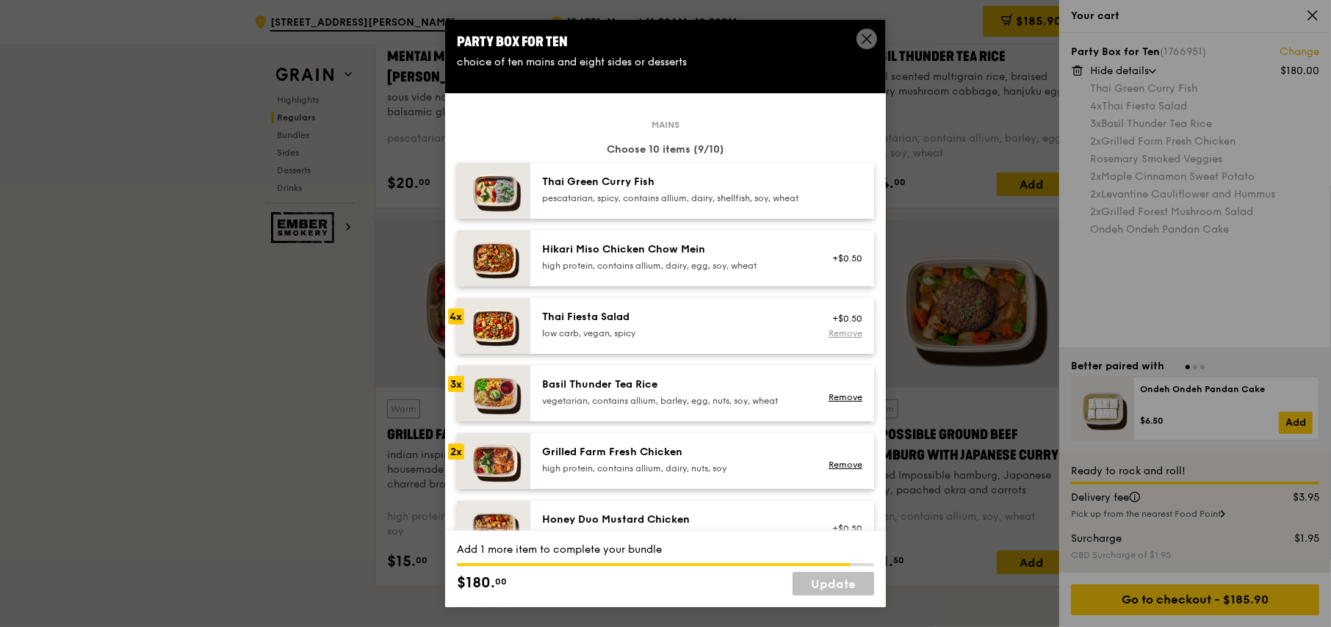
click at [833, 339] on link "Remove" at bounding box center [846, 333] width 34 height 10
click at [834, 332] on div "+$0.50" at bounding box center [843, 326] width 39 height 12
click at [836, 332] on div "+$0.50" at bounding box center [843, 326] width 39 height 12
click at [842, 403] on link "Remove" at bounding box center [846, 397] width 34 height 10
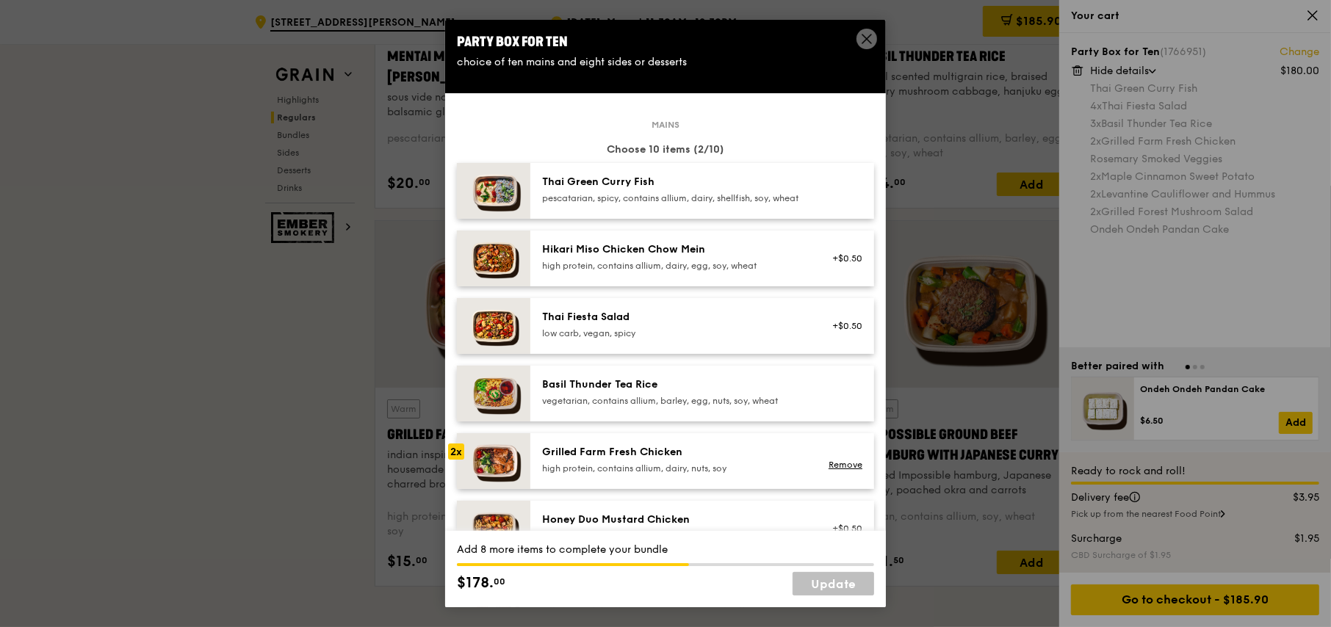
click at [842, 405] on div at bounding box center [843, 394] width 57 height 32
click at [842, 403] on link "Remove" at bounding box center [846, 397] width 34 height 10
click at [842, 406] on div at bounding box center [843, 394] width 57 height 32
click at [842, 403] on link "Remove" at bounding box center [846, 397] width 34 height 10
click at [842, 406] on div at bounding box center [843, 394] width 57 height 32
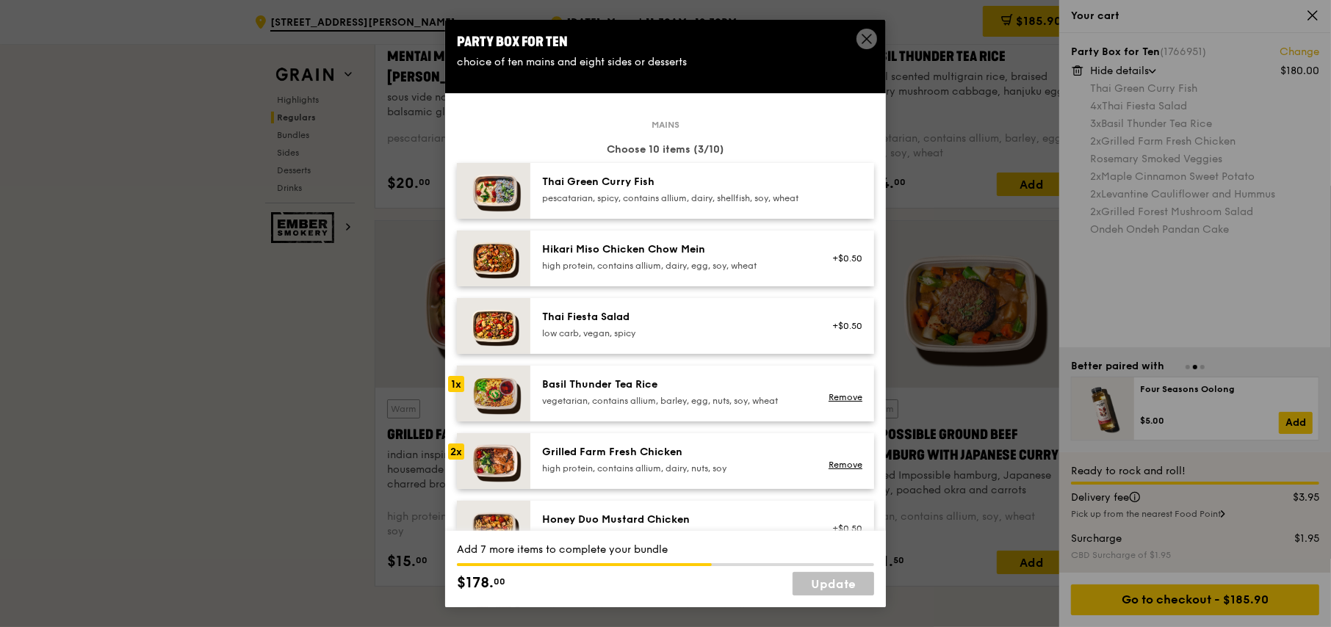
click at [842, 403] on link "Remove" at bounding box center [846, 397] width 34 height 10
click at [830, 470] on link "Remove" at bounding box center [846, 465] width 34 height 10
click at [830, 475] on div at bounding box center [843, 461] width 57 height 32
click at [830, 470] on link "Remove" at bounding box center [846, 465] width 34 height 10
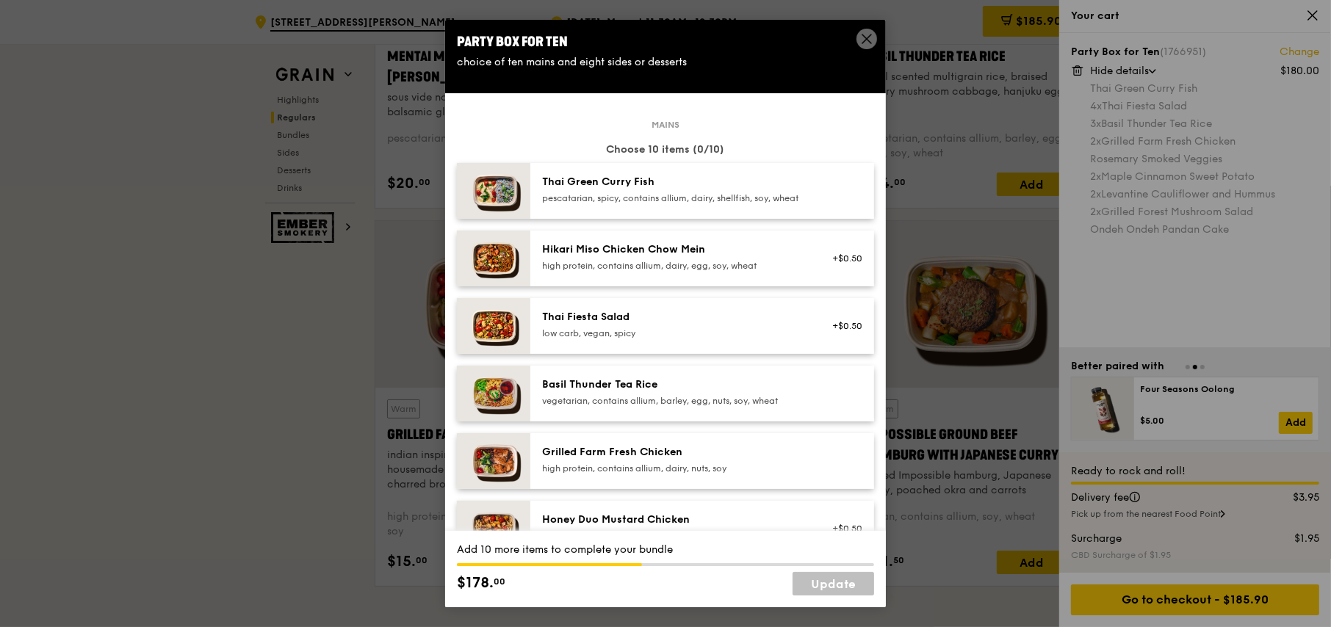
click at [830, 475] on div at bounding box center [843, 461] width 57 height 32
click at [843, 470] on link "Remove" at bounding box center [846, 465] width 34 height 10
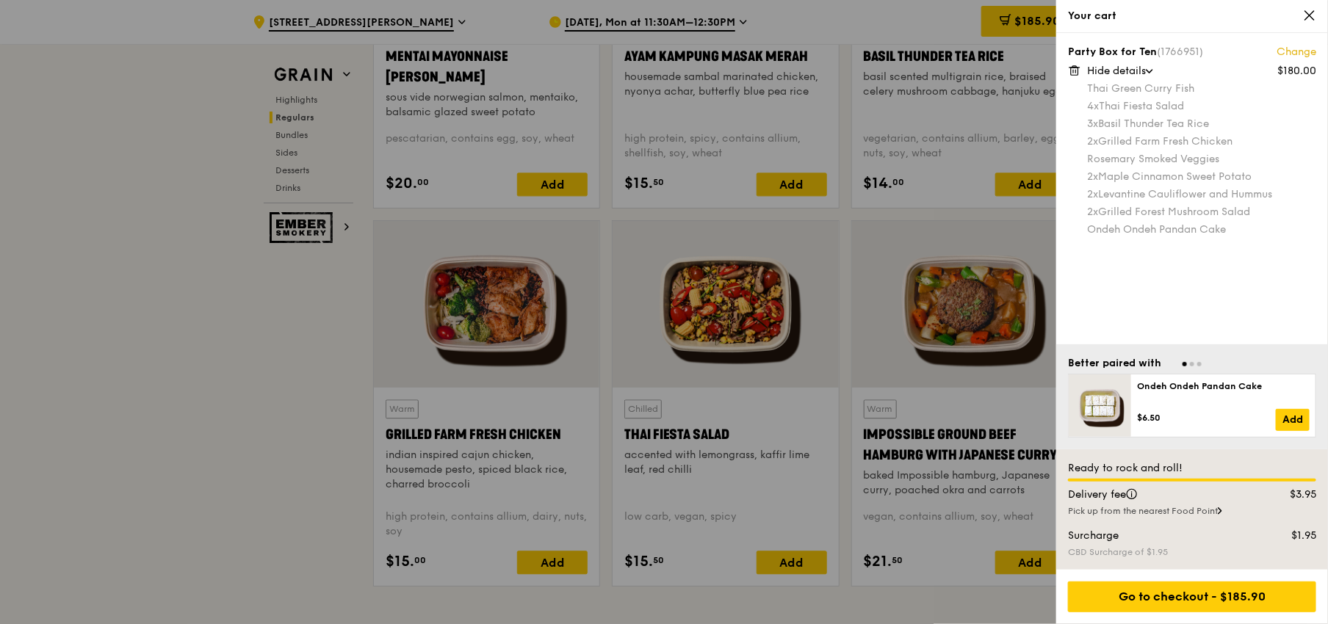
click at [1073, 66] on icon at bounding box center [1075, 66] width 4 height 1
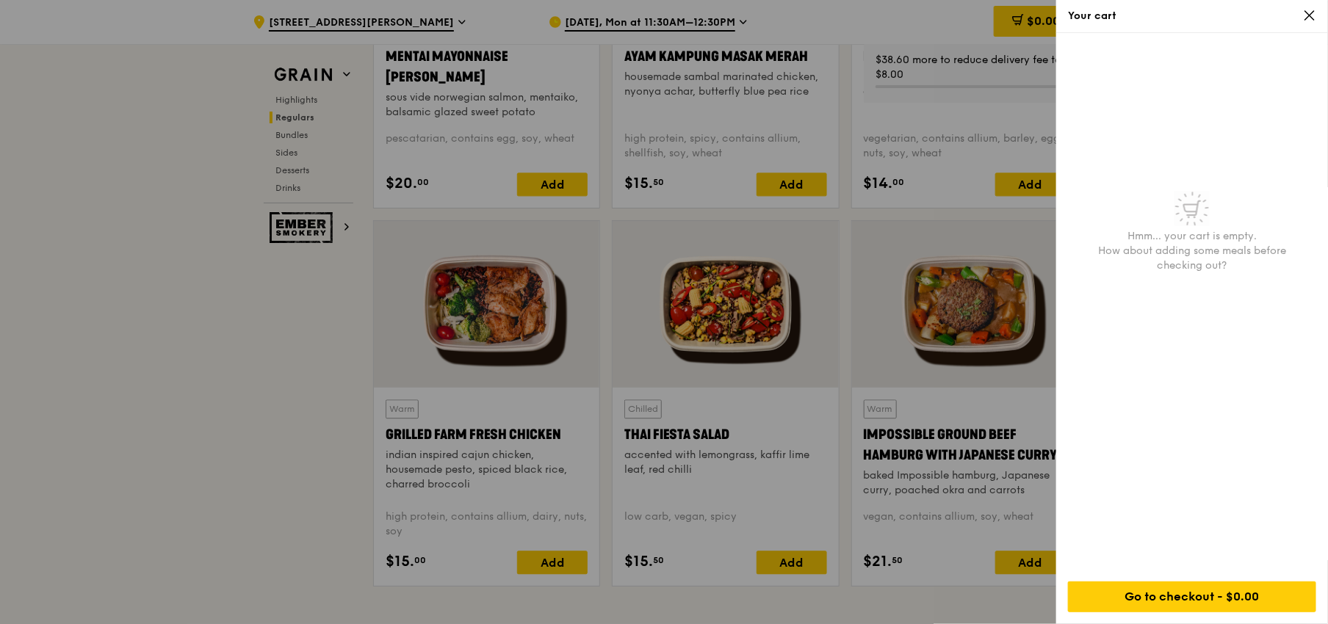
click at [1311, 12] on icon at bounding box center [1309, 15] width 13 height 13
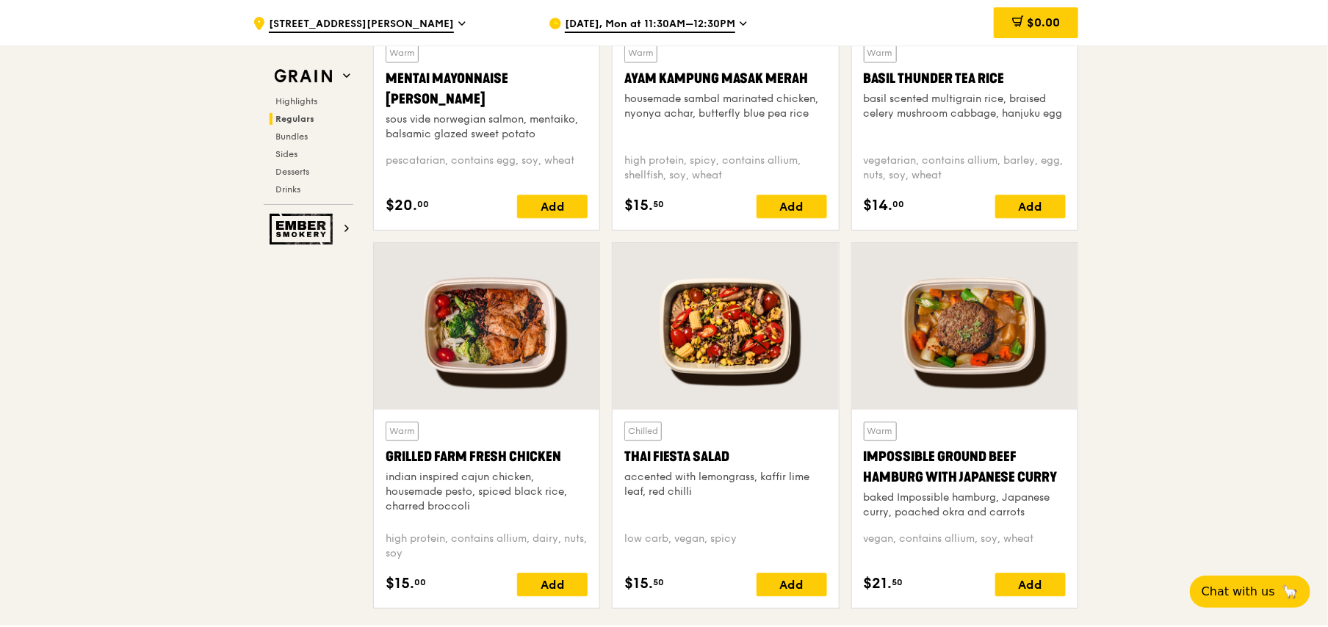
scroll to position [1161, 0]
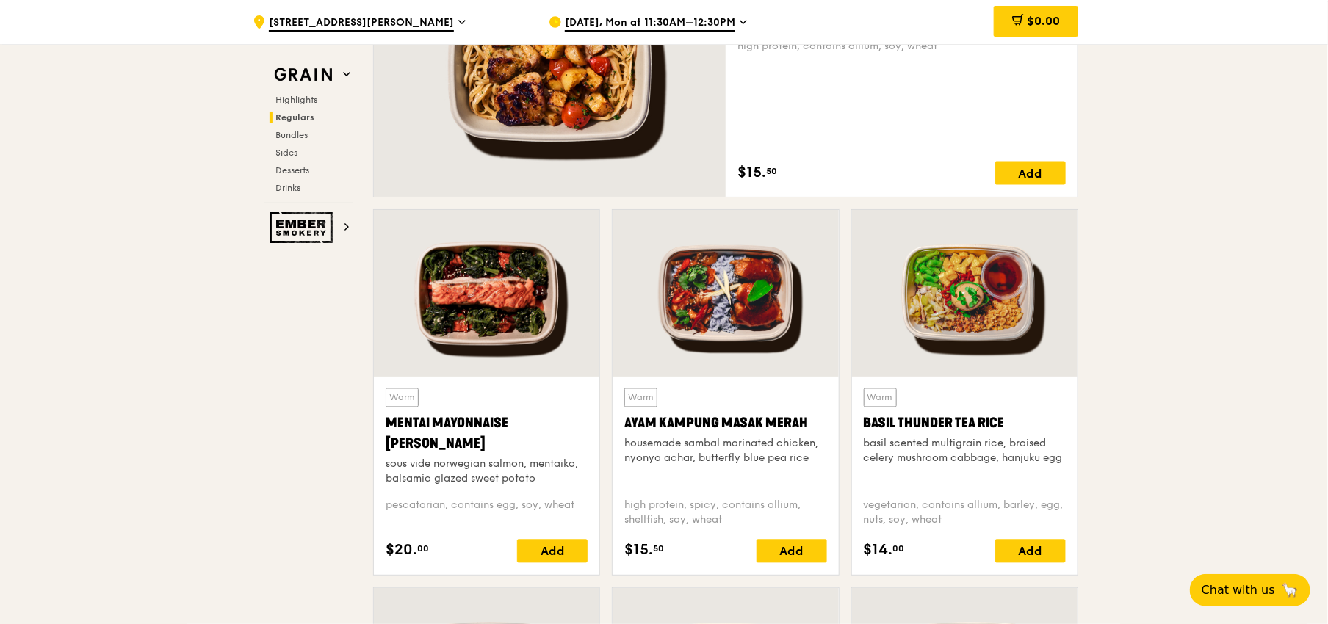
click at [1034, 170] on div "Add" at bounding box center [1030, 174] width 71 height 24
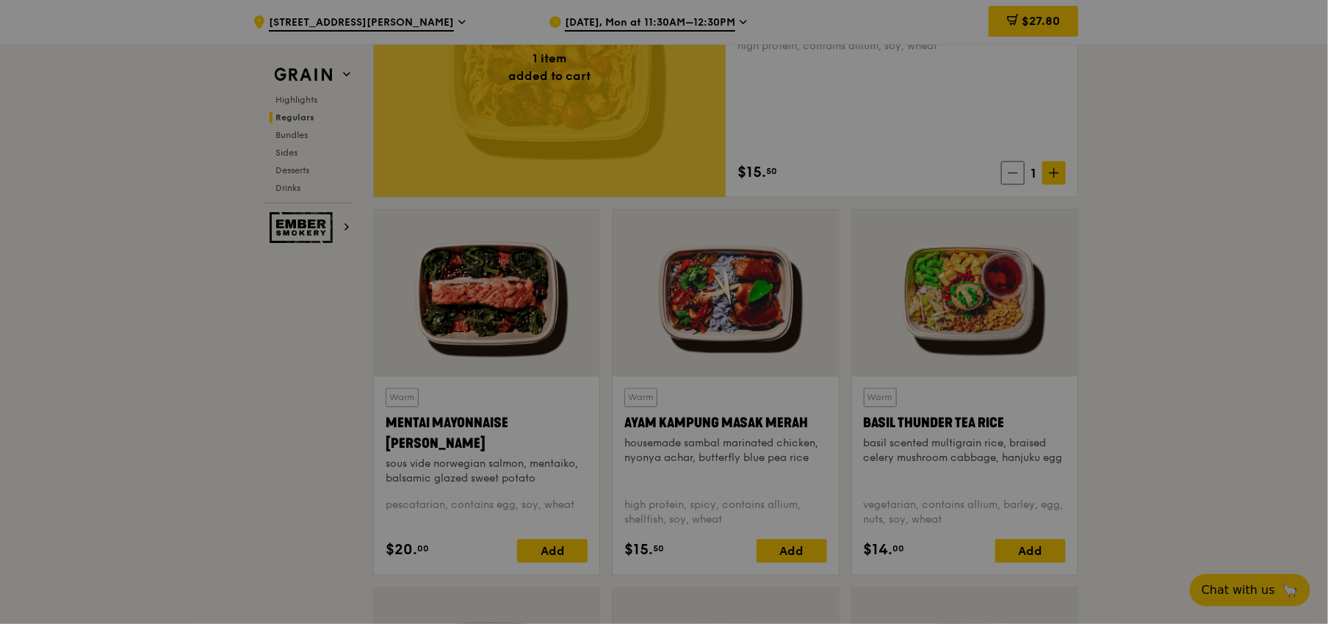
click at [1049, 170] on div at bounding box center [664, 312] width 1328 height 624
click at [1052, 169] on icon at bounding box center [1054, 173] width 10 height 10
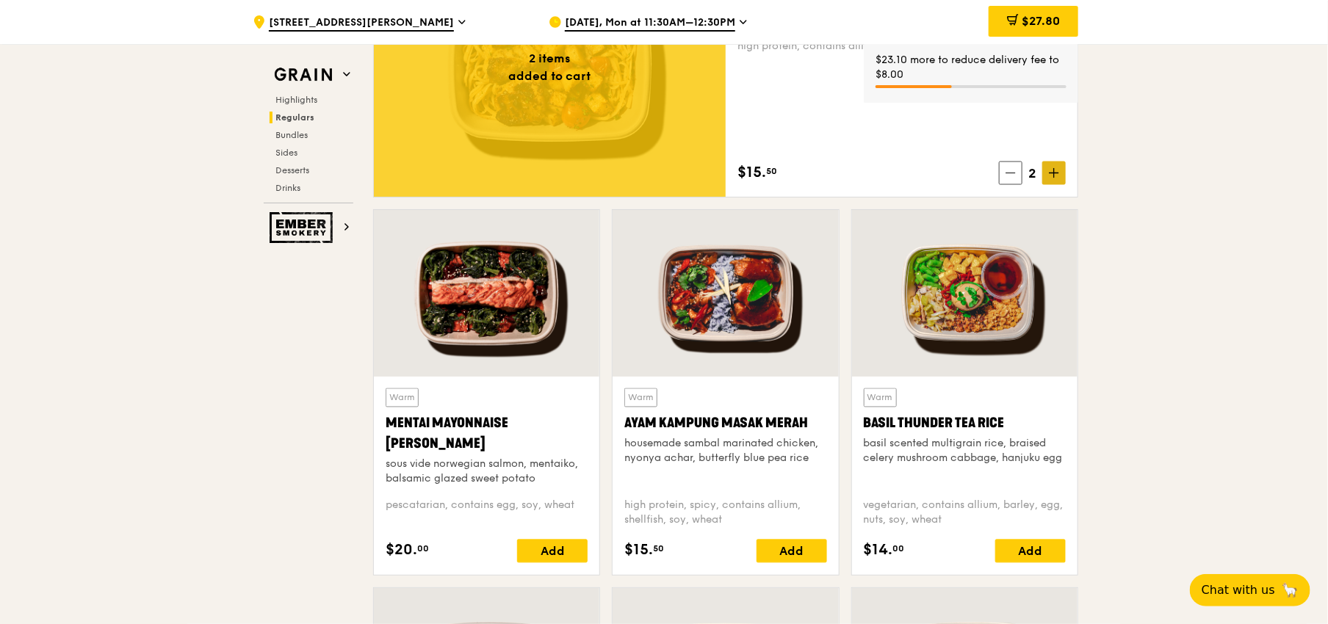
click at [1053, 169] on icon at bounding box center [1054, 173] width 10 height 10
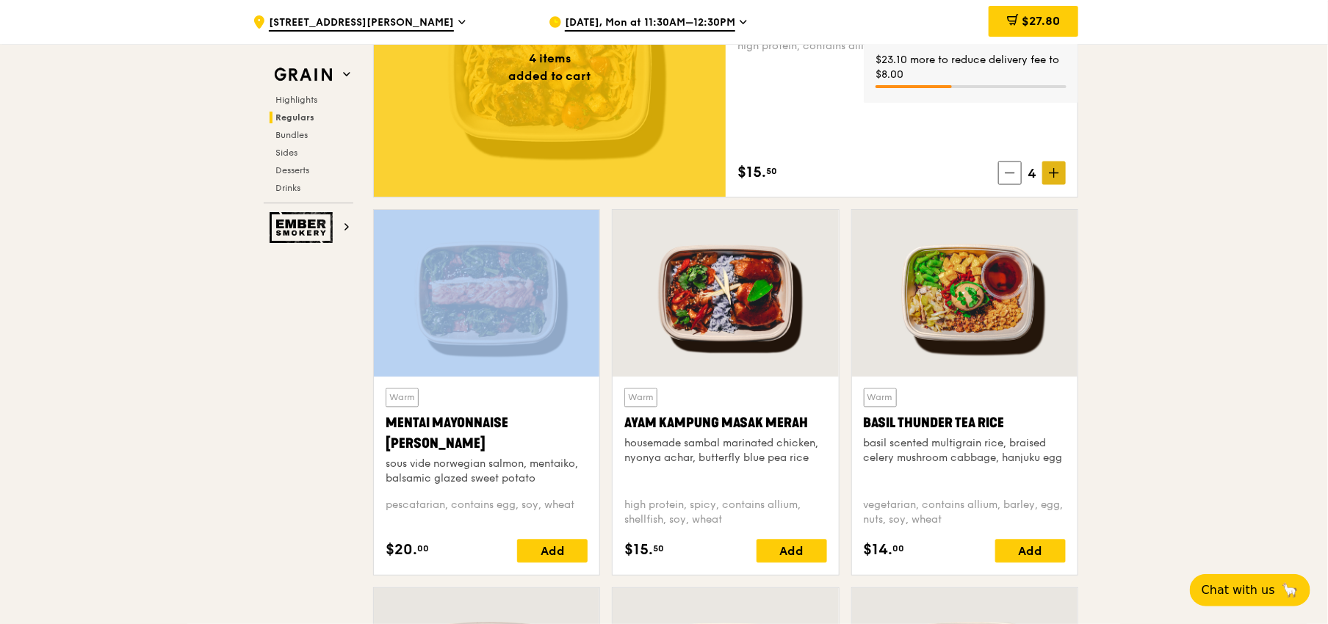
click at [1053, 169] on icon at bounding box center [1054, 173] width 10 height 10
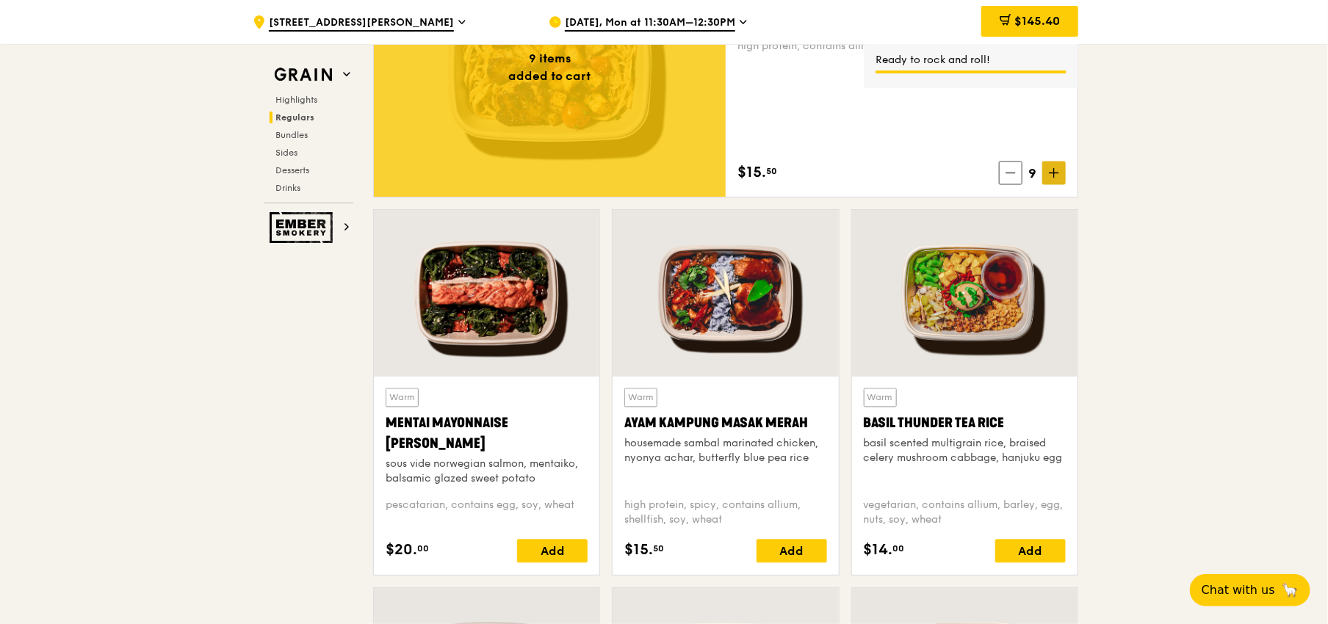
click at [1055, 175] on icon at bounding box center [1054, 173] width 10 height 10
click at [1009, 18] on icon at bounding box center [1006, 20] width 12 height 12
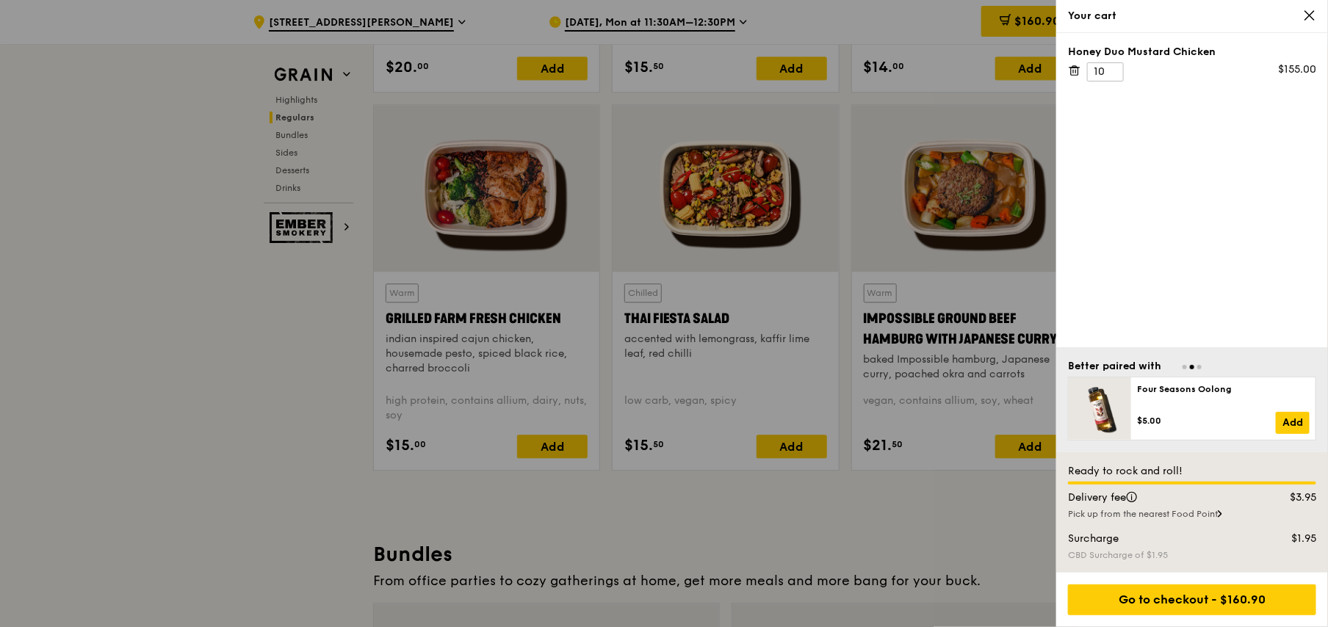
scroll to position [1676, 0]
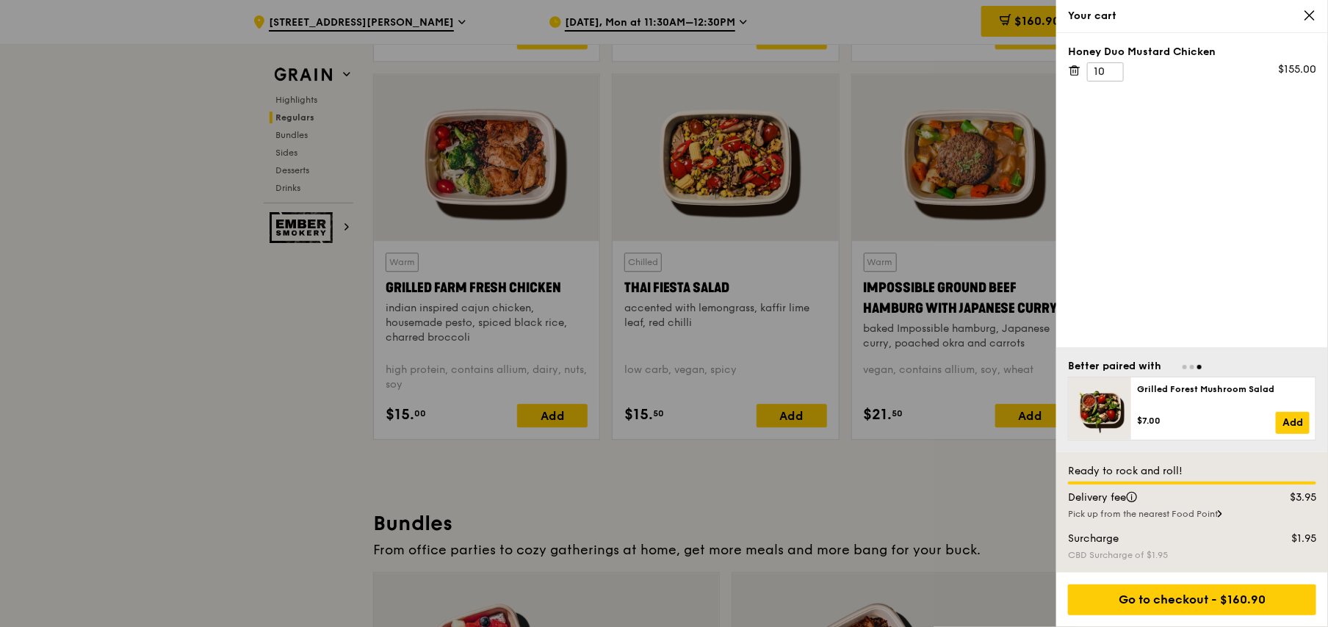
click at [256, 413] on div at bounding box center [664, 313] width 1328 height 627
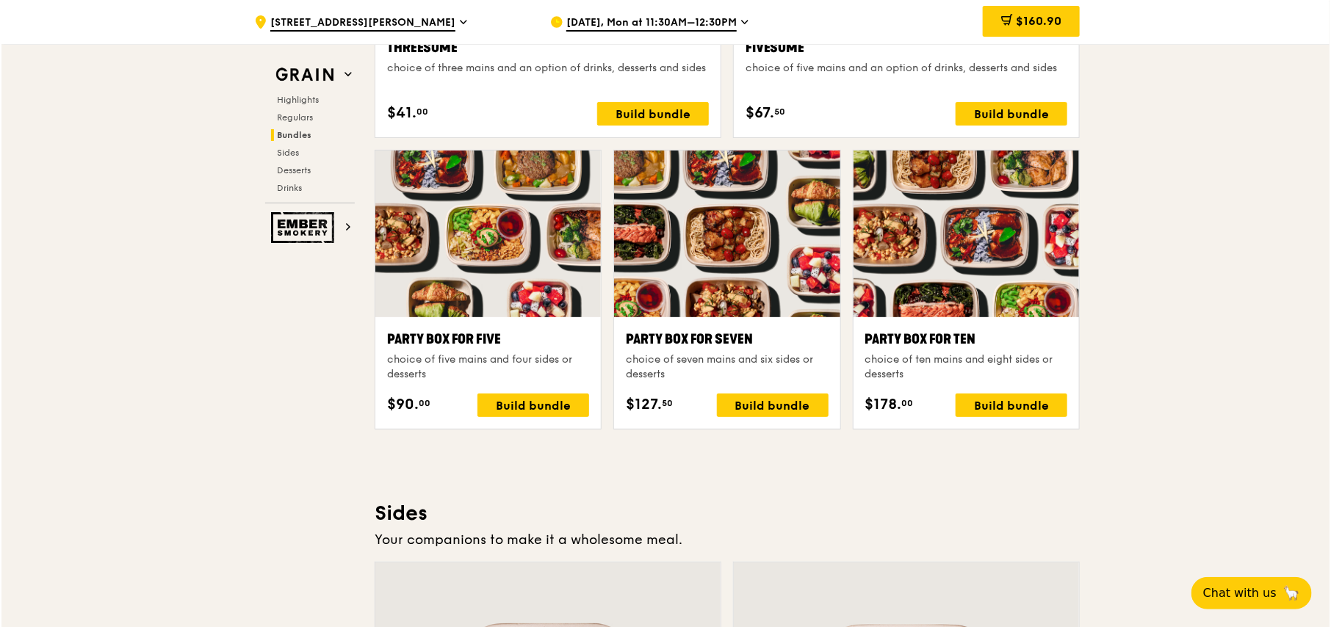
scroll to position [2925, 0]
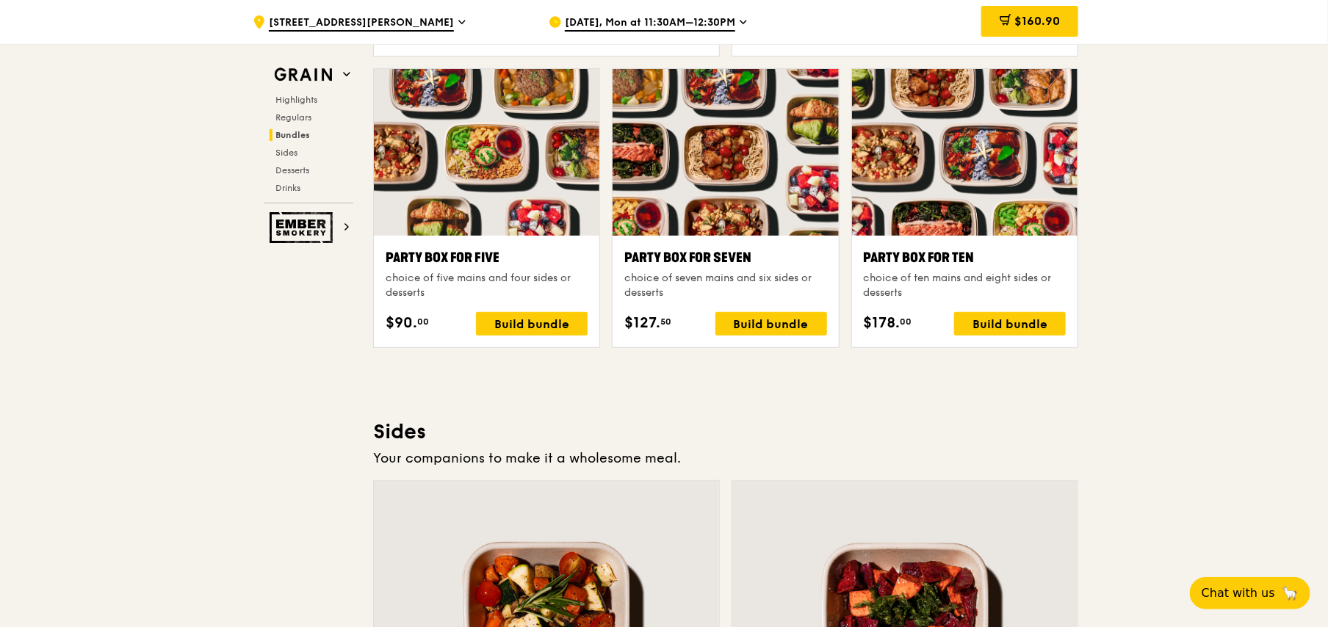
click at [751, 201] on div at bounding box center [726, 152] width 226 height 167
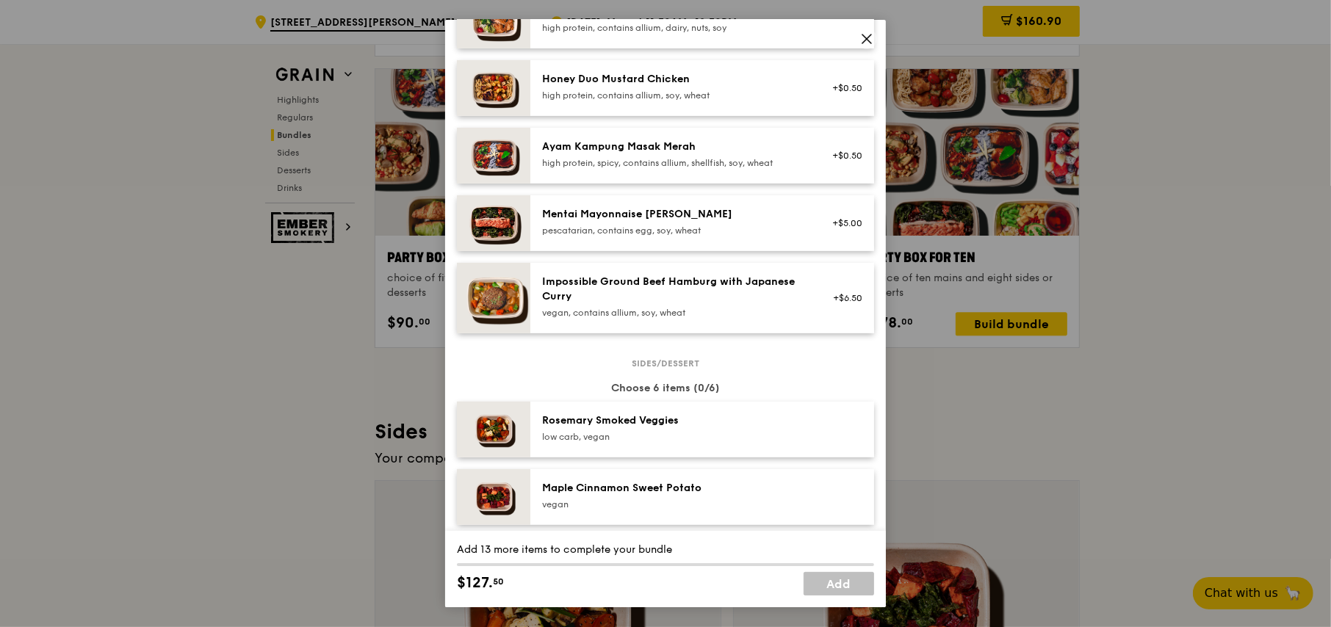
scroll to position [882, 0]
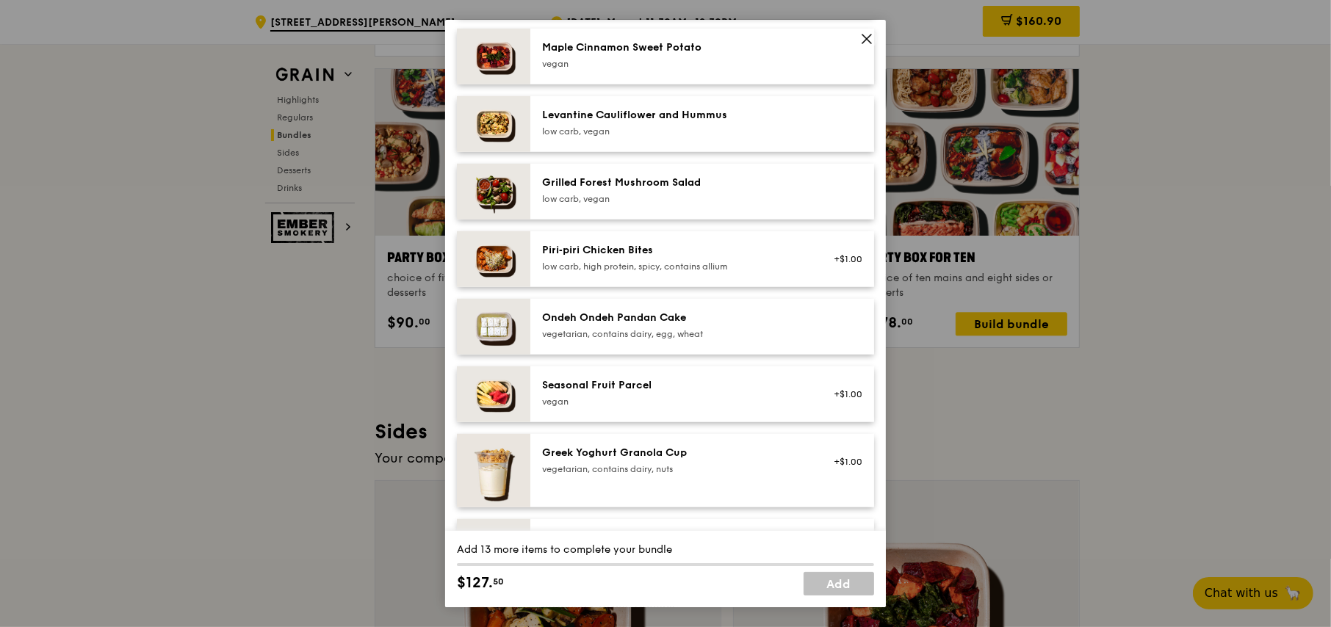
click at [871, 36] on icon at bounding box center [866, 38] width 13 height 13
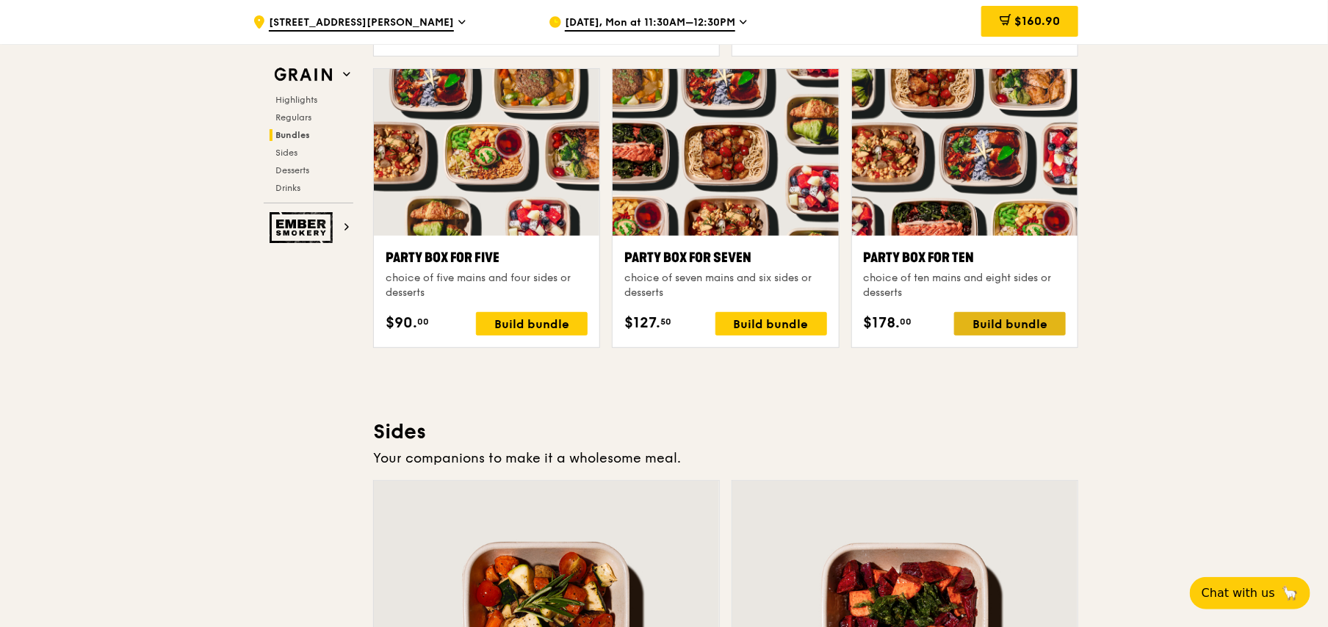
click at [1000, 323] on div "Build bundle" at bounding box center [1010, 324] width 112 height 24
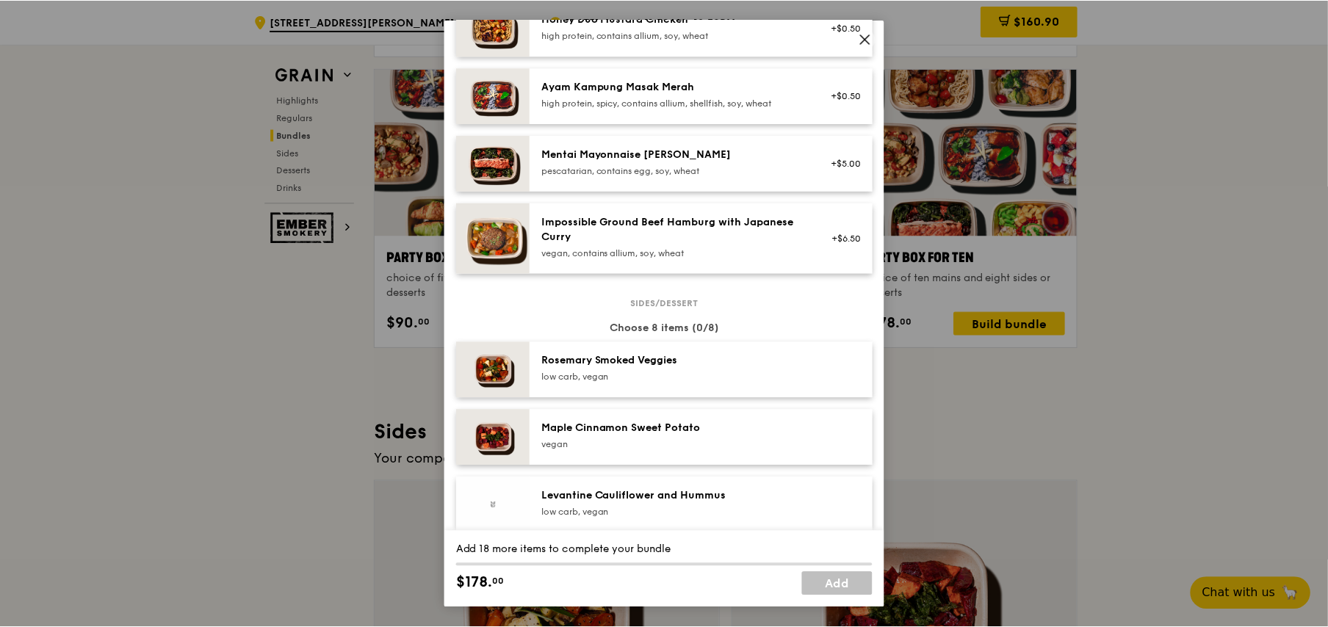
scroll to position [735, 0]
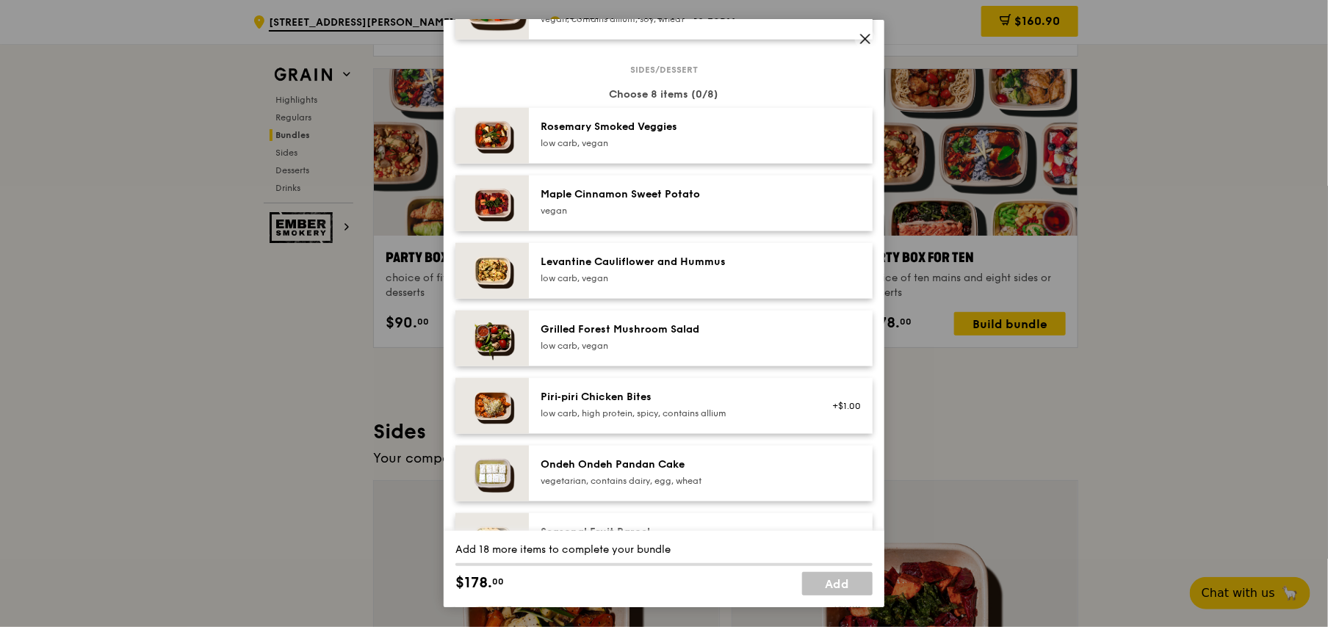
drag, startPoint x: 132, startPoint y: 370, endPoint x: 140, endPoint y: 372, distance: 8.4
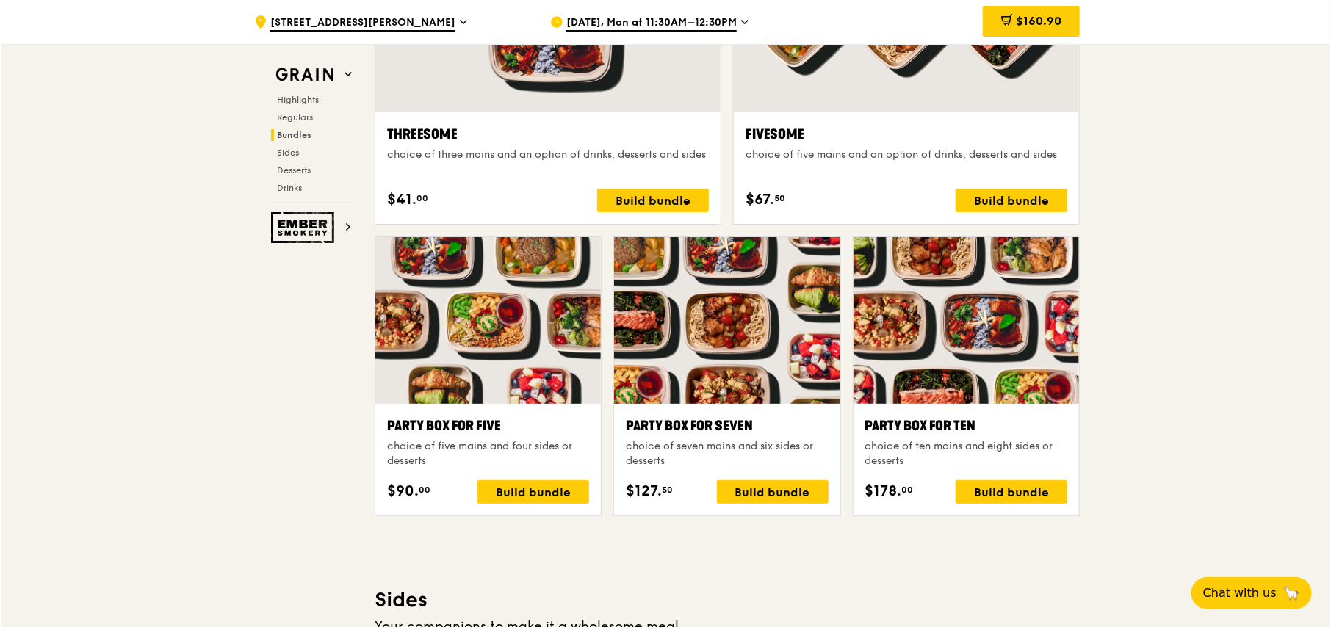
scroll to position [2851, 0]
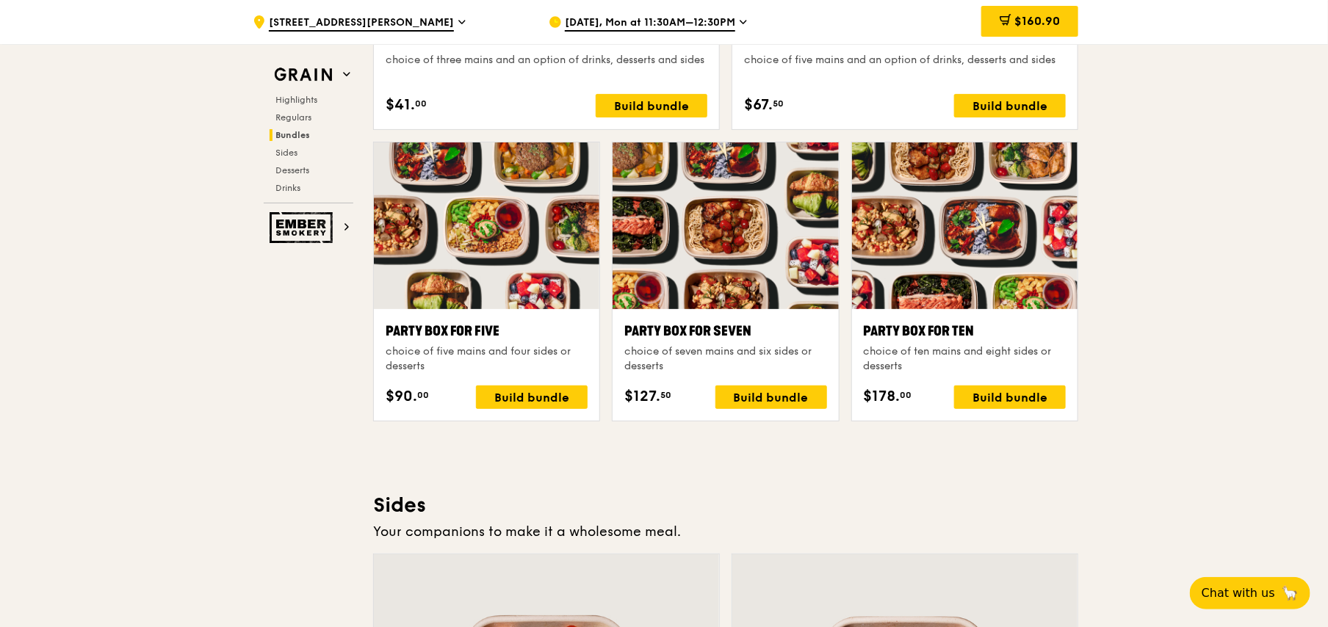
click at [979, 217] on div at bounding box center [965, 226] width 226 height 167
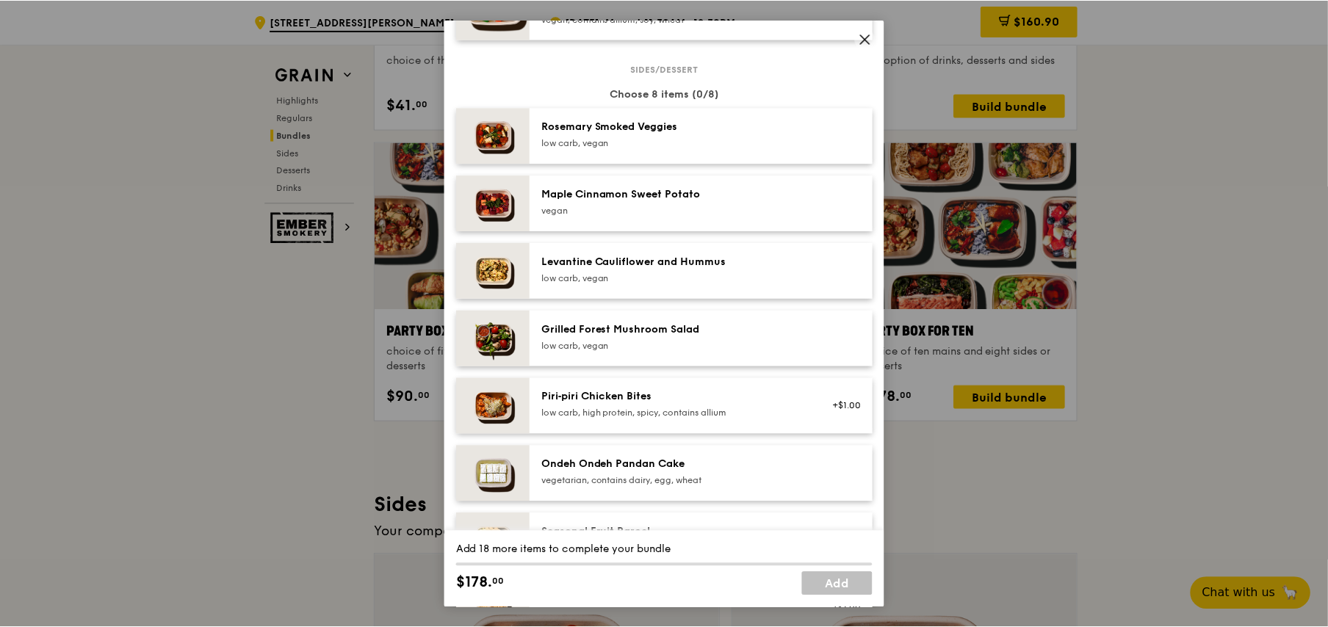
scroll to position [1029, 0]
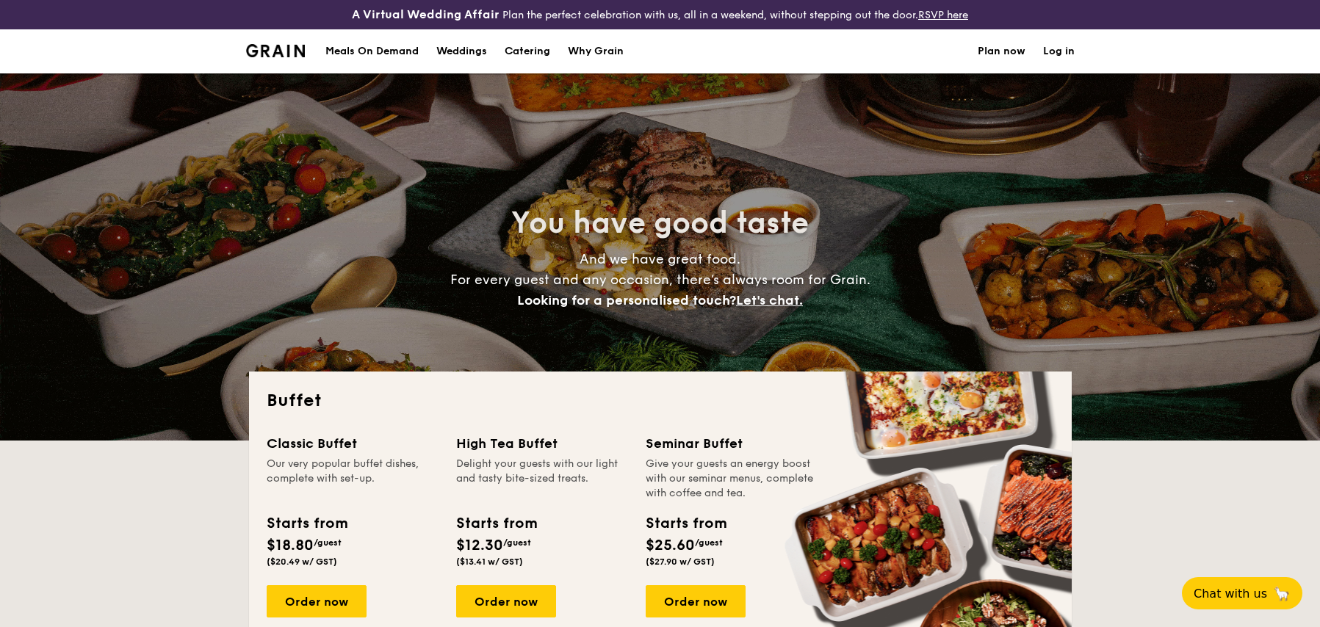
select select
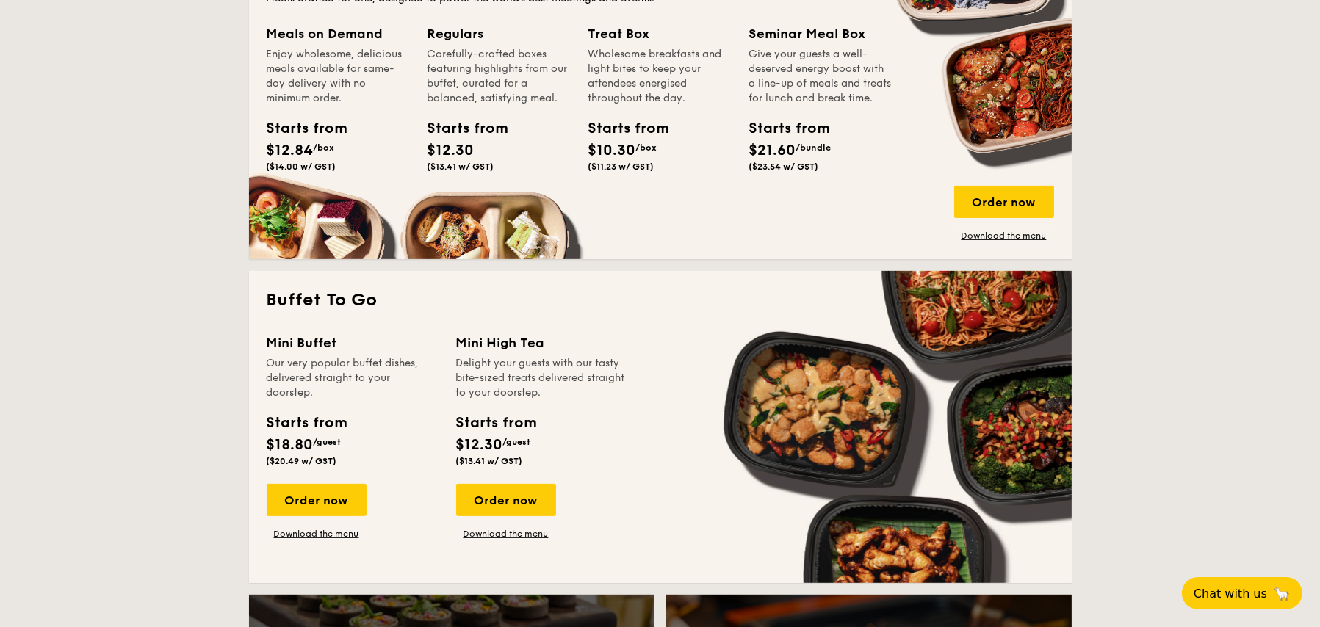
scroll to position [882, 0]
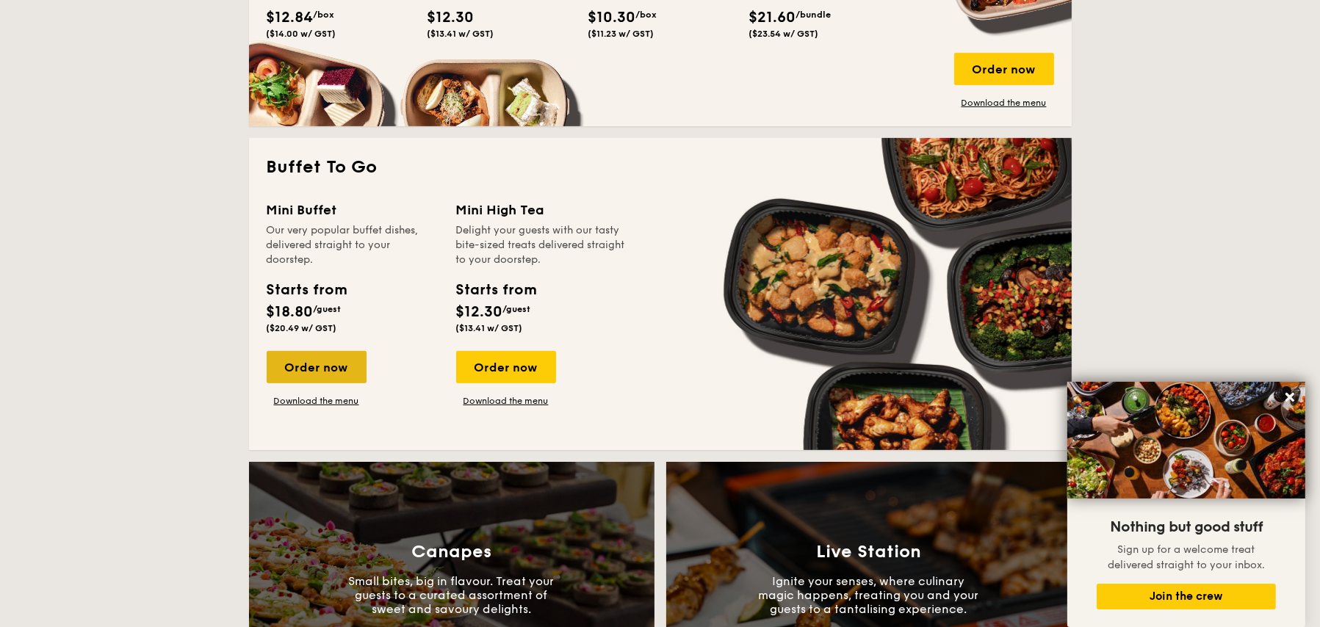
click at [316, 368] on div "Order now" at bounding box center [317, 367] width 100 height 32
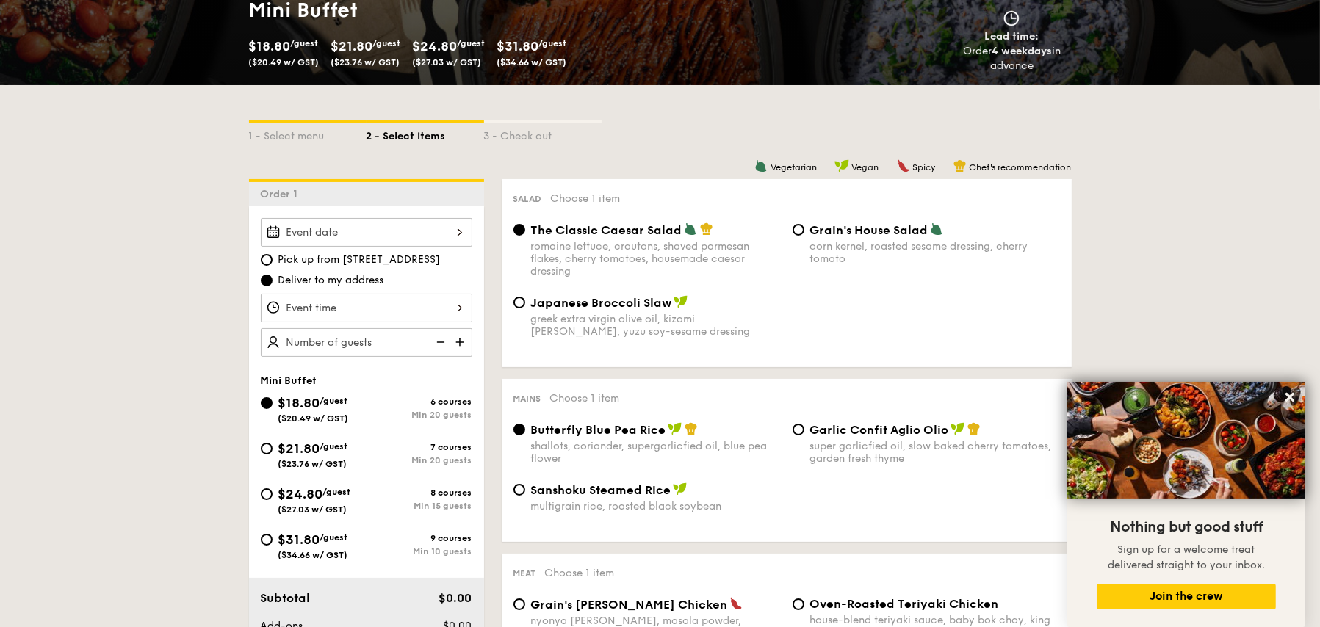
scroll to position [294, 0]
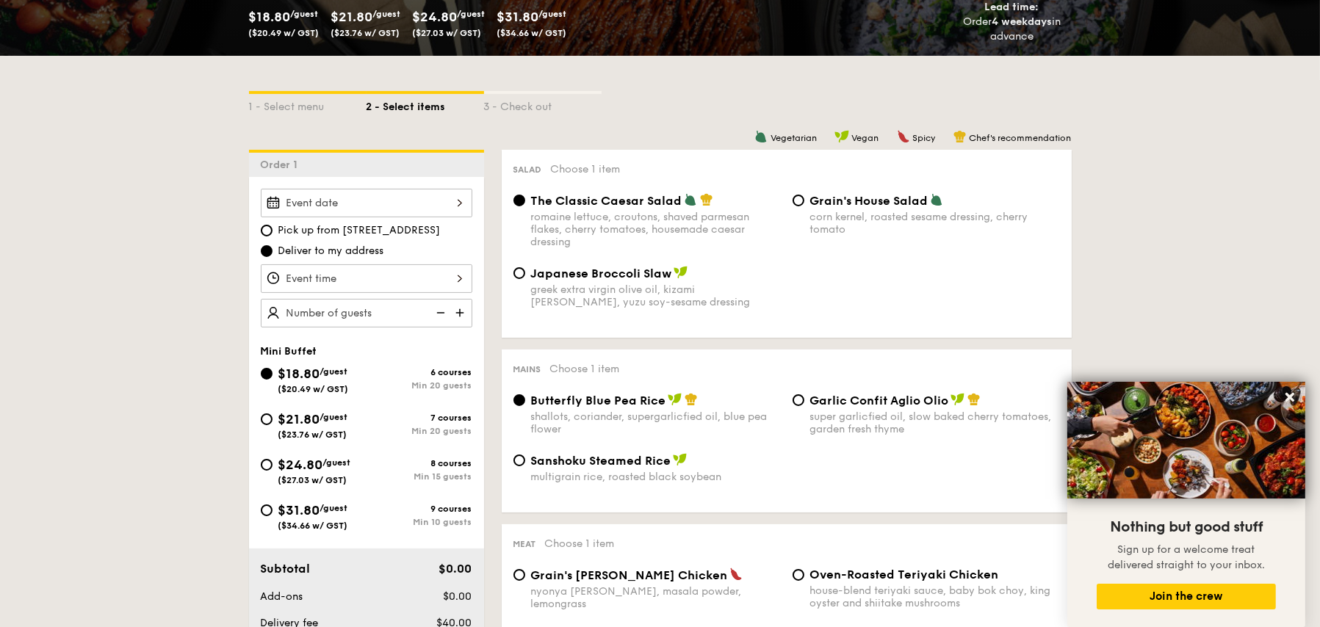
select select
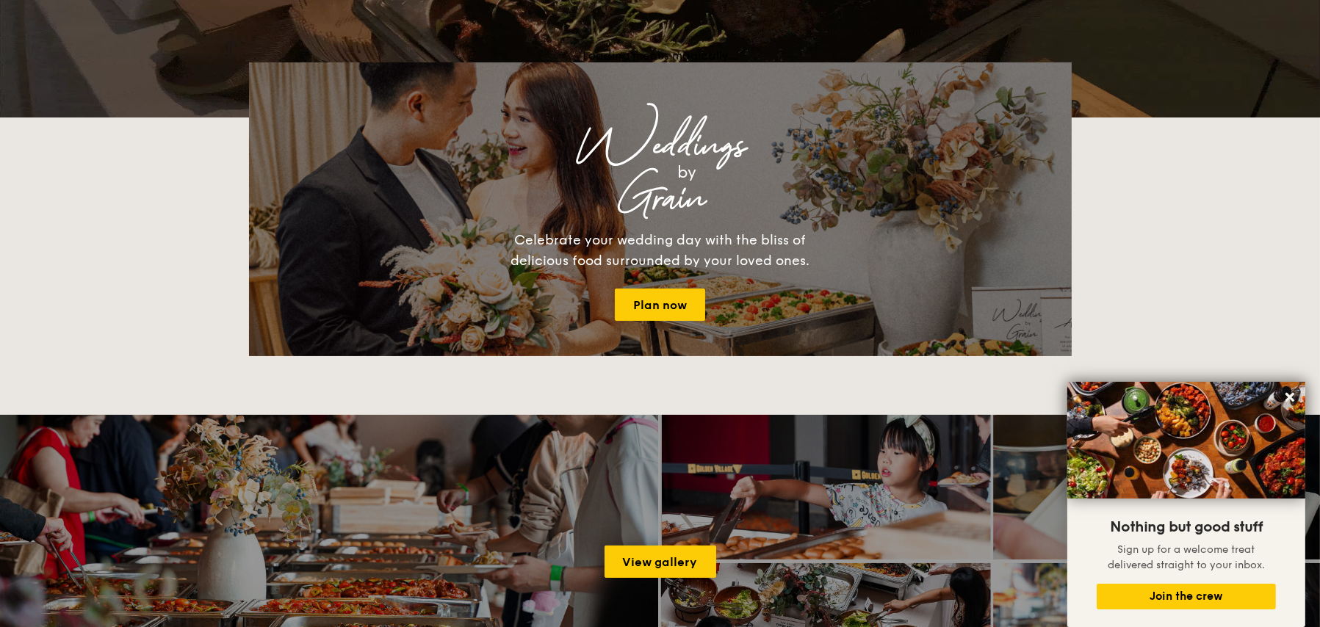
scroll to position [2191, 0]
